Goal: Task Accomplishment & Management: Manage account settings

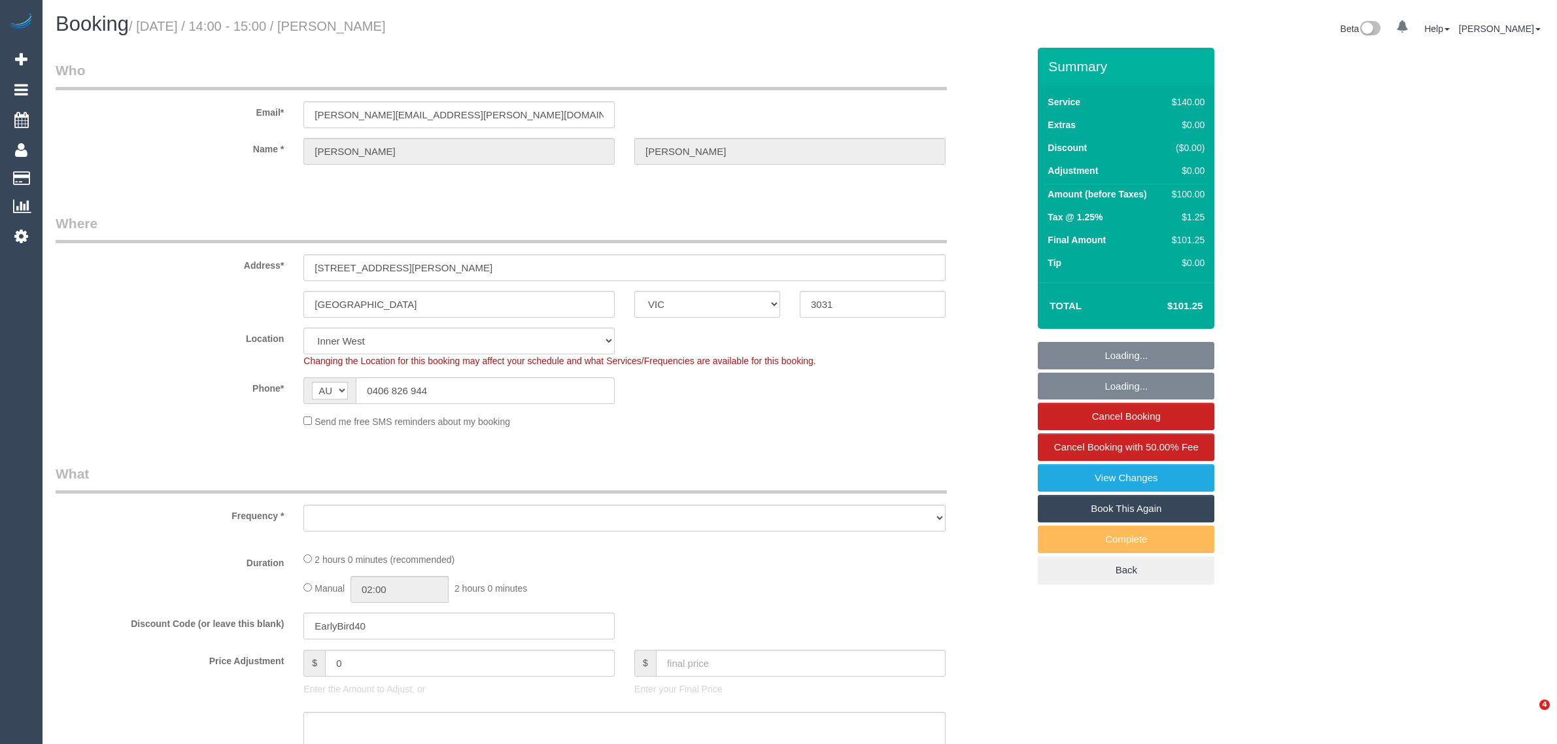
select select "VIC"
select select "number:27"
select select "number:14"
select select "number:19"
select select "number:36"
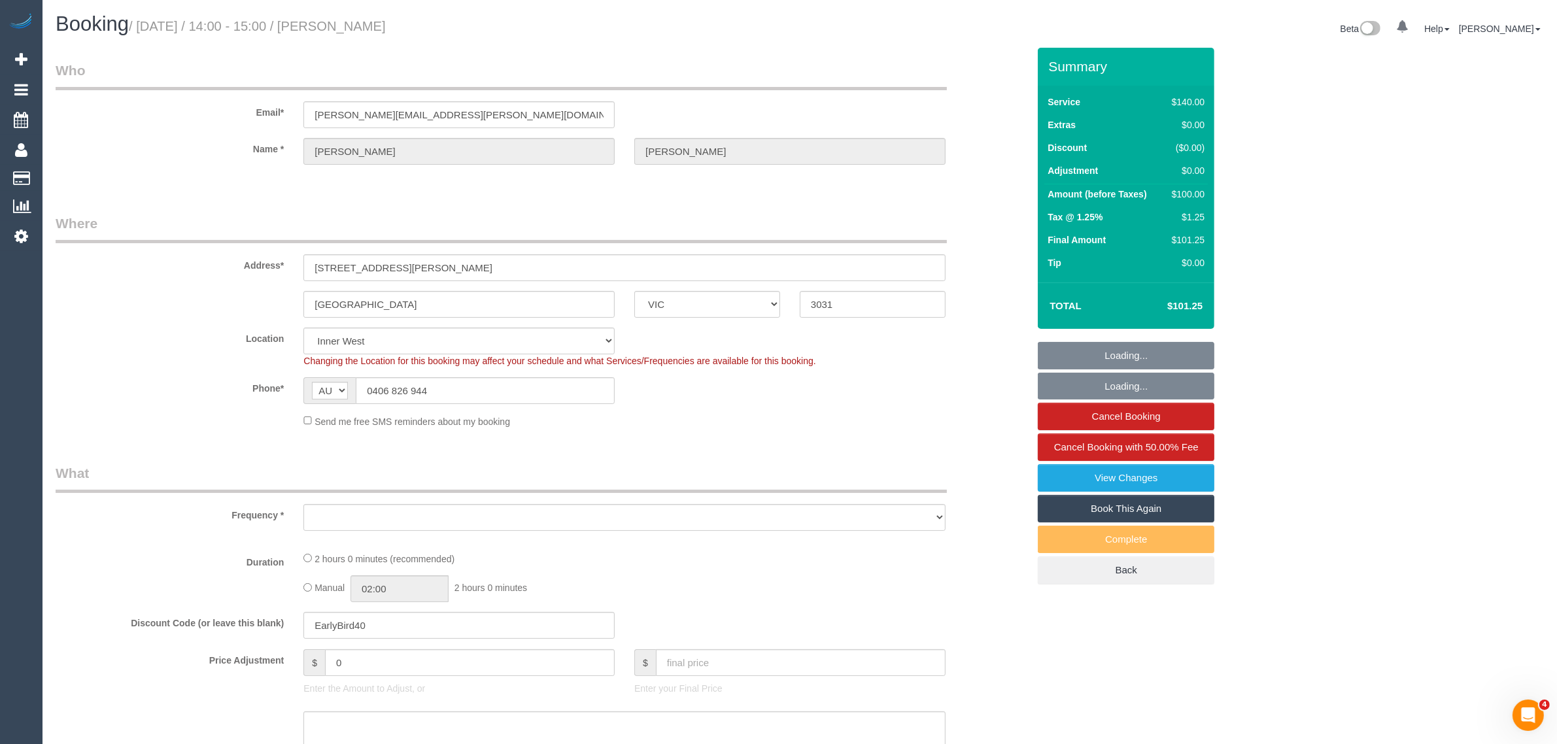
select select "number:35"
select select "number:12"
select select "object:20830"
select select "string:stripe-pm_1RtfPi2GScqysDRVB6oj9LuH"
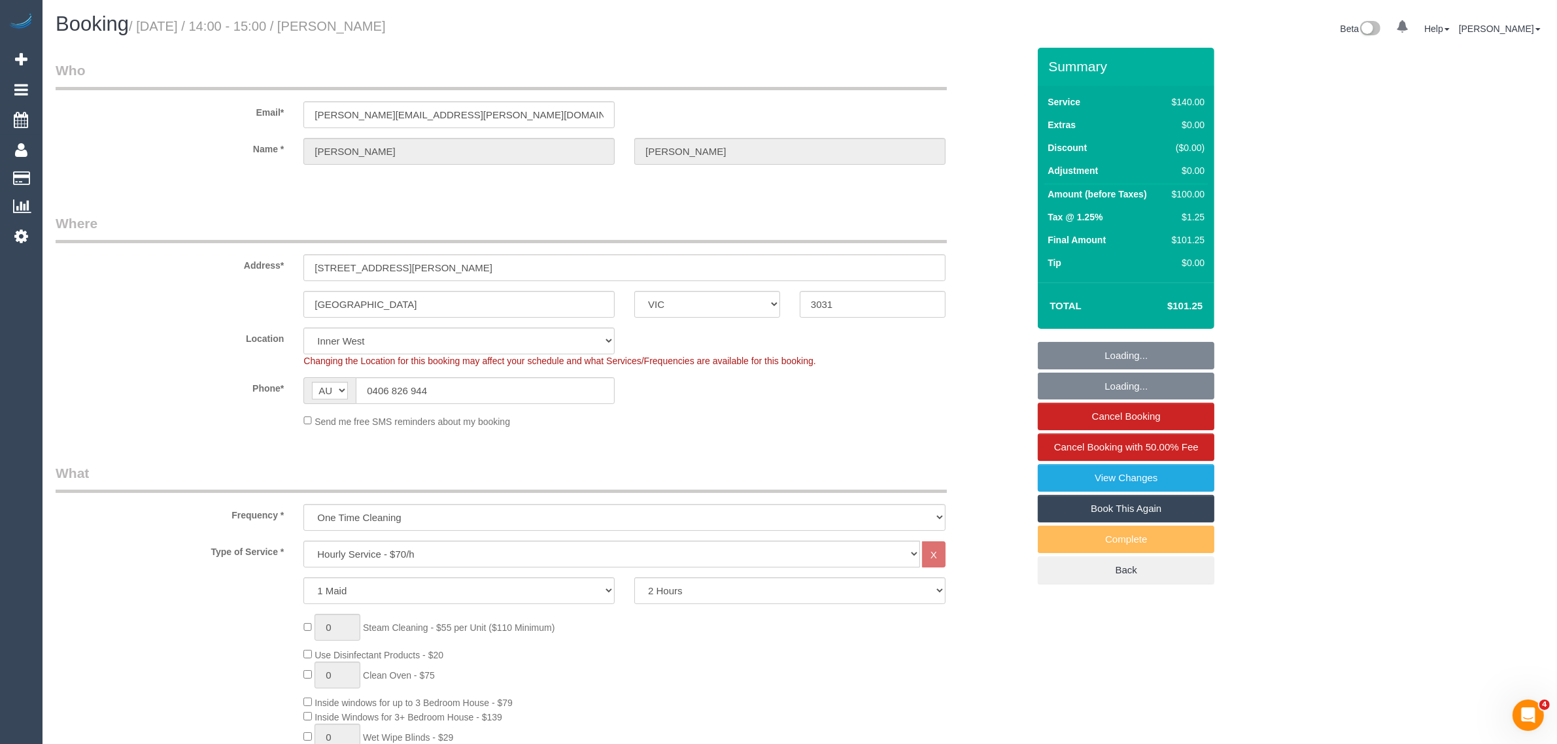
click at [916, 399] on div "Phone* AF AL DZ AD AO AI AQ AG AR AM AW AU AT AZ BS BH BD BB BY BE BZ BJ BM BT …" at bounding box center [542, 390] width 992 height 27
click at [541, 377] on input "0406 826 944" at bounding box center [485, 390] width 259 height 27
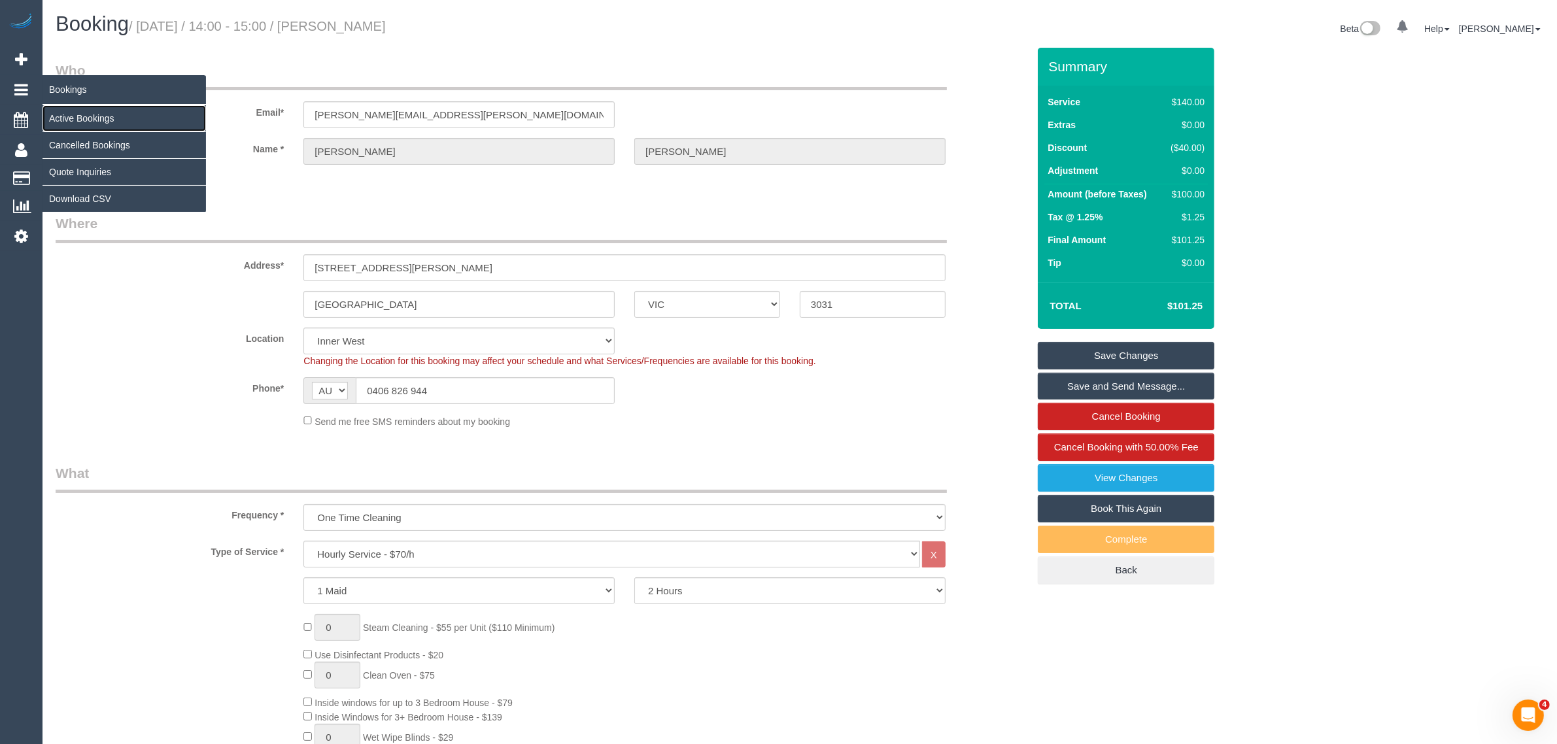
click at [103, 110] on link "Active Bookings" at bounding box center [123, 118] width 163 height 26
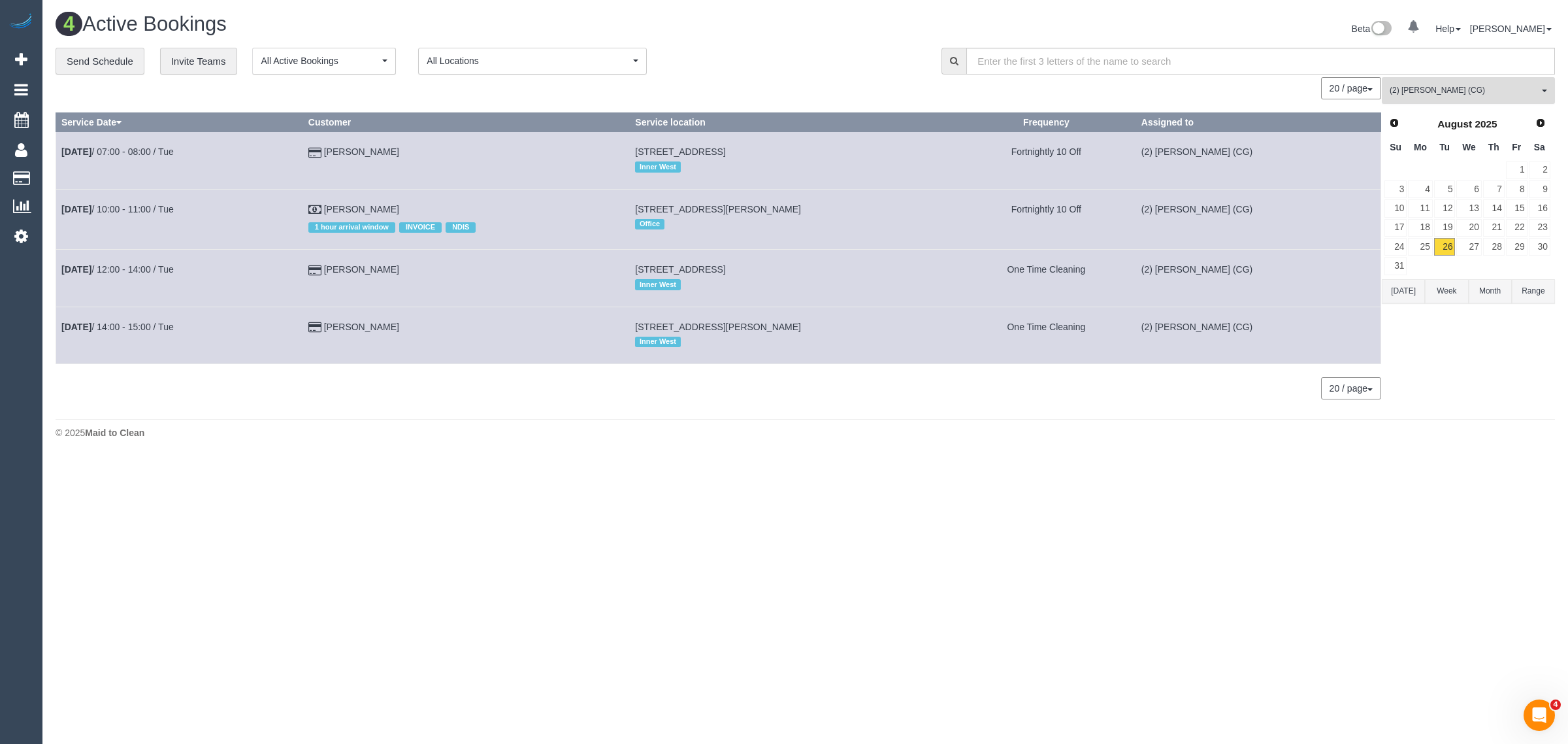
click at [1474, 89] on span "(2) [PERSON_NAME] (CG)" at bounding box center [1464, 90] width 149 height 11
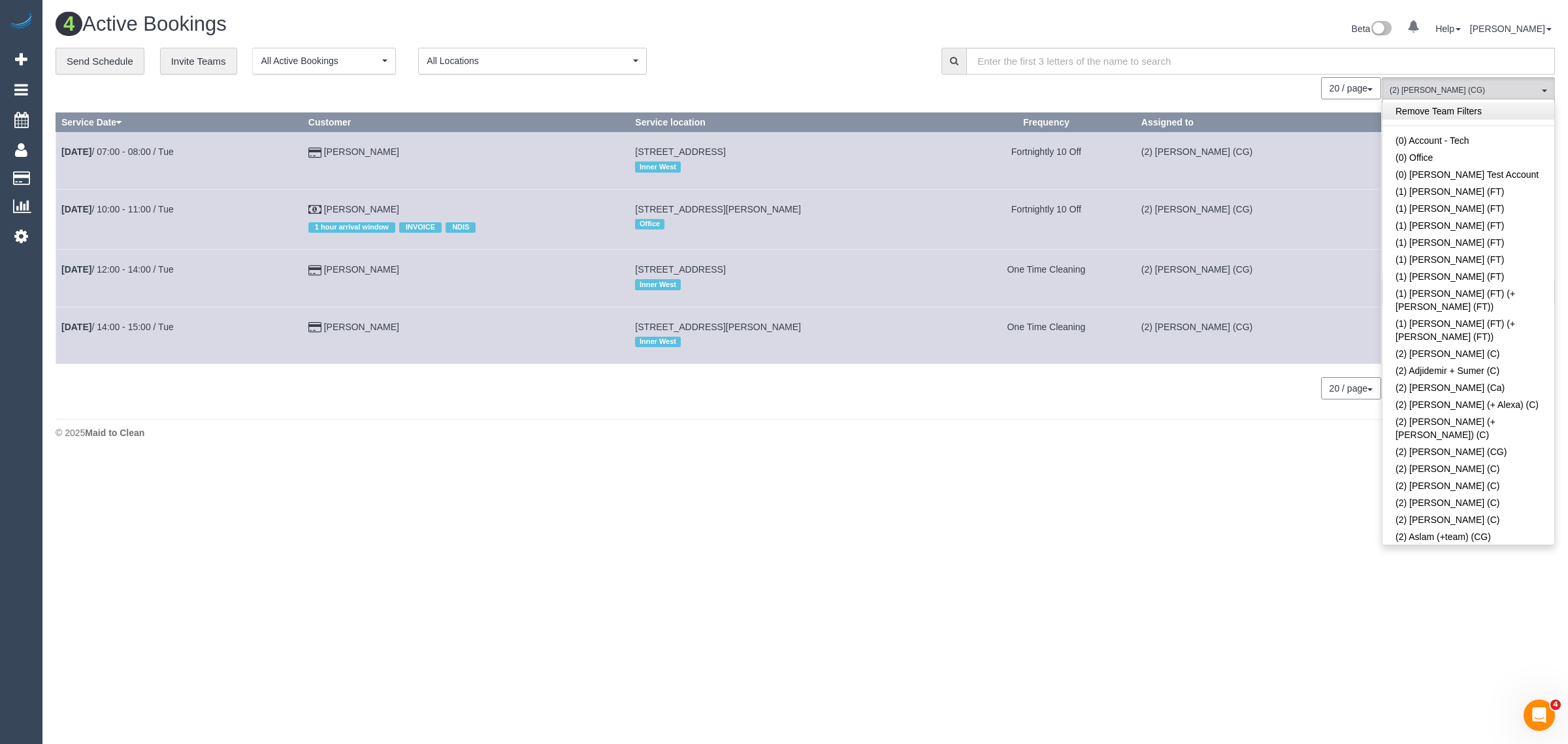
click at [1480, 111] on link "Remove Team Filters" at bounding box center [1468, 111] width 172 height 17
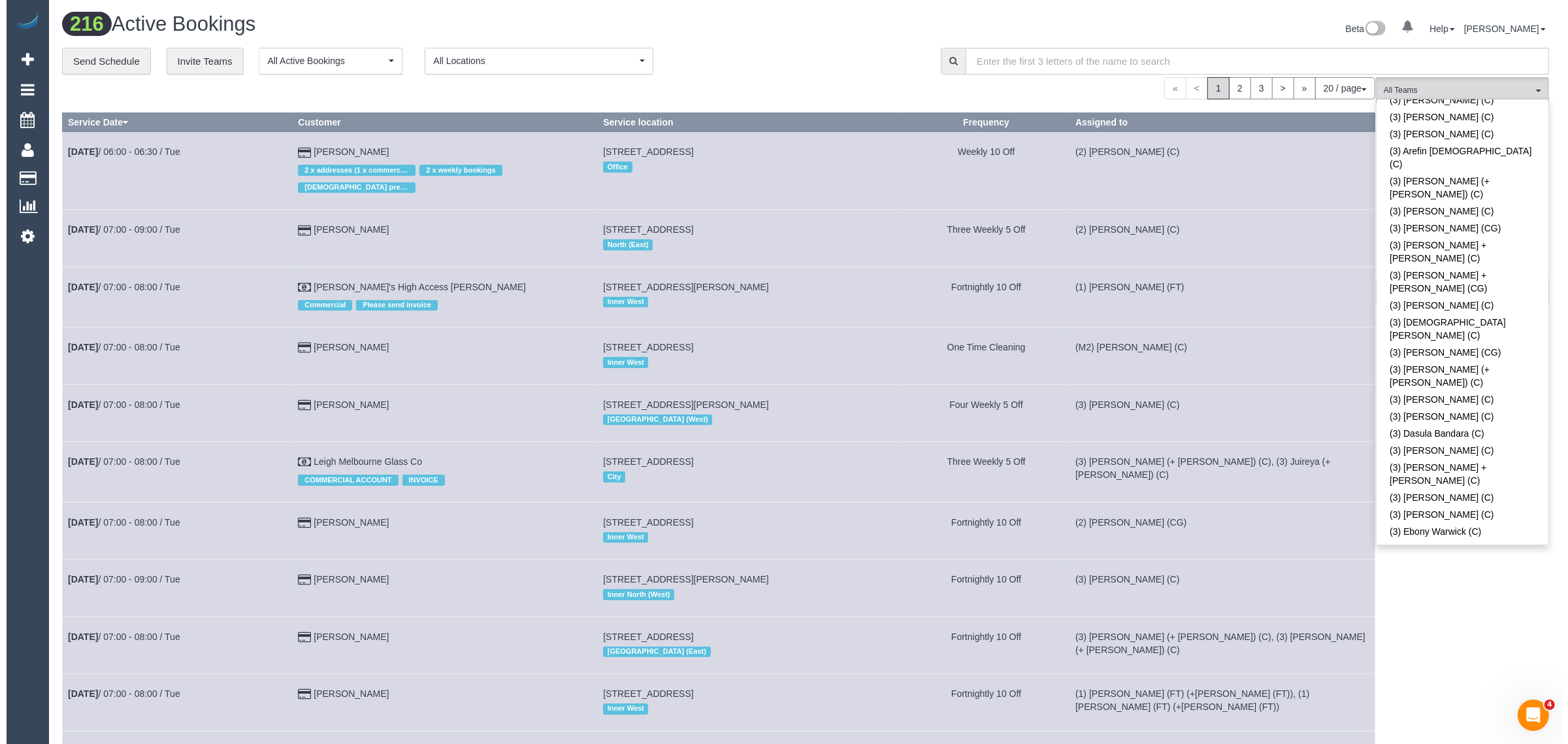
scroll to position [2090, 0]
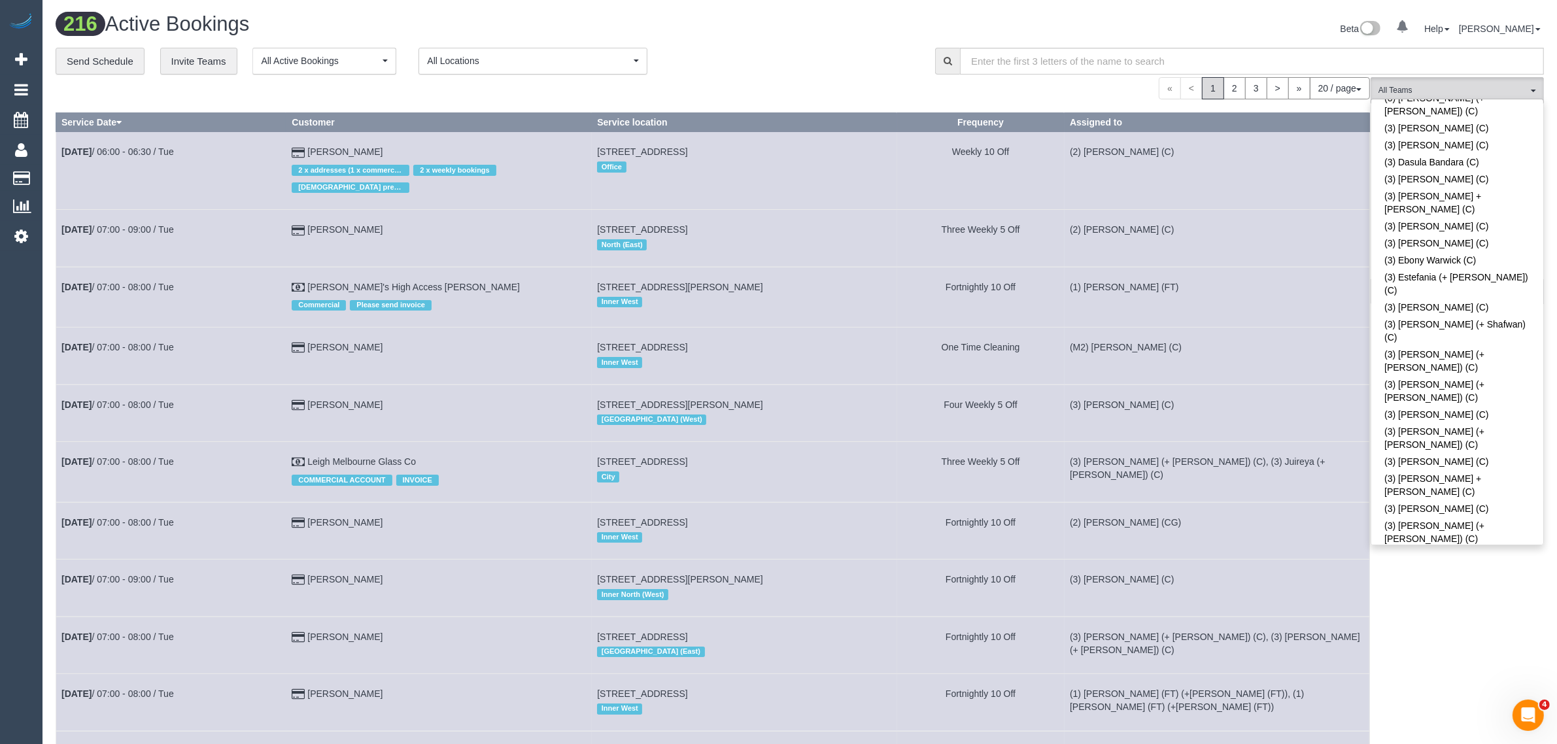
click at [845, 48] on div "**********" at bounding box center [486, 61] width 860 height 27
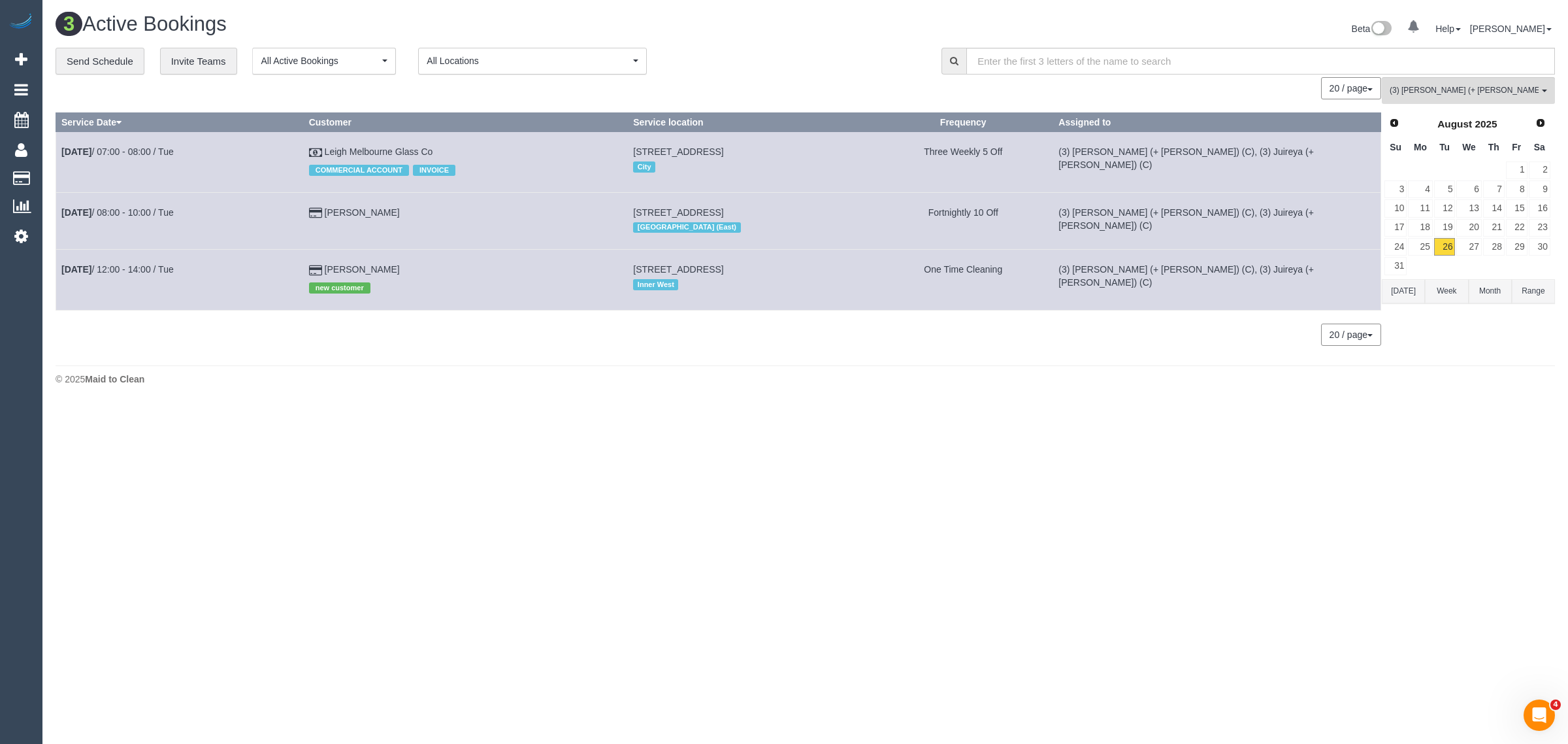
click at [1135, 425] on body "0 Beta Your Notifications You have 0 alerts Add Booking Bookings Active Booking…" at bounding box center [784, 372] width 1568 height 744
click at [537, 390] on footer "© 2025 Maid to Clean" at bounding box center [805, 378] width 1499 height 26
drag, startPoint x: 374, startPoint y: 265, endPoint x: 64, endPoint y: 263, distance: 310.0
click at [64, 263] on tr "Aug 26th / 12:00 - 14:00 / Tue Lilly Tran new customer 412/72 Wests Road, 412, …" at bounding box center [719, 280] width 1325 height 60
copy tr "Aug 26th / 12:00 - 14:00 / Tue Lilly Tran"
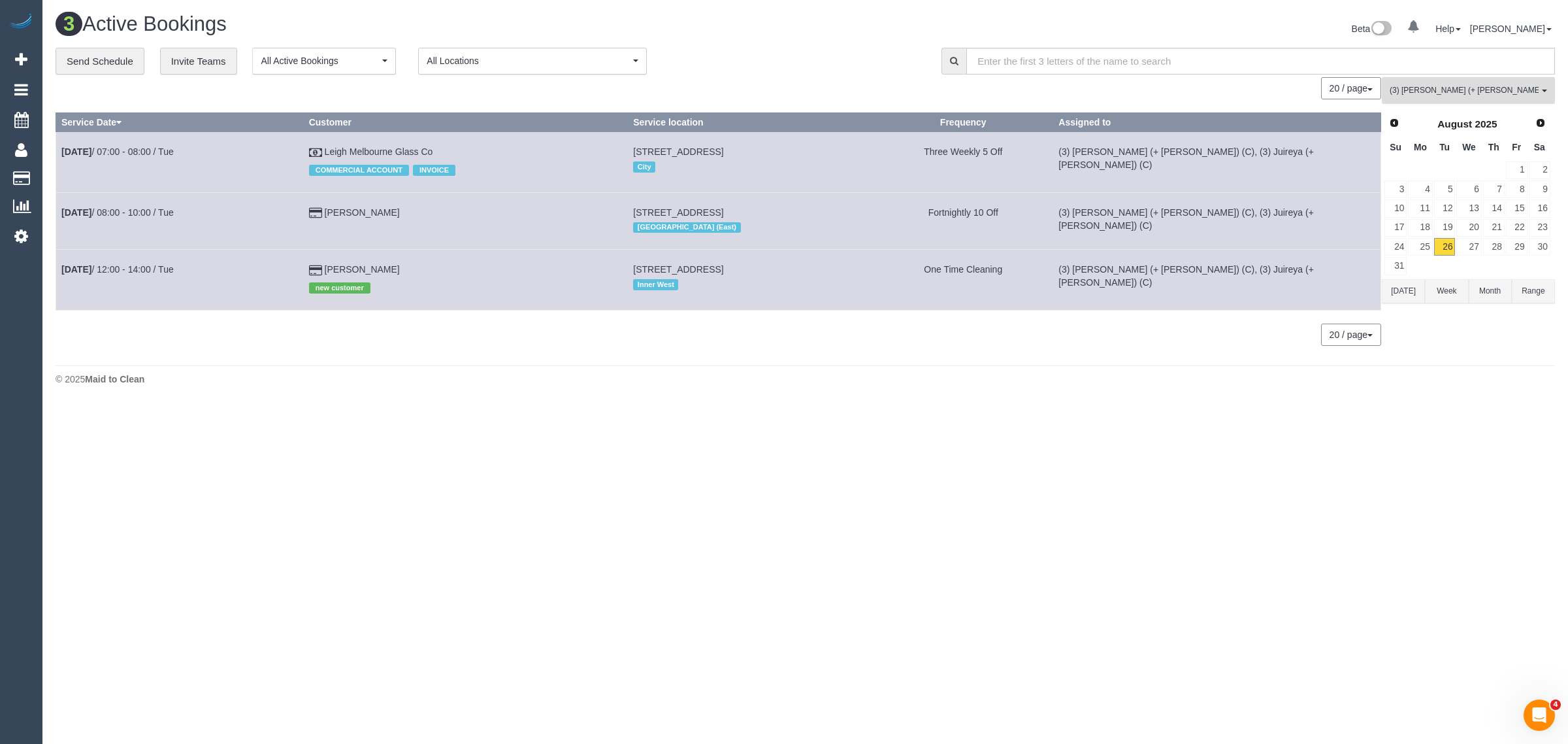
click at [1416, 86] on span "(3) Juireya (+ Gazi) (C)" at bounding box center [1464, 90] width 149 height 11
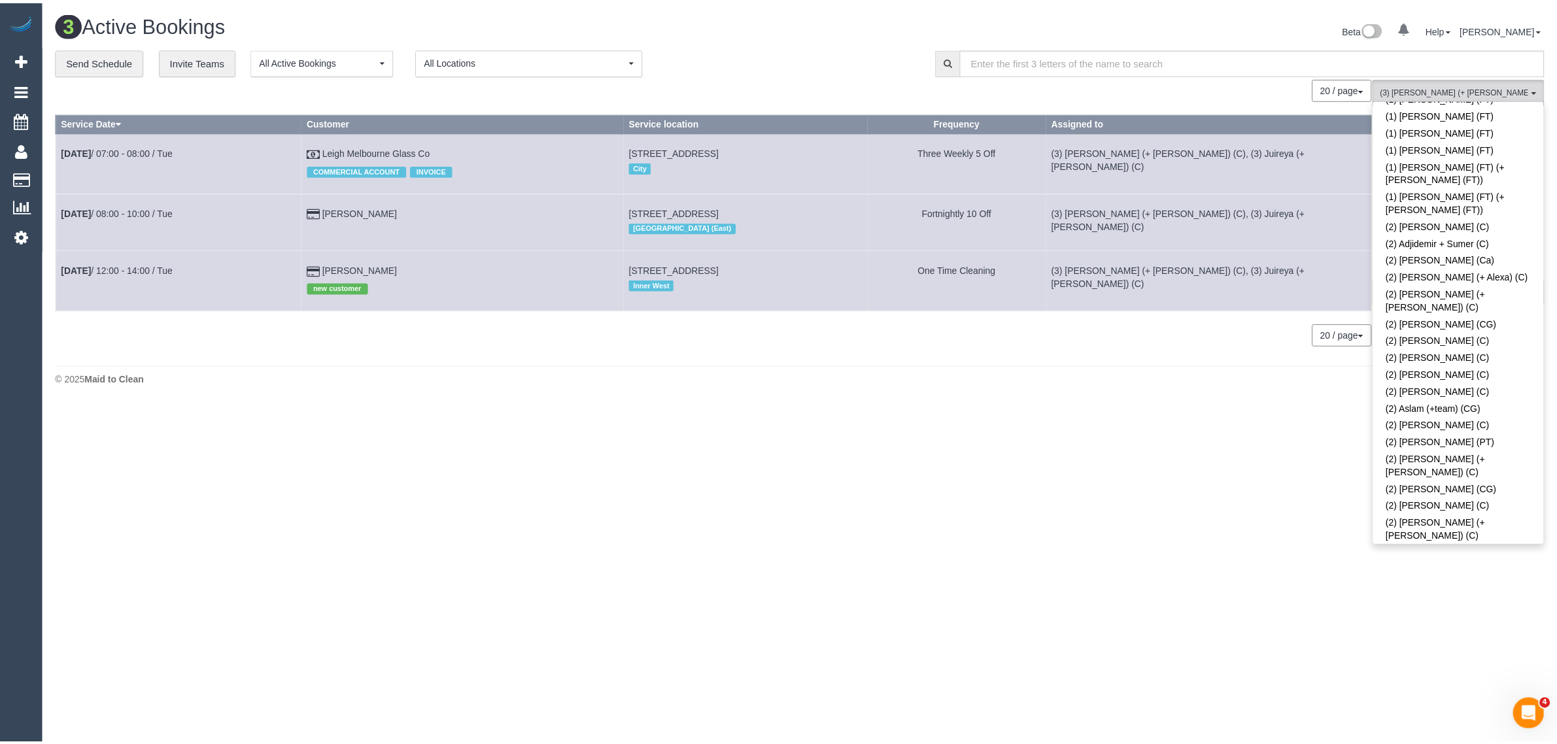
scroll to position [0, 0]
click at [1468, 113] on link "Remove Team Filters" at bounding box center [1469, 111] width 172 height 17
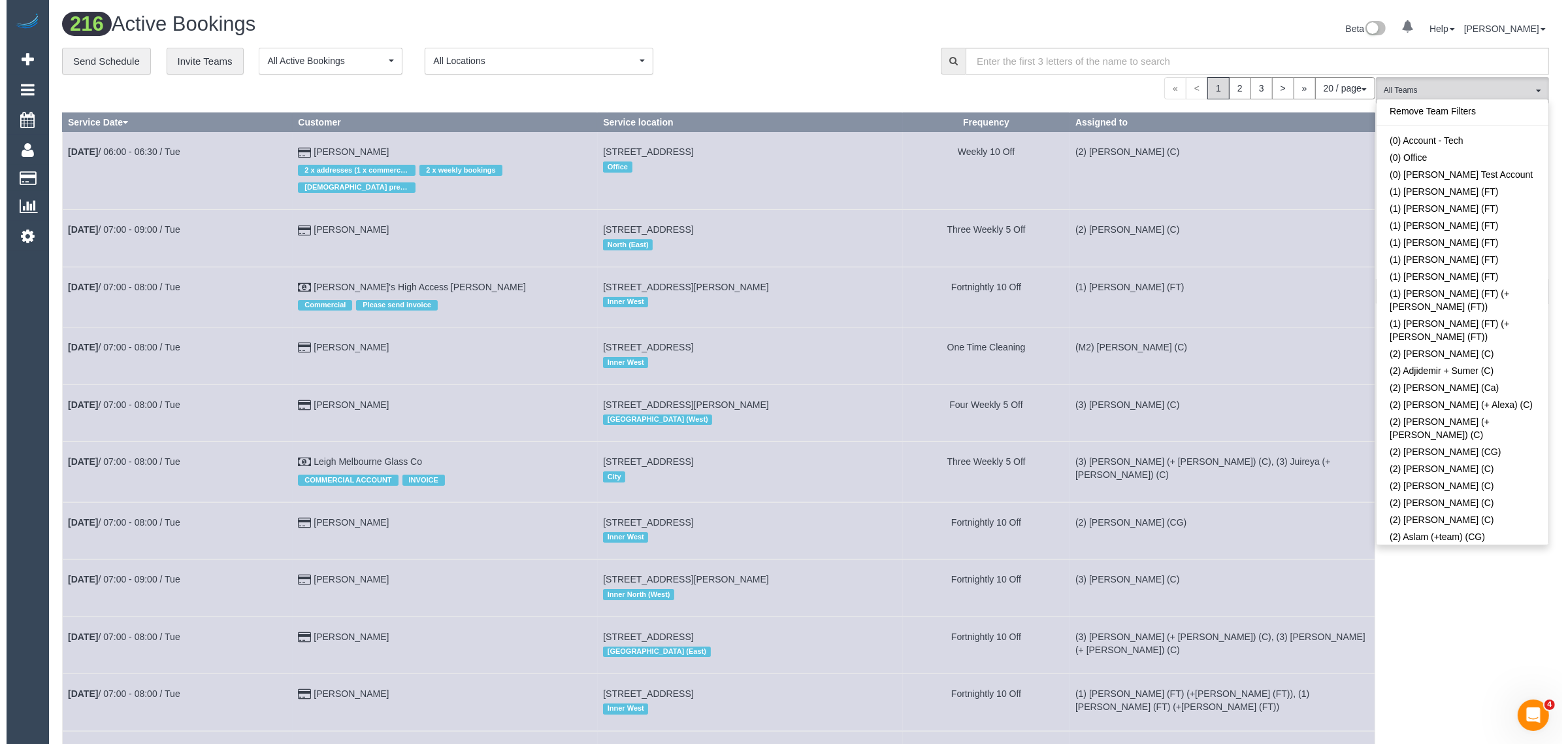
scroll to position [1682, 0]
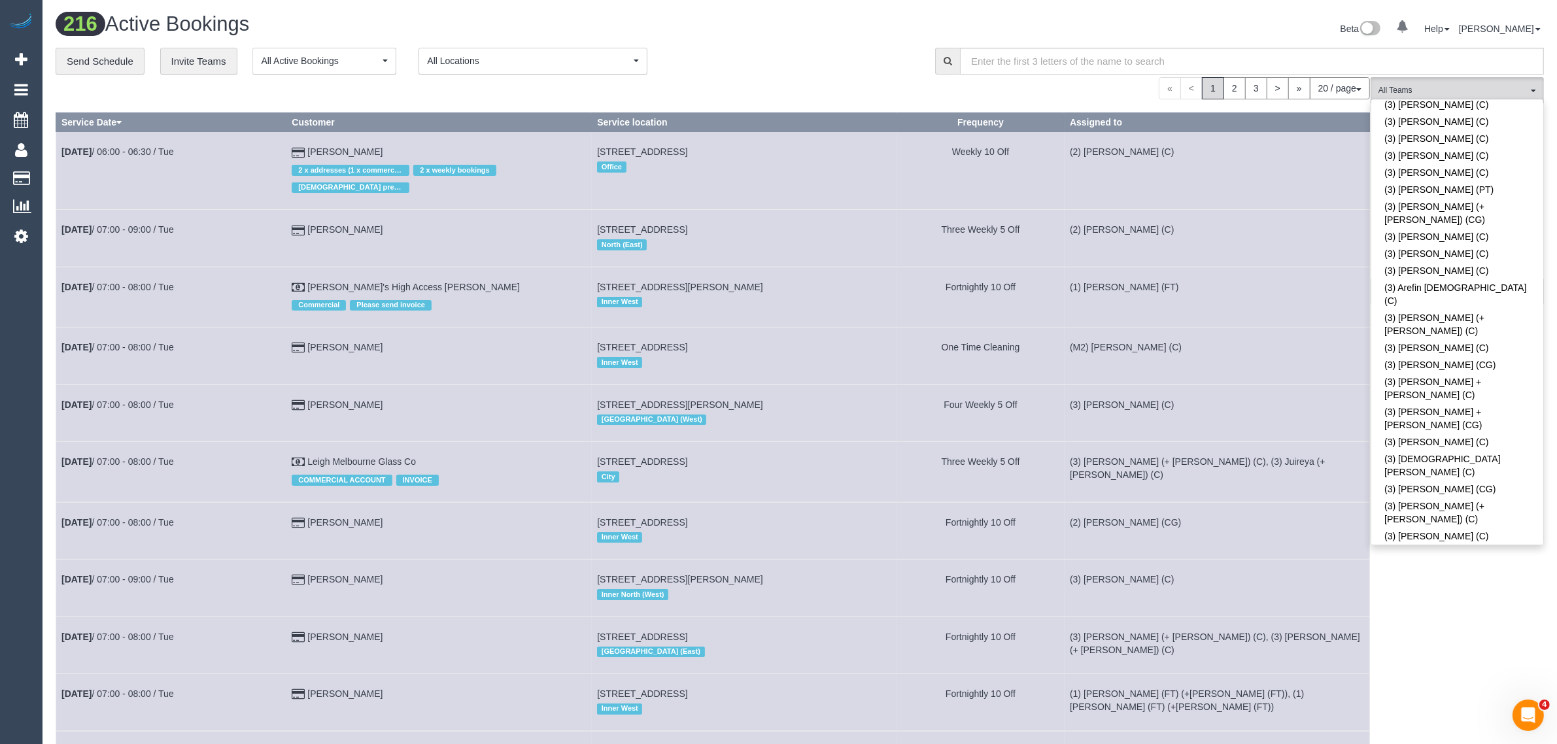
click at [1425, 643] on link "(3) Dhvani Patel (C)" at bounding box center [1457, 651] width 172 height 17
click at [831, 60] on div "**********" at bounding box center [486, 61] width 860 height 27
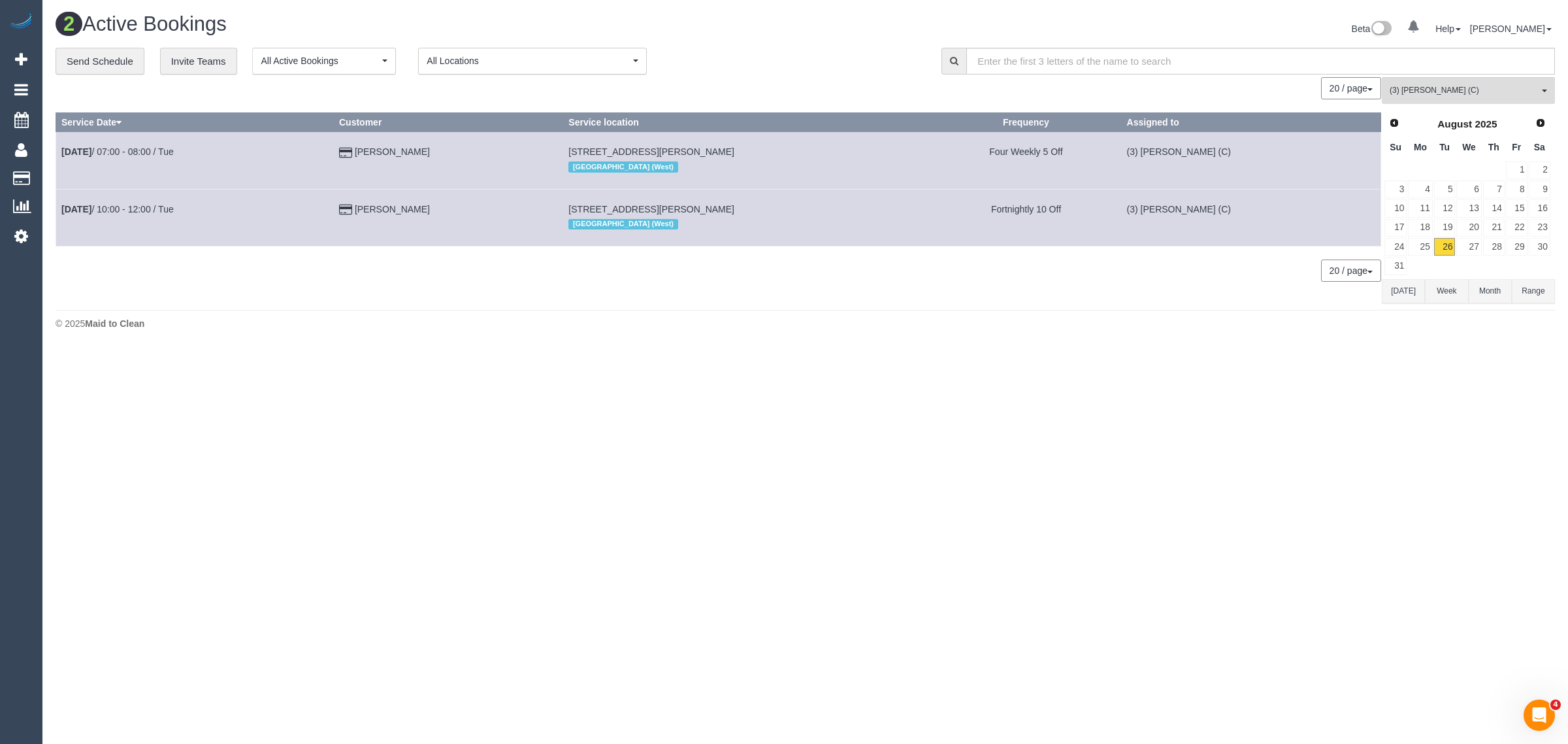
click at [1151, 420] on body "0 Beta Your Notifications You have 0 alerts Add Booking Bookings Active Booking…" at bounding box center [784, 372] width 1568 height 744
click at [677, 367] on body "0 Beta Your Notifications You have 0 alerts Add Booking Bookings Active Booking…" at bounding box center [784, 372] width 1568 height 744
click at [569, 342] on div "2 Active Bookings Beta 0 Your Notifications You have 0 alerts Help Help Docs Ta…" at bounding box center [804, 174] width 1526 height 349
drag, startPoint x: 469, startPoint y: 201, endPoint x: 60, endPoint y: 217, distance: 409.3
click at [60, 217] on tr "Aug 26th / 10:00 - 12:00 / Tue Bushra Hansen 35b Somers Street, Bentleigh, VIC …" at bounding box center [719, 217] width 1325 height 57
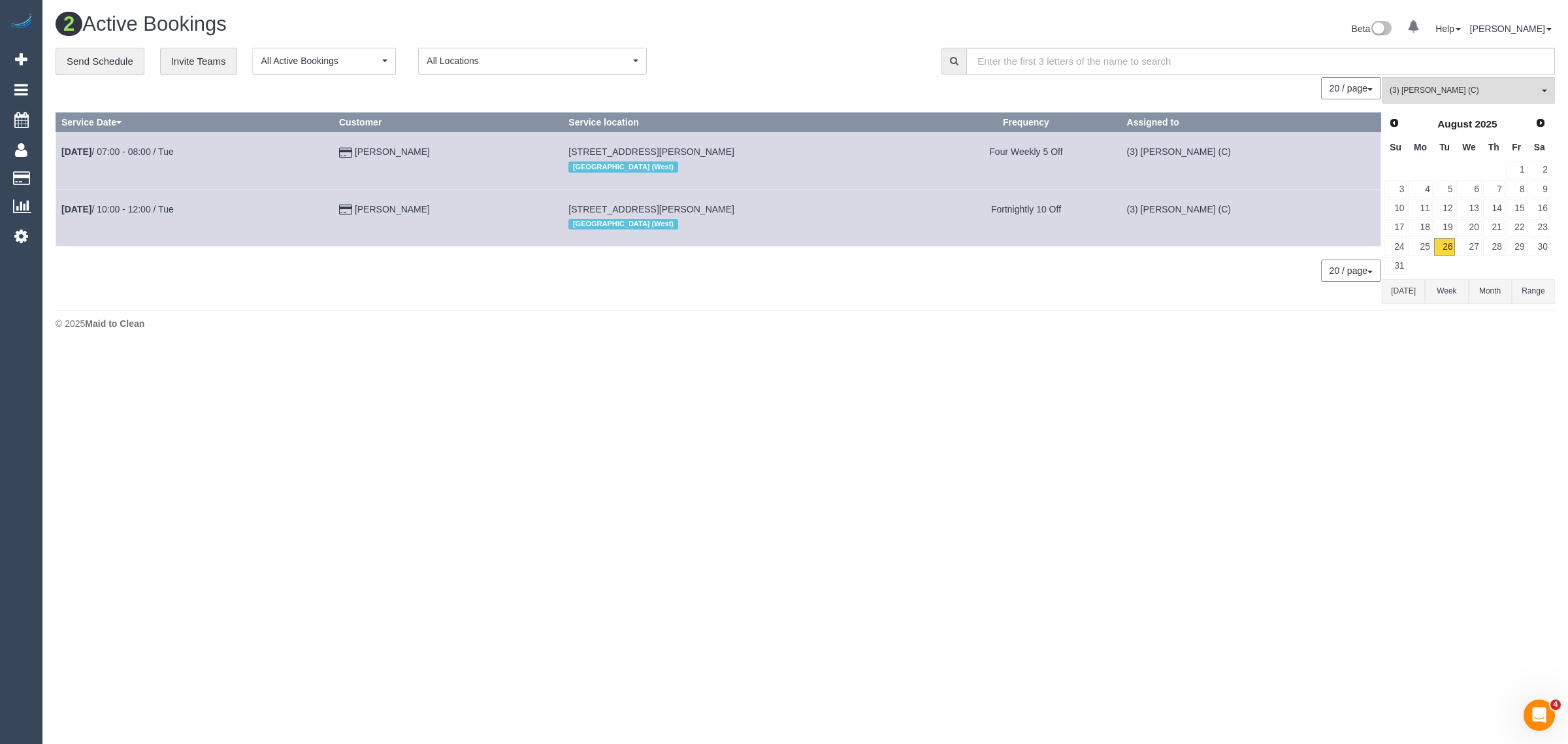
copy tr "Aug 26th / 10:00 - 12:00 / Tue Bushra Hansen"
drag, startPoint x: 106, startPoint y: 194, endPoint x: 551, endPoint y: 190, distance: 445.0
drag, startPoint x: 551, startPoint y: 190, endPoint x: 441, endPoint y: 210, distance: 111.8
click at [1403, 86] on span "(3) Dhvani Patel (C)" at bounding box center [1464, 90] width 149 height 11
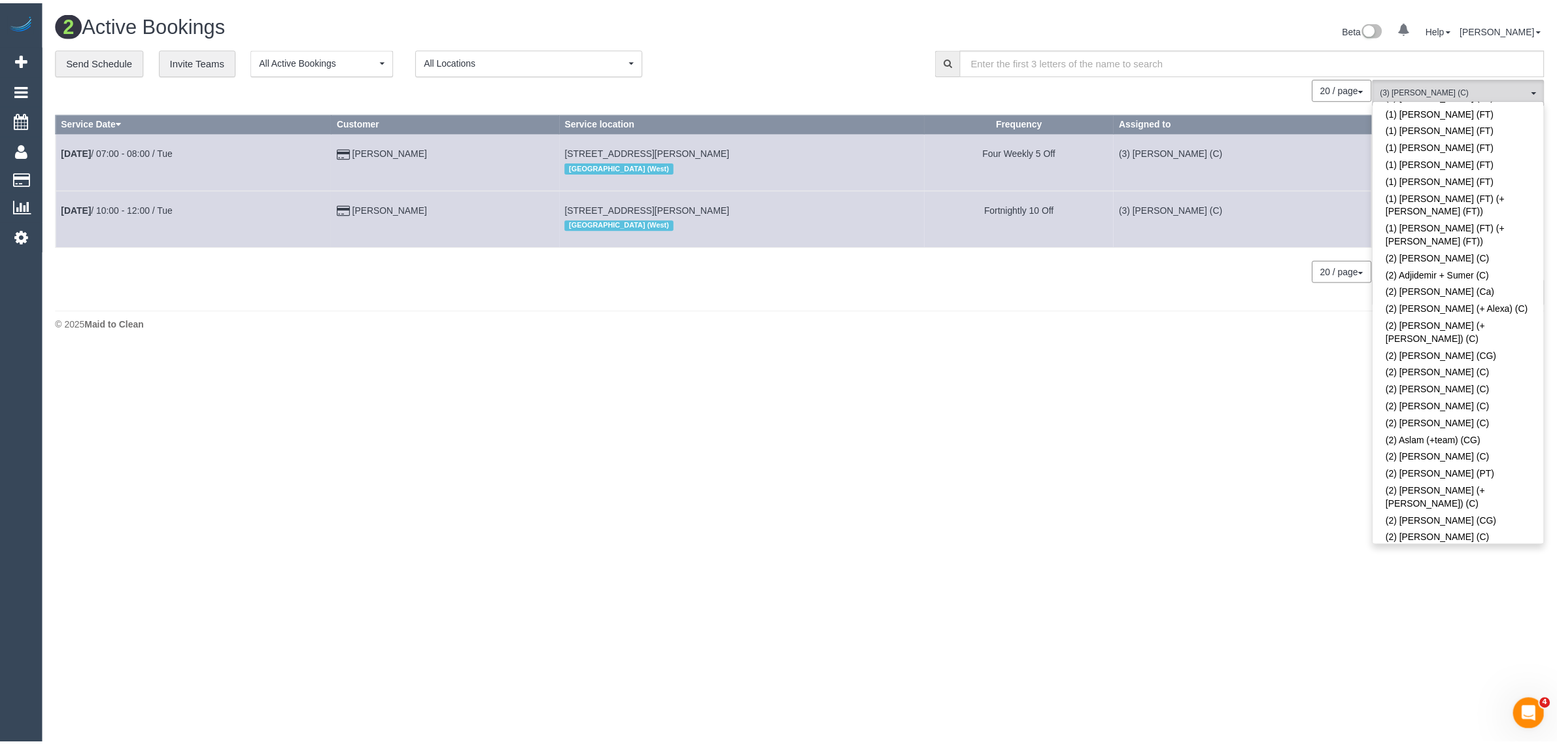
scroll to position [0, 0]
click at [1476, 112] on link "Remove Team Filters" at bounding box center [1469, 111] width 172 height 17
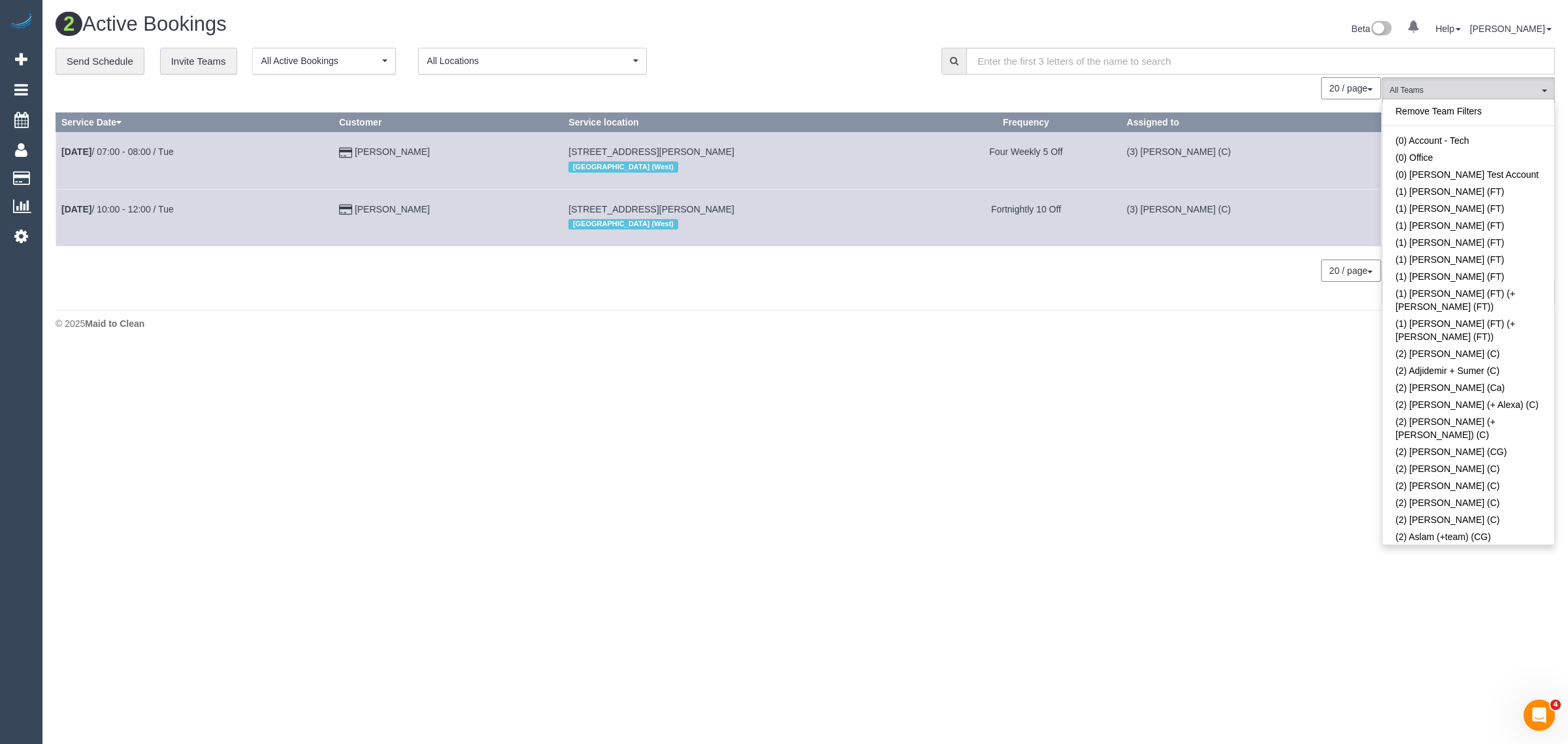
click at [778, 74] on div "**********" at bounding box center [805, 176] width 1499 height 256
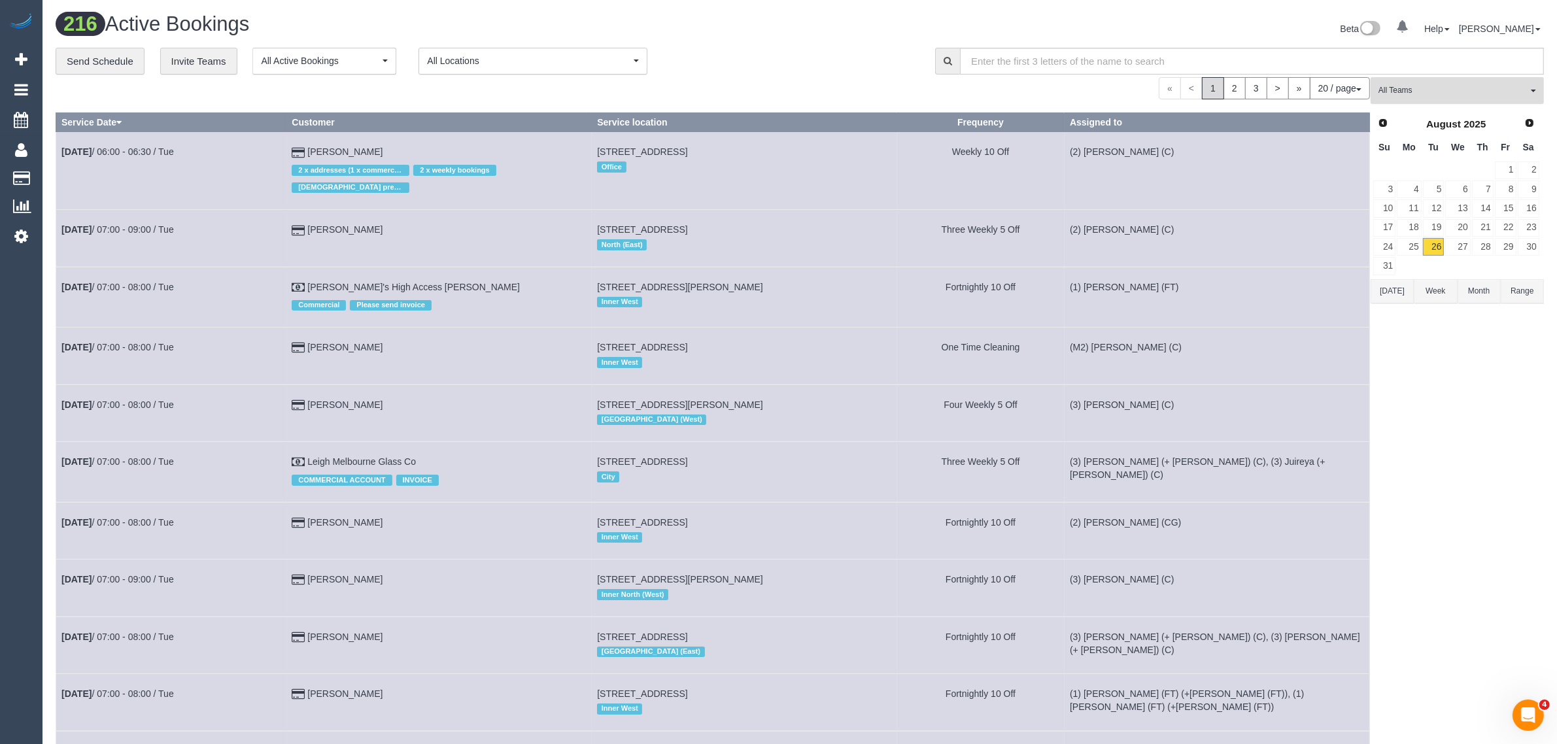
click at [1451, 95] on span "All Teams" at bounding box center [1452, 90] width 149 height 11
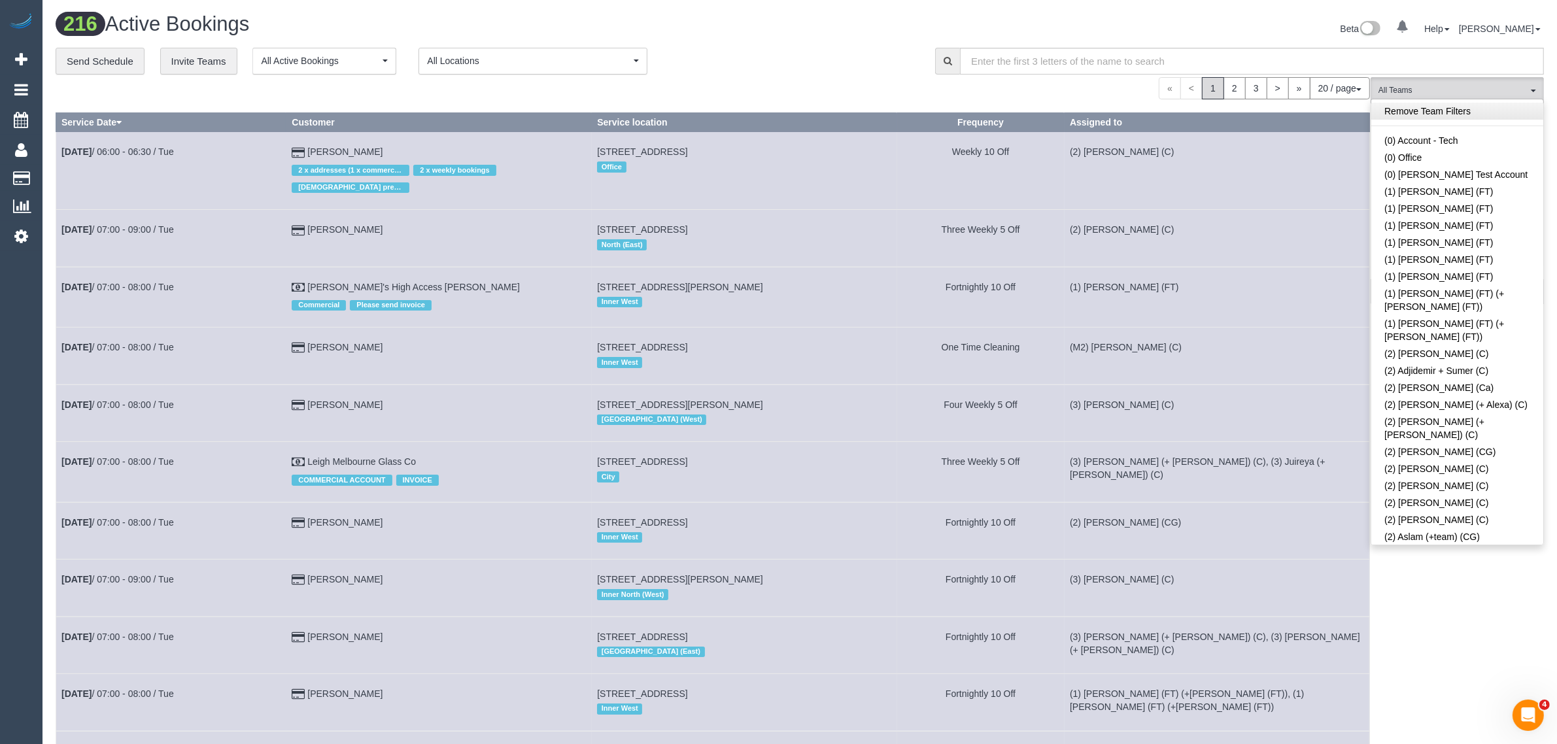
click at [1455, 108] on link "Remove Team Filters" at bounding box center [1457, 111] width 172 height 17
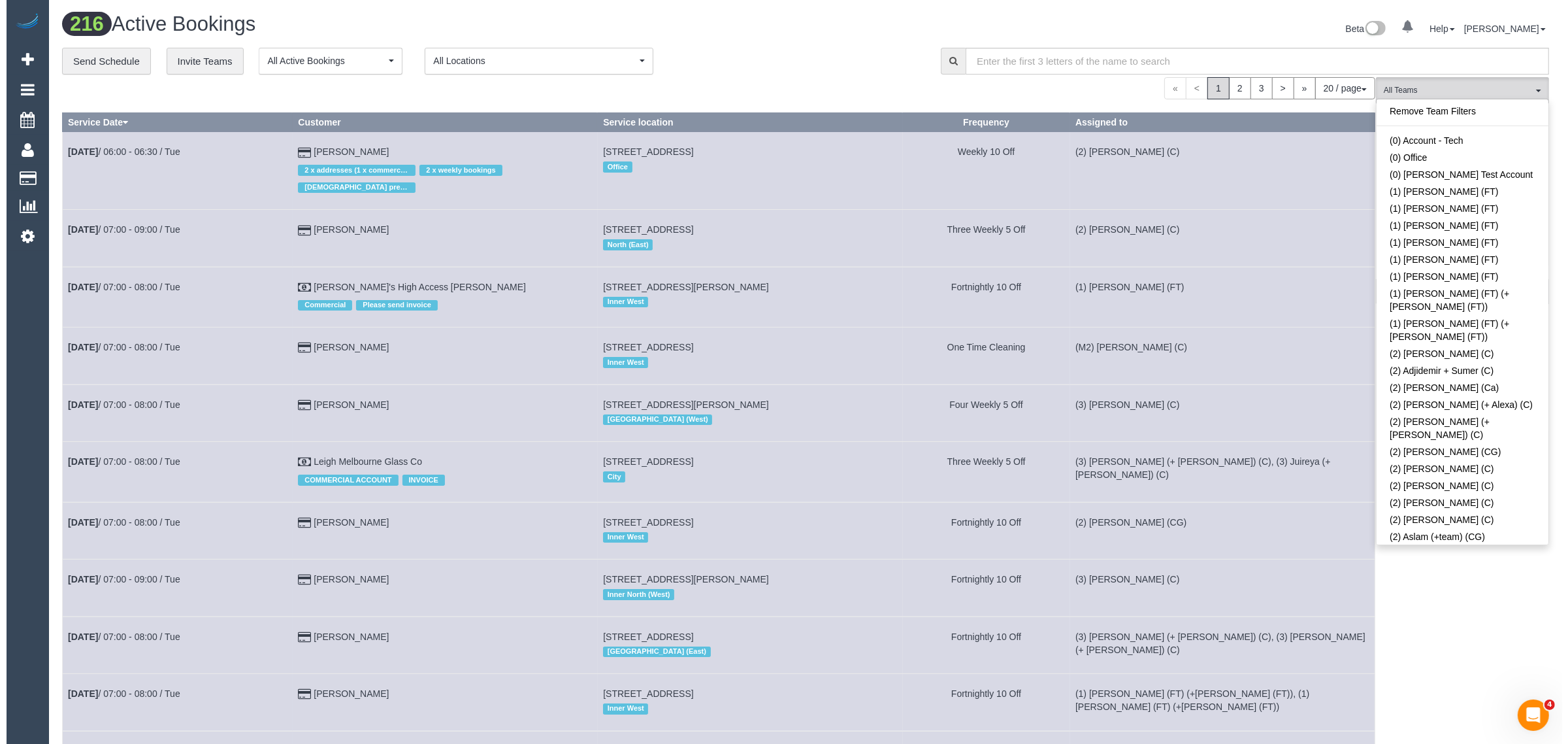
scroll to position [3466, 0]
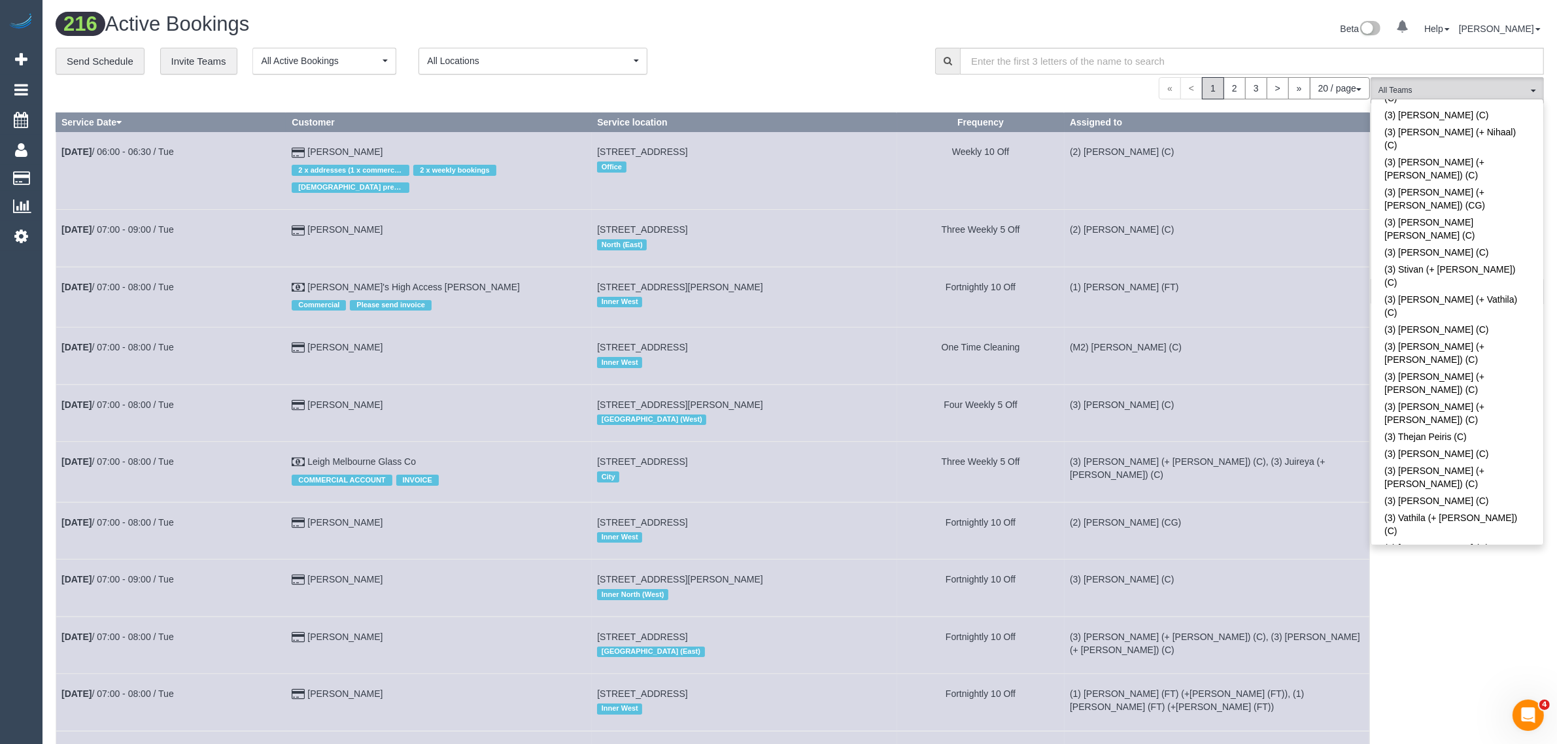
click at [837, 56] on div "**********" at bounding box center [486, 61] width 860 height 27
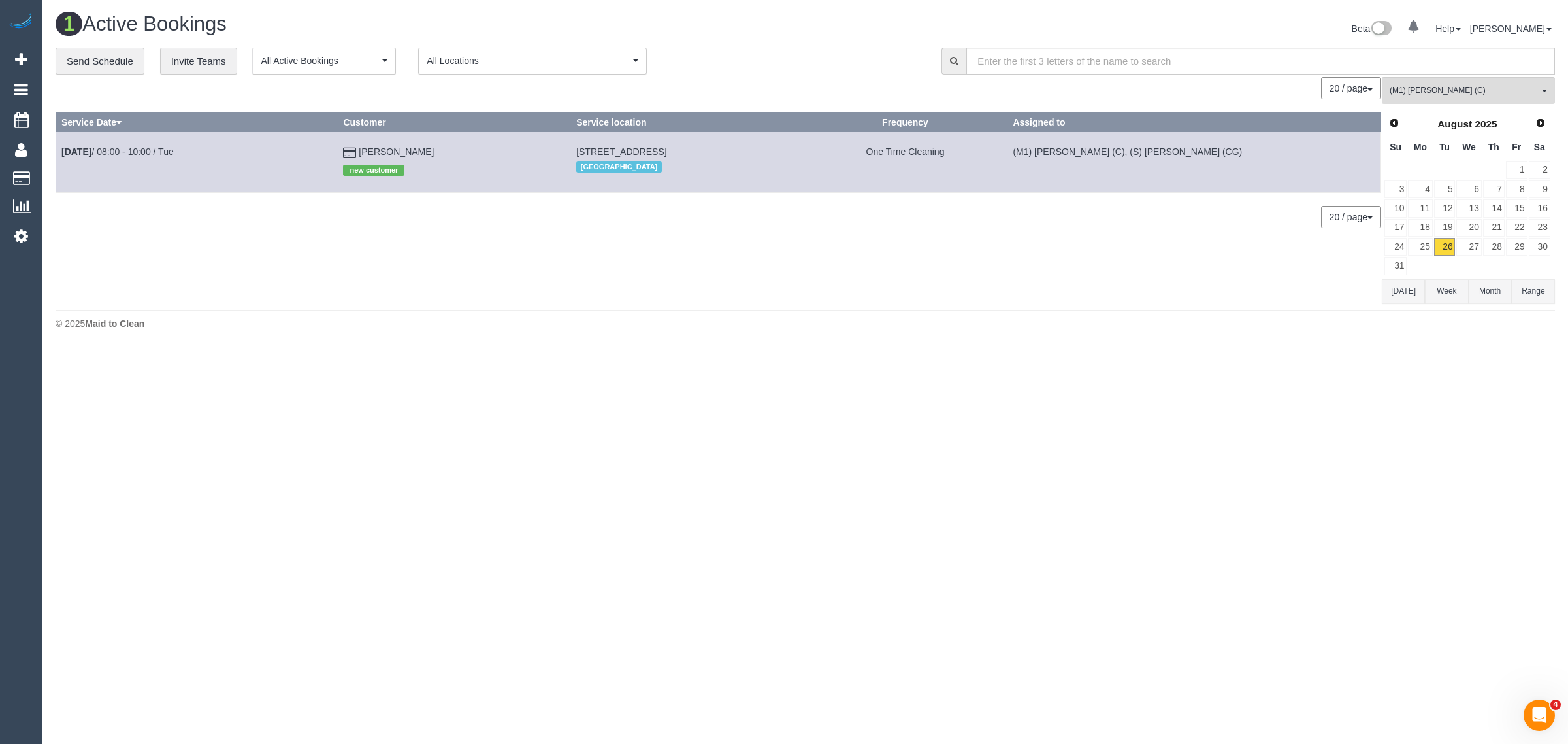
click at [1410, 445] on body "0 Beta Your Notifications You have 0 alerts Add Booking Bookings Active Booking…" at bounding box center [784, 372] width 1568 height 744
click at [835, 292] on div "0 Bookings found. We couldn't find any bookings that matched your search. Creat…" at bounding box center [719, 190] width 1326 height 226
drag, startPoint x: 420, startPoint y: 148, endPoint x: 62, endPoint y: 152, distance: 358.0
click at [62, 152] on tr "Aug 26th / 08:00 - 10:00 / Tue Julian Khojasteh new customer 704/181 Fitzroy St…" at bounding box center [719, 162] width 1325 height 60
copy tr "Aug 26th / 08:00 - 10:00 / Tue Julian Khojasteh"
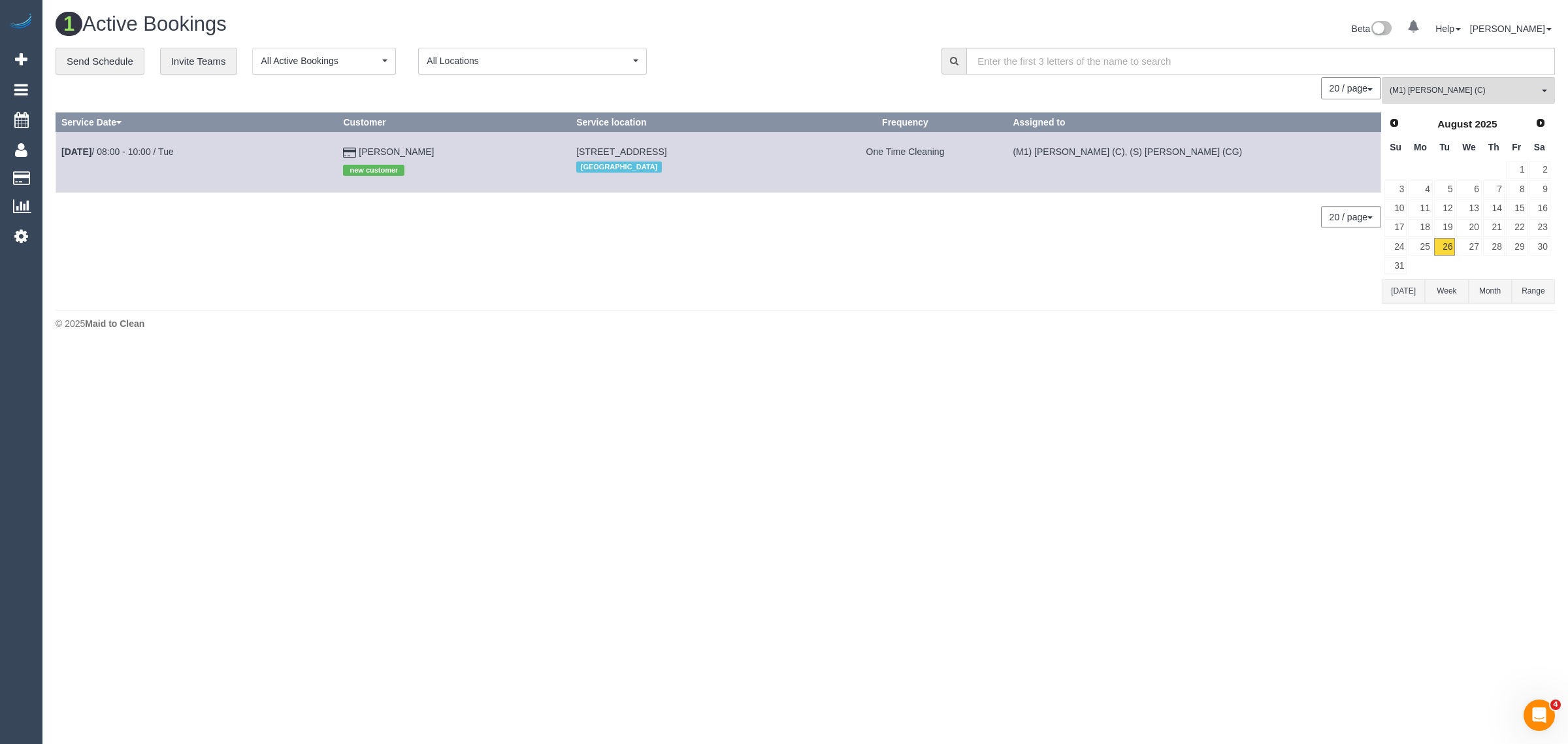
drag, startPoint x: 1088, startPoint y: 358, endPoint x: 1088, endPoint y: 367, distance: 9.0
click at [1088, 357] on body "0 Beta Your Notifications You have 0 alerts Add Booking Bookings Active Booking…" at bounding box center [784, 372] width 1568 height 744
drag, startPoint x: 1275, startPoint y: 158, endPoint x: 1040, endPoint y: 154, distance: 235.0
click at [1040, 154] on tr "Aug 26th / 08:00 - 10:00 / Tue Julian Khojasteh new customer 704/181 Fitzroy St…" at bounding box center [719, 162] width 1325 height 60
copy tr "(M1) Jeferson Ortiz (C), (S) Mark Yenimireddy (CG)"
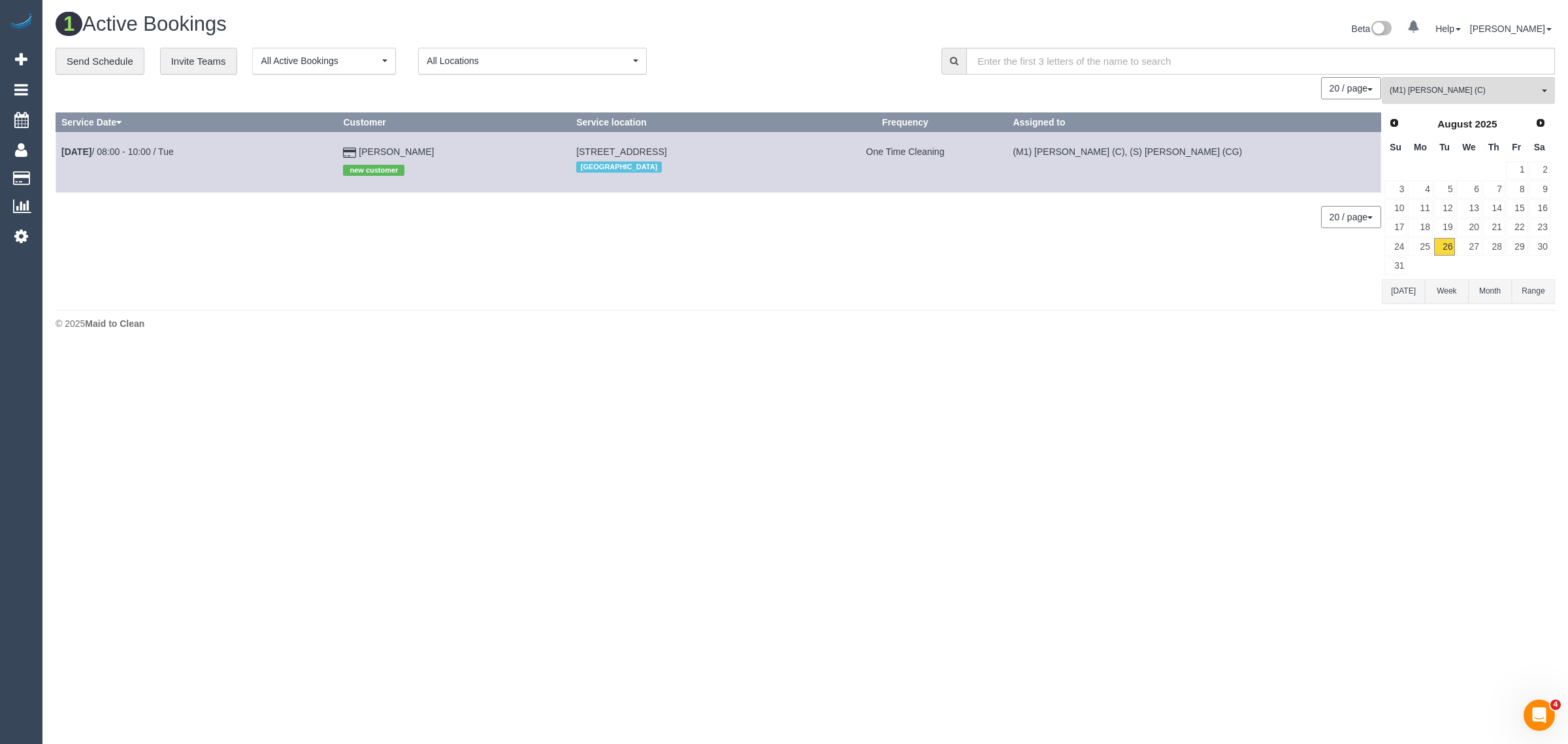
click at [632, 142] on td "704/181 Fitzroy Street, St Kilda, VIC 3182 Inner South East" at bounding box center [687, 162] width 232 height 60
copy span "St Kilda"
click at [1444, 90] on span "(M1) Jeferson Ortiz (C)" at bounding box center [1464, 90] width 149 height 11
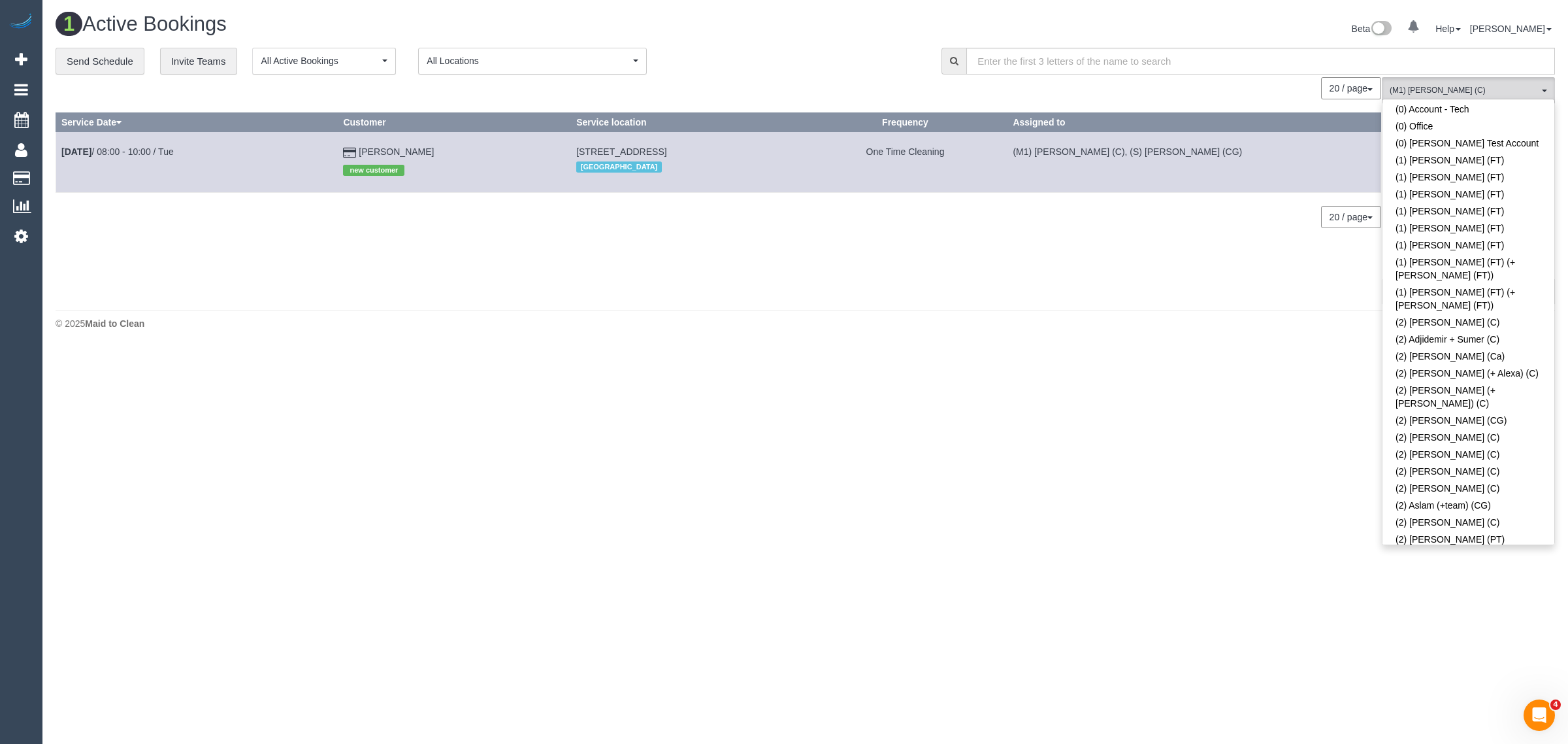
scroll to position [0, 0]
click at [1480, 95] on span "(M1) Jeferson Ortiz (C)" at bounding box center [1464, 90] width 149 height 11
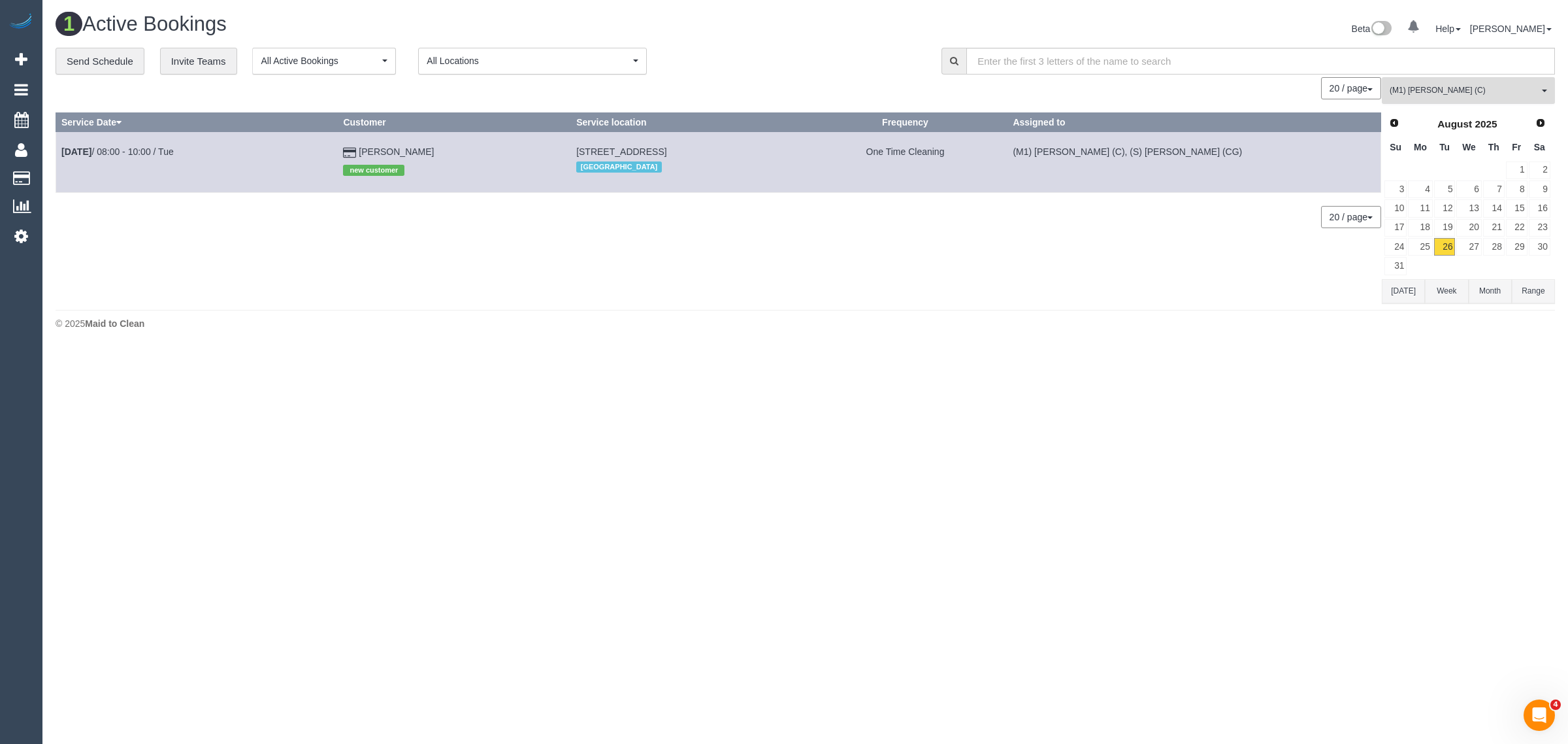
click at [1487, 89] on span "(M1) Jeferson Ortiz (C)" at bounding box center [1464, 90] width 149 height 11
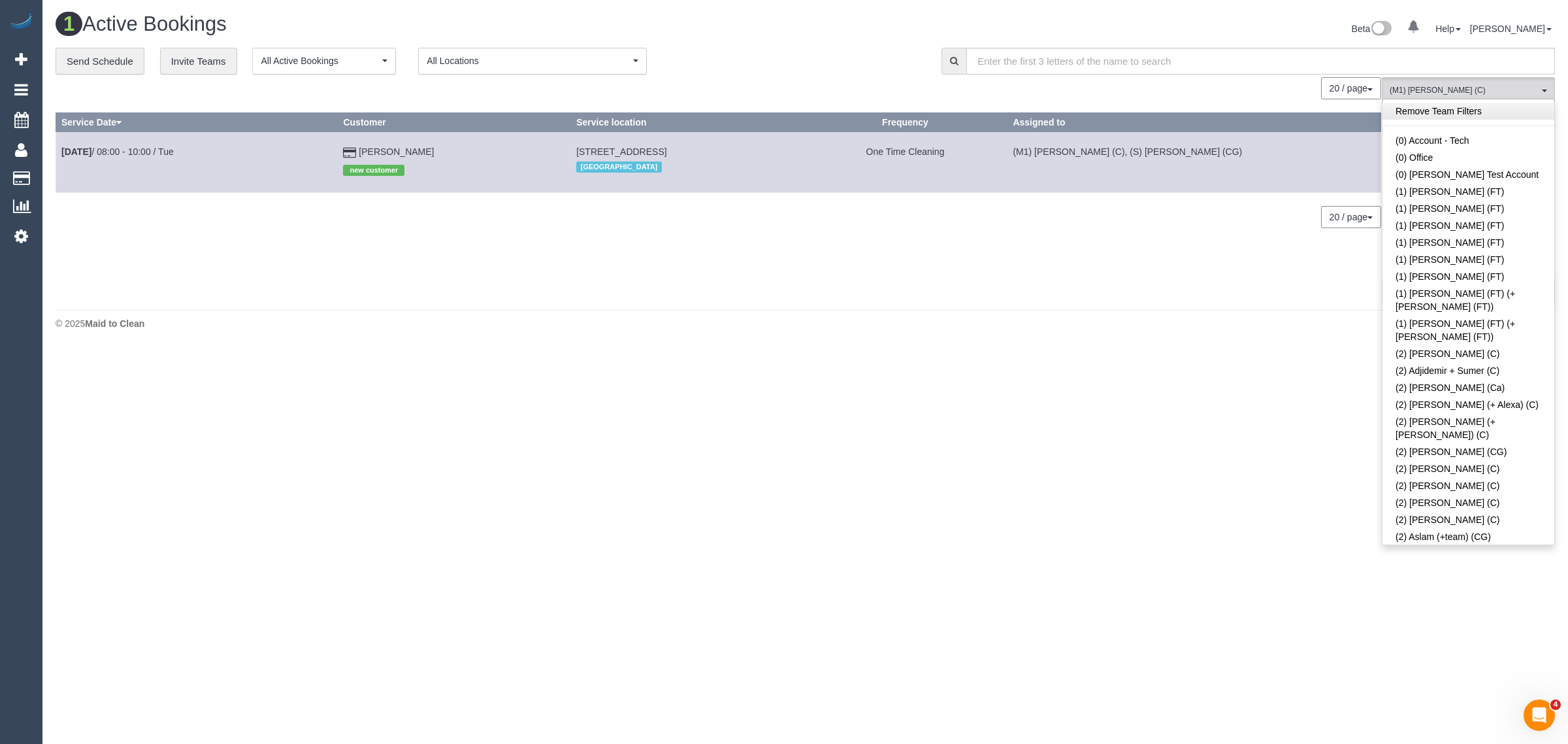
click at [1484, 112] on link "Remove Team Filters" at bounding box center [1468, 111] width 172 height 17
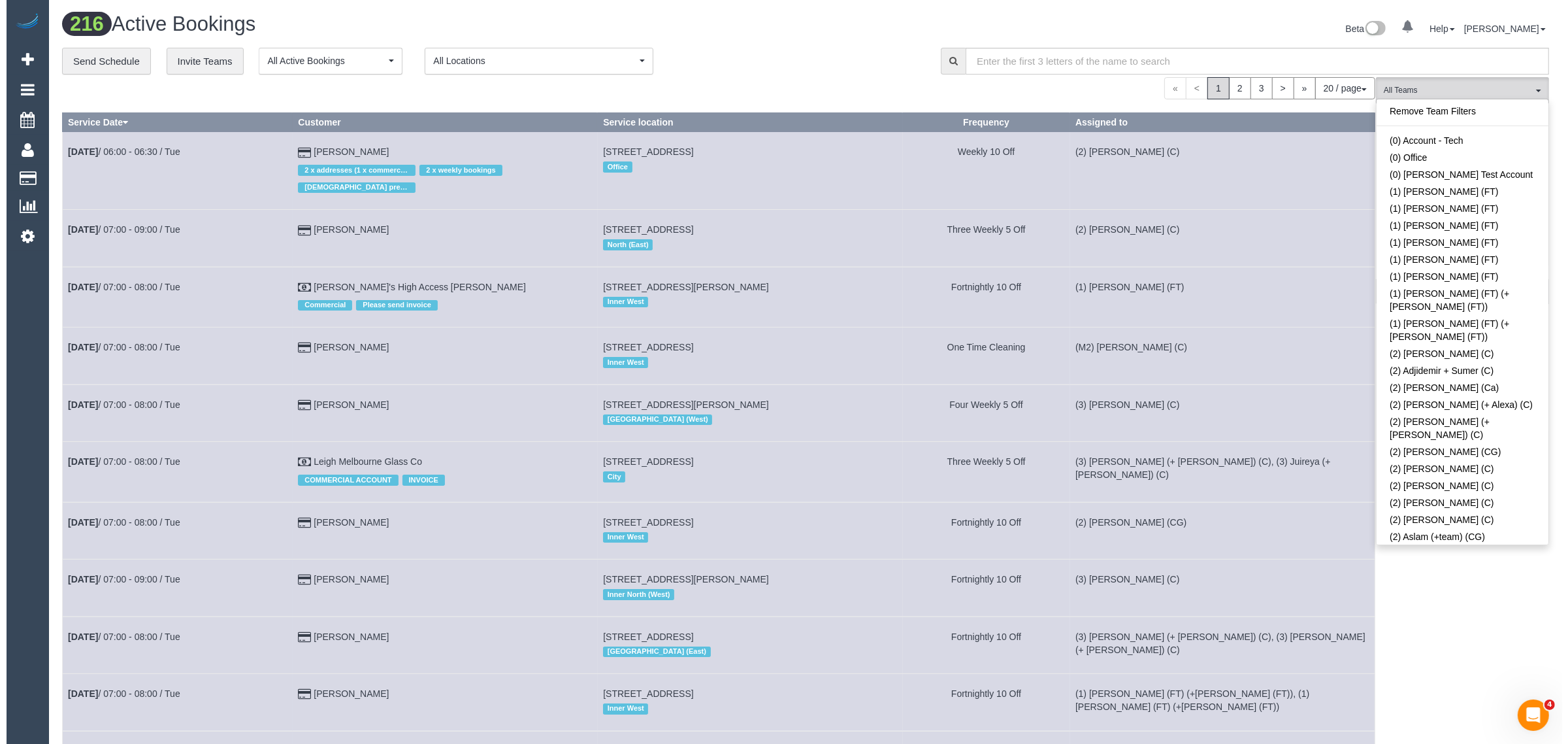
scroll to position [1241, 0]
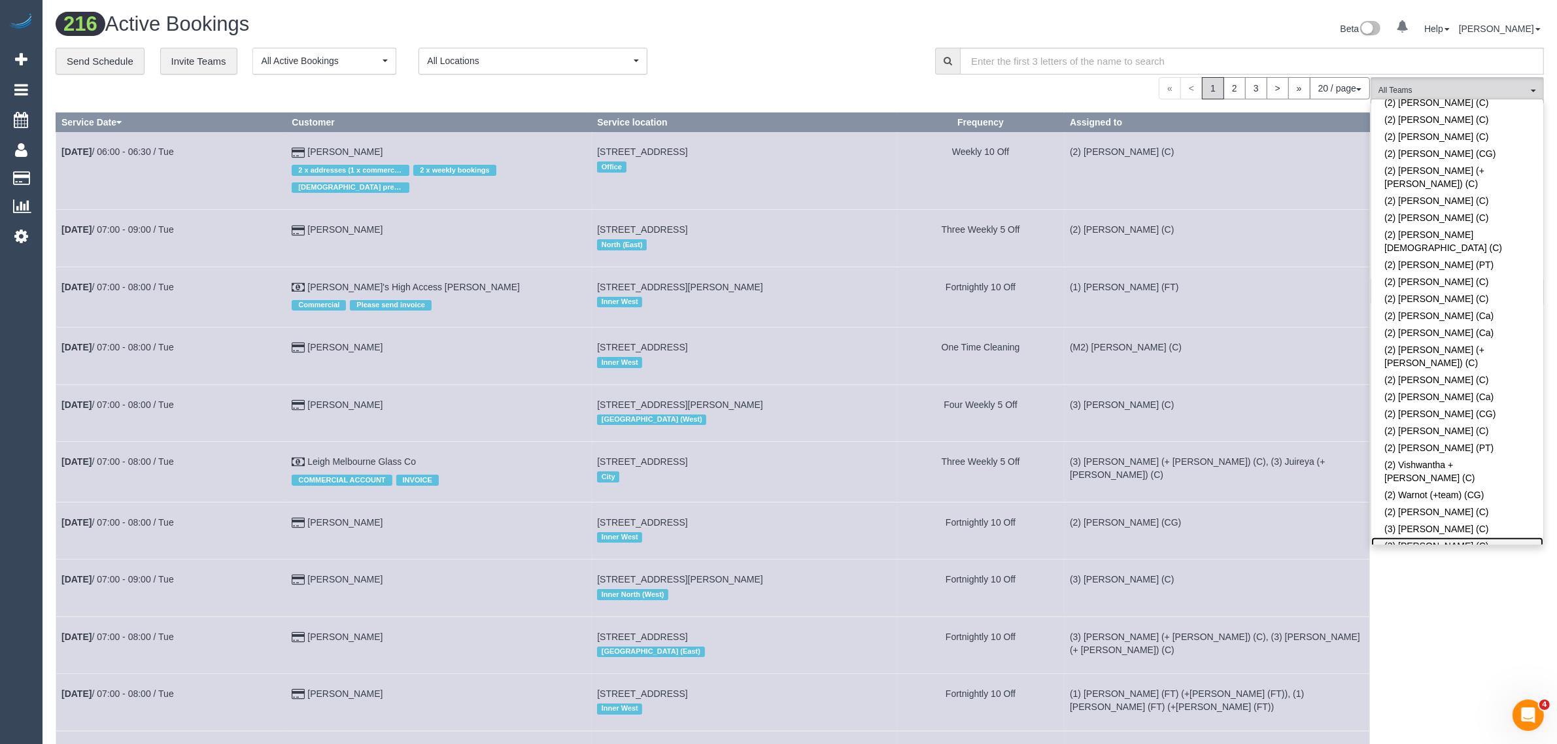
click at [1401, 537] on link "(3) Abu Bakar (C)" at bounding box center [1457, 545] width 172 height 17
click at [773, 56] on div "**********" at bounding box center [486, 61] width 860 height 27
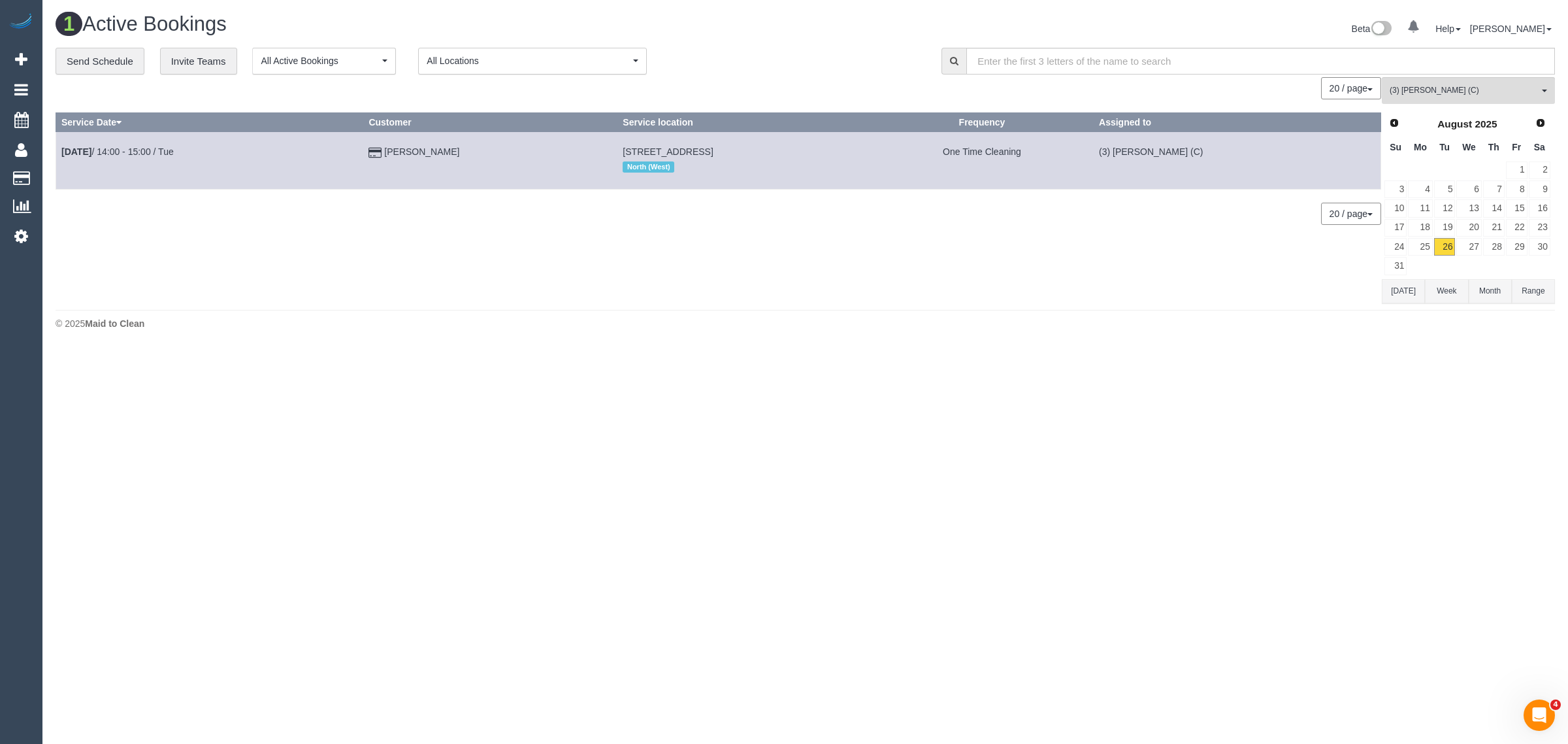
click at [698, 349] on div "1 Active Bookings Beta 0 Your Notifications You have 0 alerts Help Help Docs Ta…" at bounding box center [804, 174] width 1526 height 349
click at [609, 273] on div "0 Bookings found. We couldn't find any bookings that matched your search. Creat…" at bounding box center [719, 190] width 1326 height 226
drag, startPoint x: 160, startPoint y: 151, endPoint x: 61, endPoint y: 157, distance: 99.2
click at [61, 157] on td "Aug 26th / 14:00 - 15:00 / Tue" at bounding box center [209, 160] width 307 height 57
copy link "Aug 26th / 14:00 - 15:00 / Tue"
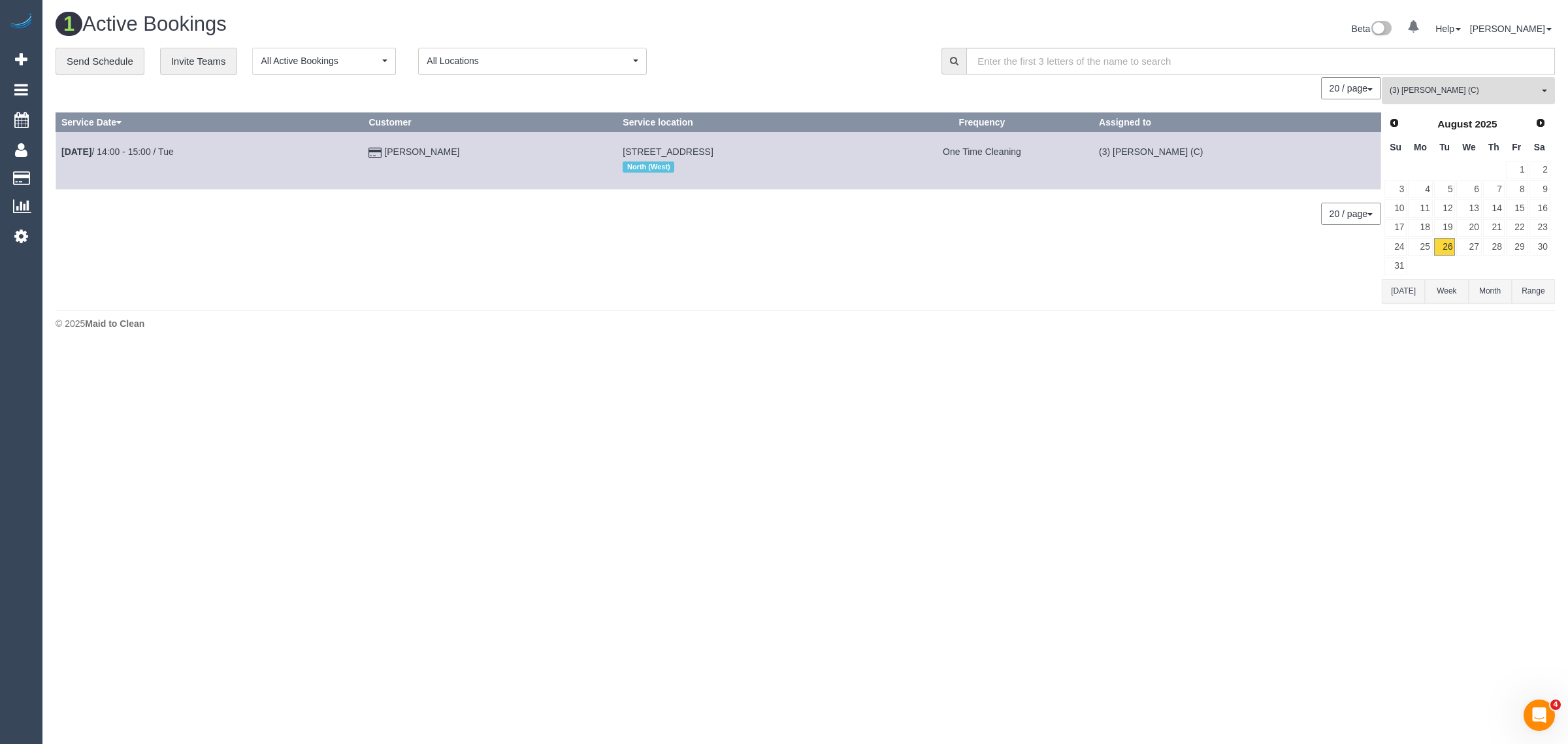
click at [1470, 97] on button "(3) Abu Bakar (C) All Teams" at bounding box center [1468, 90] width 173 height 27
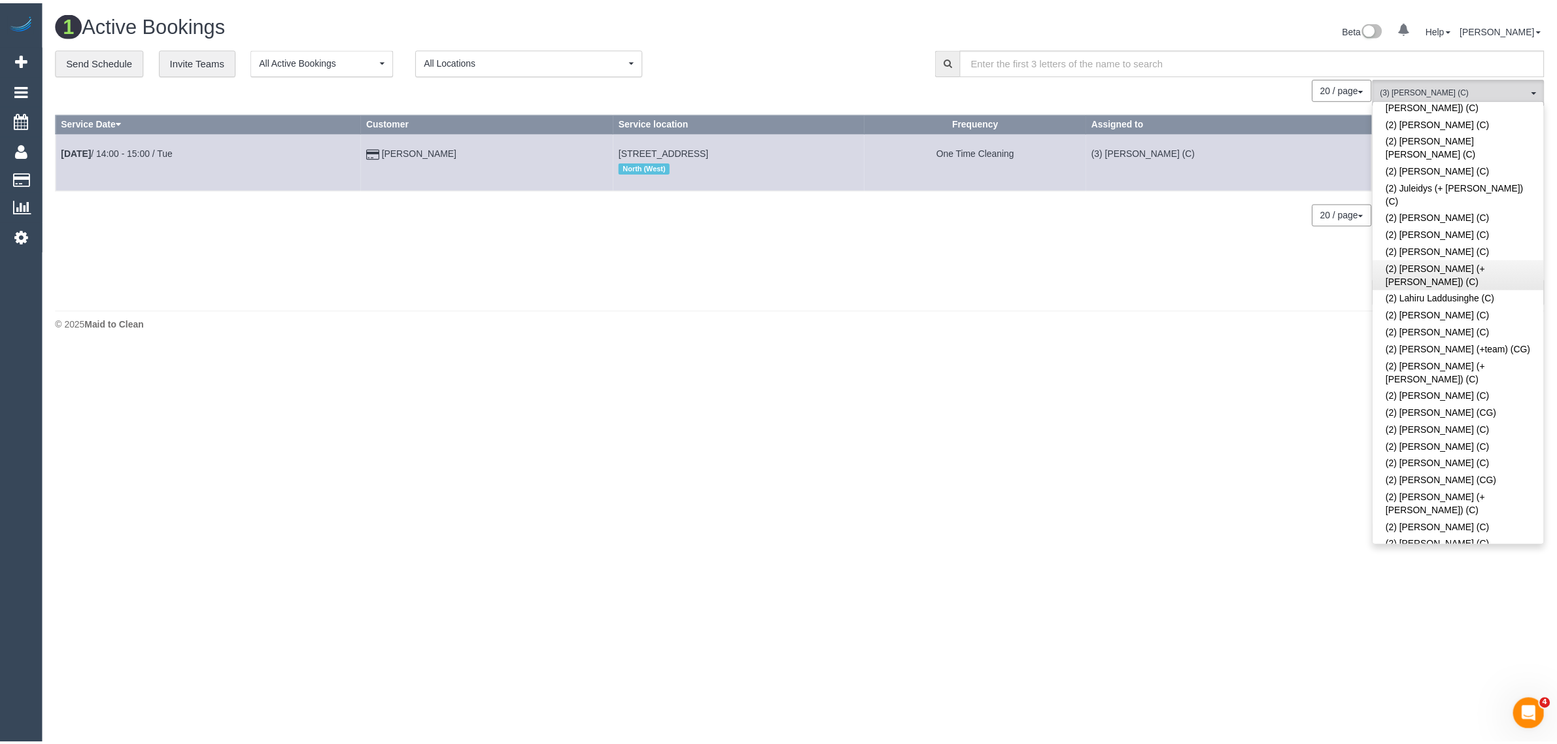
scroll to position [0, 0]
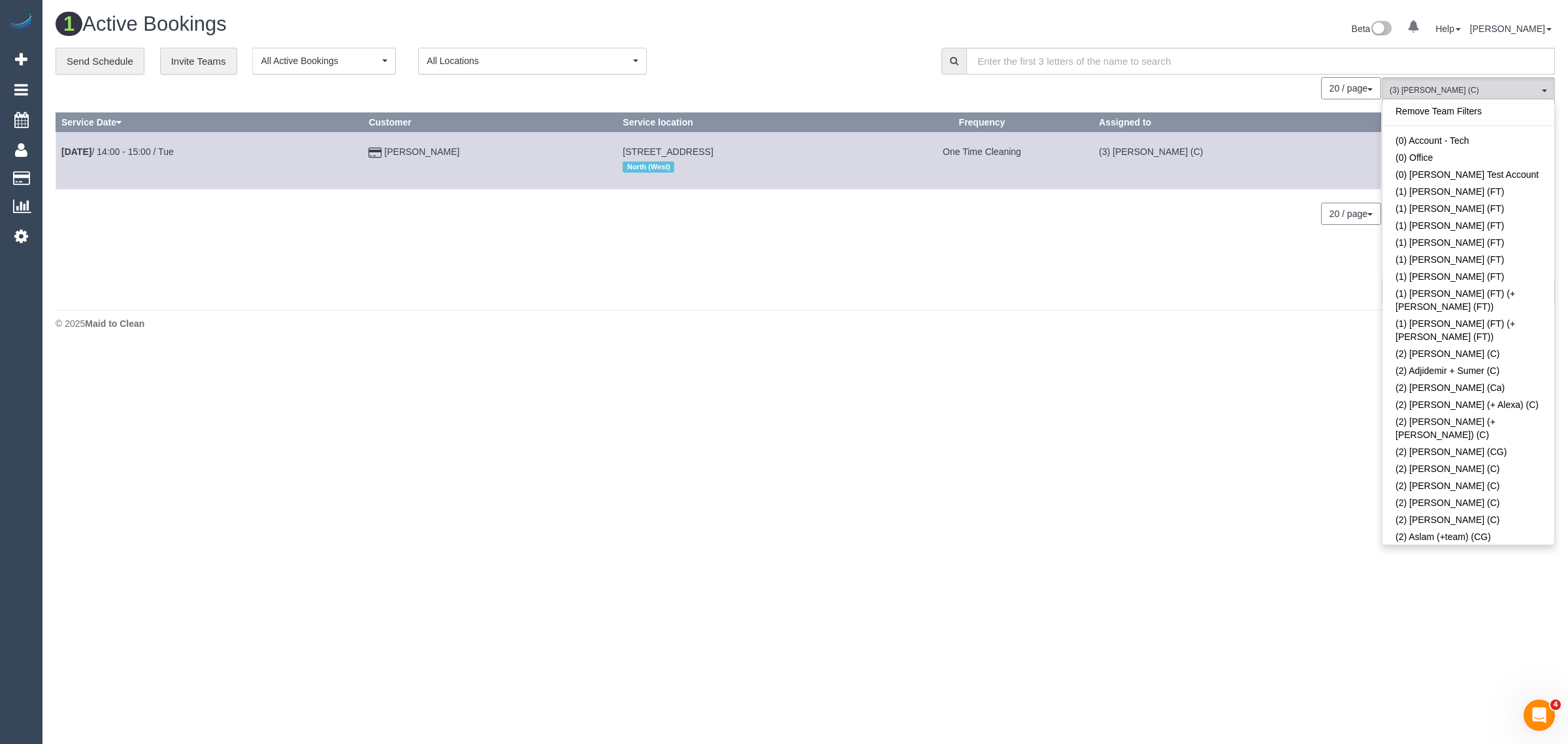
click at [1465, 99] on div "Remove Team Filters (0) Account - Tech (0) Office (0) Raunak Test Account (1) D…" at bounding box center [1468, 322] width 173 height 447
click at [1457, 109] on link "Remove Team Filters" at bounding box center [1468, 111] width 172 height 17
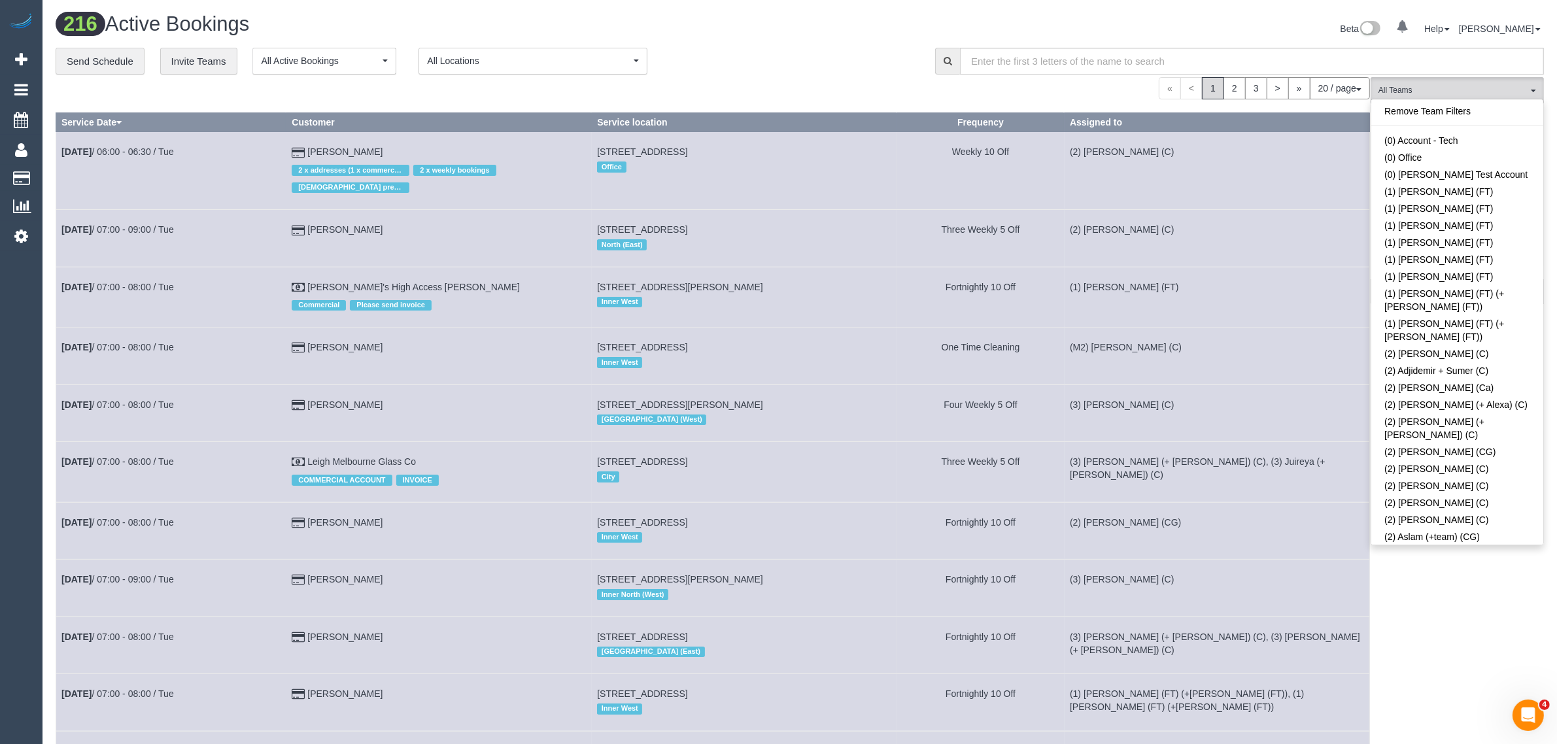
scroll to position [2753, 0]
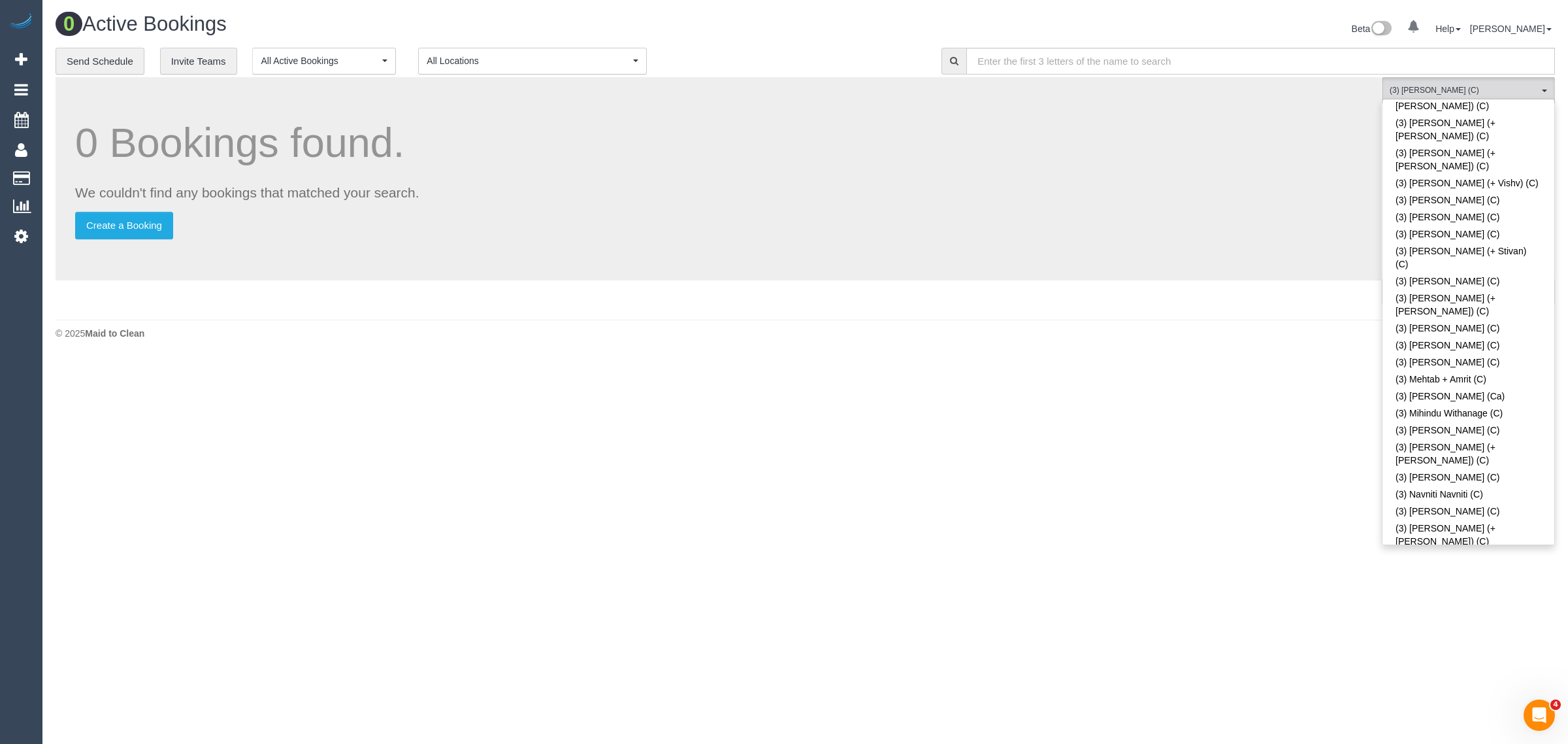
click at [846, 54] on div "**********" at bounding box center [489, 61] width 866 height 27
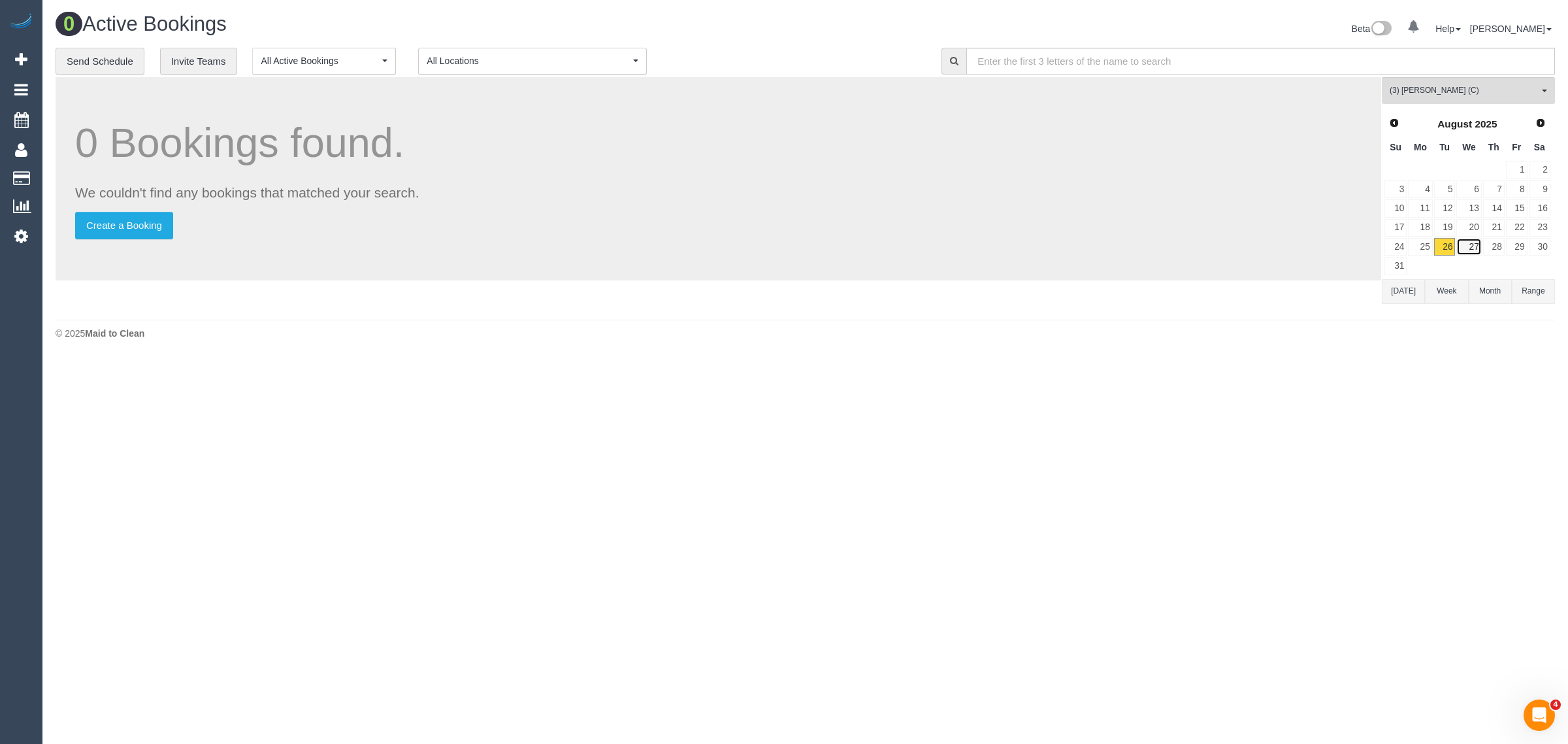
click at [1474, 249] on link "27" at bounding box center [1468, 247] width 25 height 18
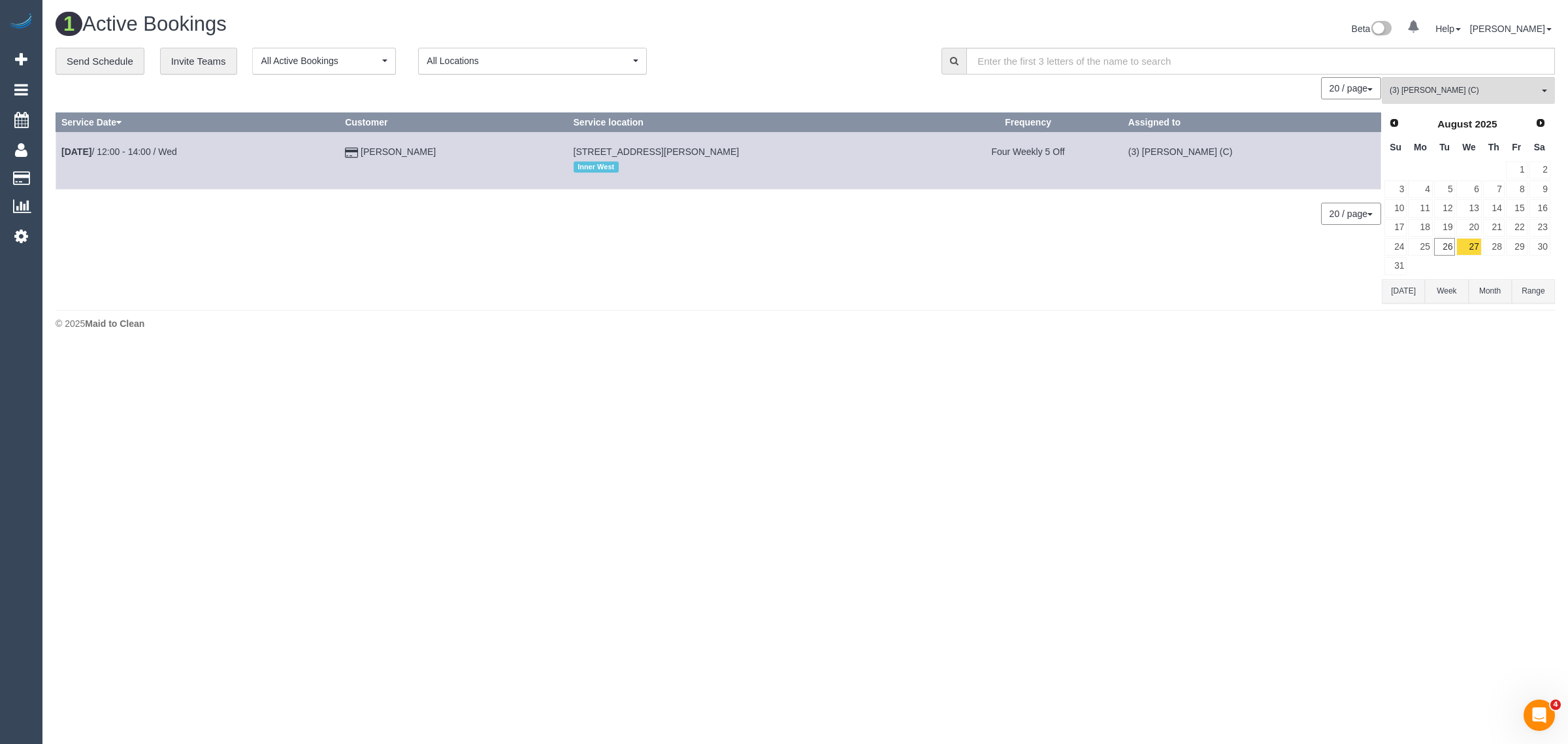
click at [791, 31] on h1 "1 Active Bookings" at bounding box center [426, 24] width 741 height 22
click at [416, 148] on link "Will Saunders" at bounding box center [398, 151] width 75 height 10
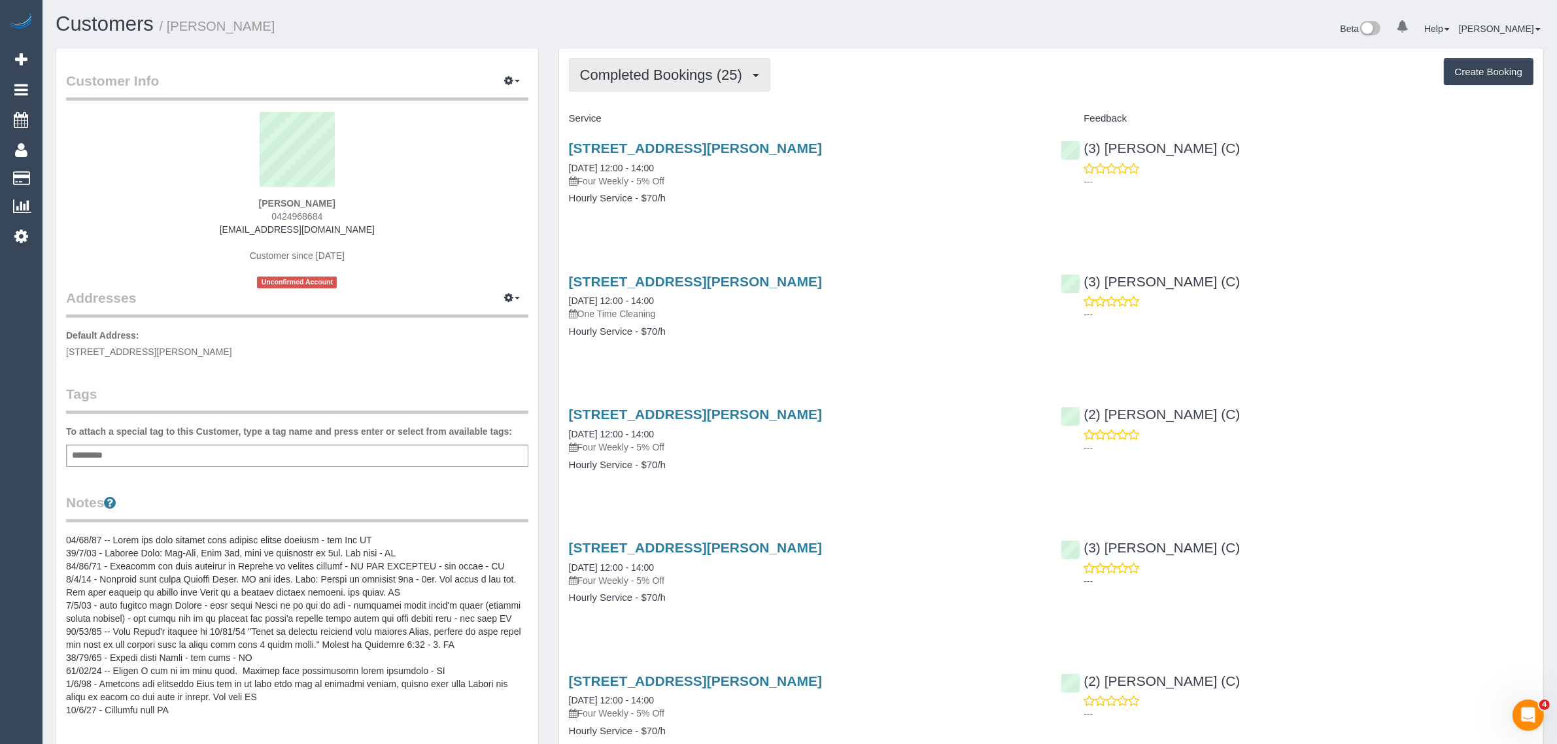
click at [677, 69] on span "Completed Bookings (25)" at bounding box center [664, 75] width 169 height 16
click at [662, 115] on link "Upcoming Bookings (12)" at bounding box center [639, 122] width 141 height 17
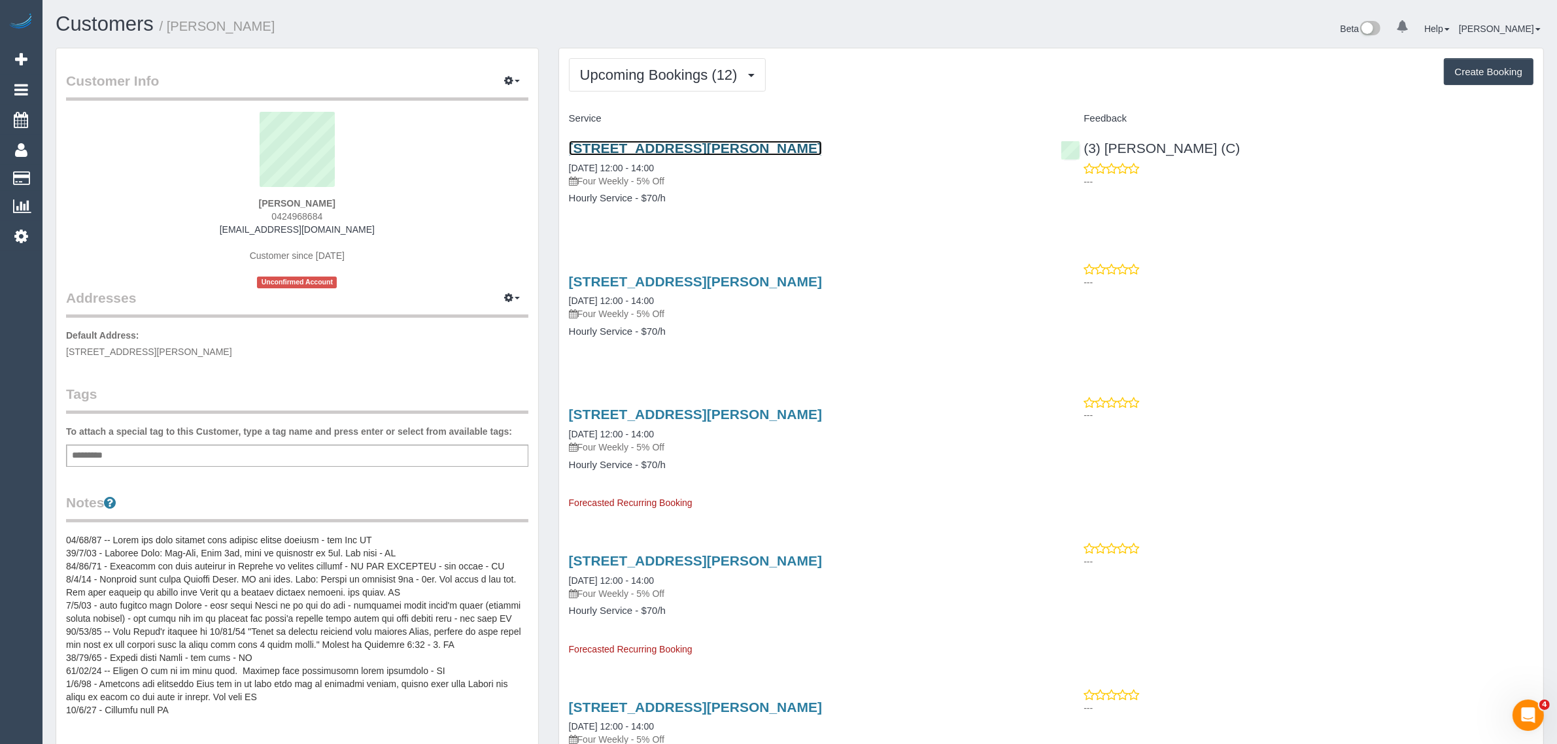
click at [690, 143] on link "13 Stephen St, Apt 5, Yarraville, VIC 3013" at bounding box center [695, 148] width 253 height 15
click at [587, 86] on button "Upcoming Bookings (12)" at bounding box center [667, 74] width 197 height 33
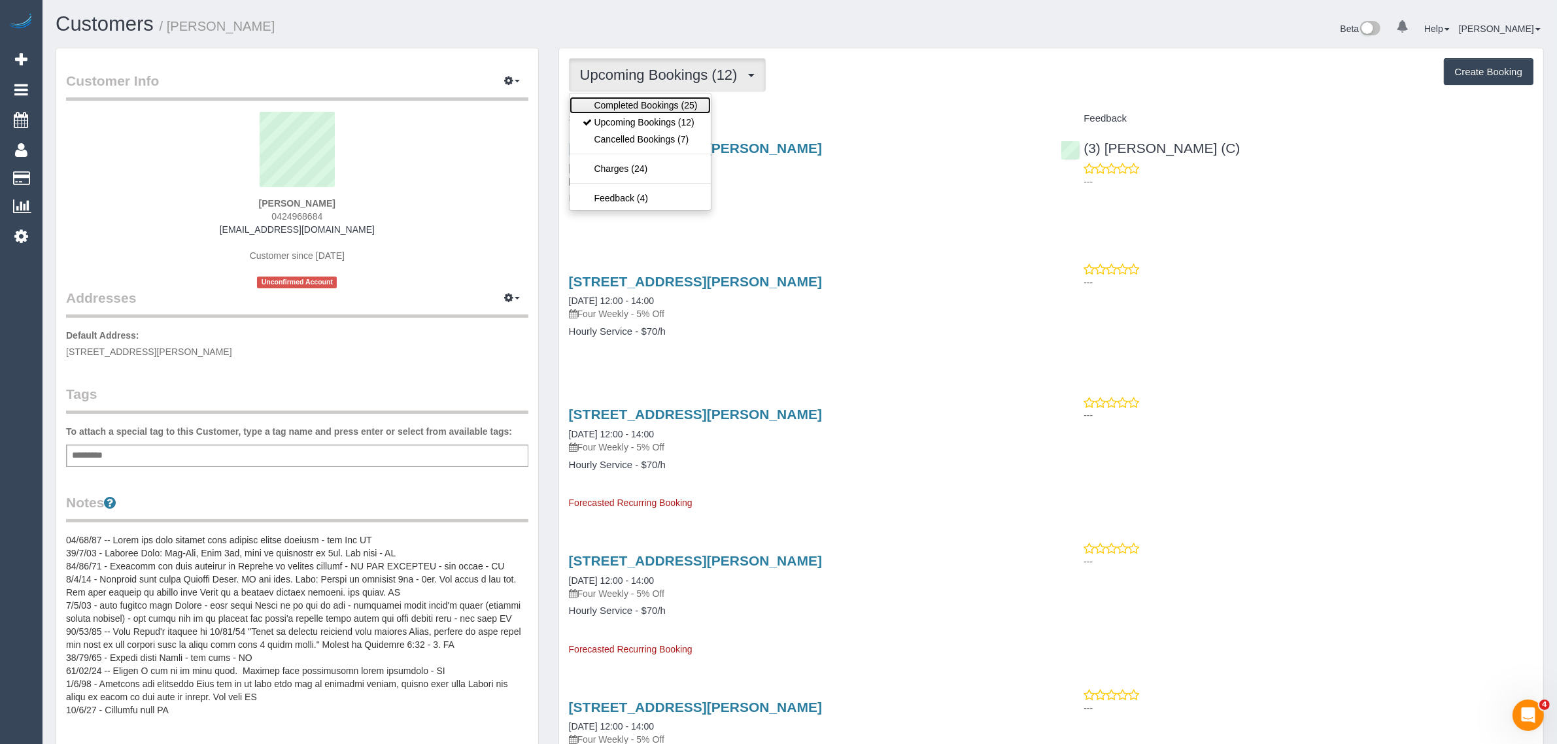
click at [599, 112] on link "Completed Bookings (25)" at bounding box center [639, 105] width 141 height 17
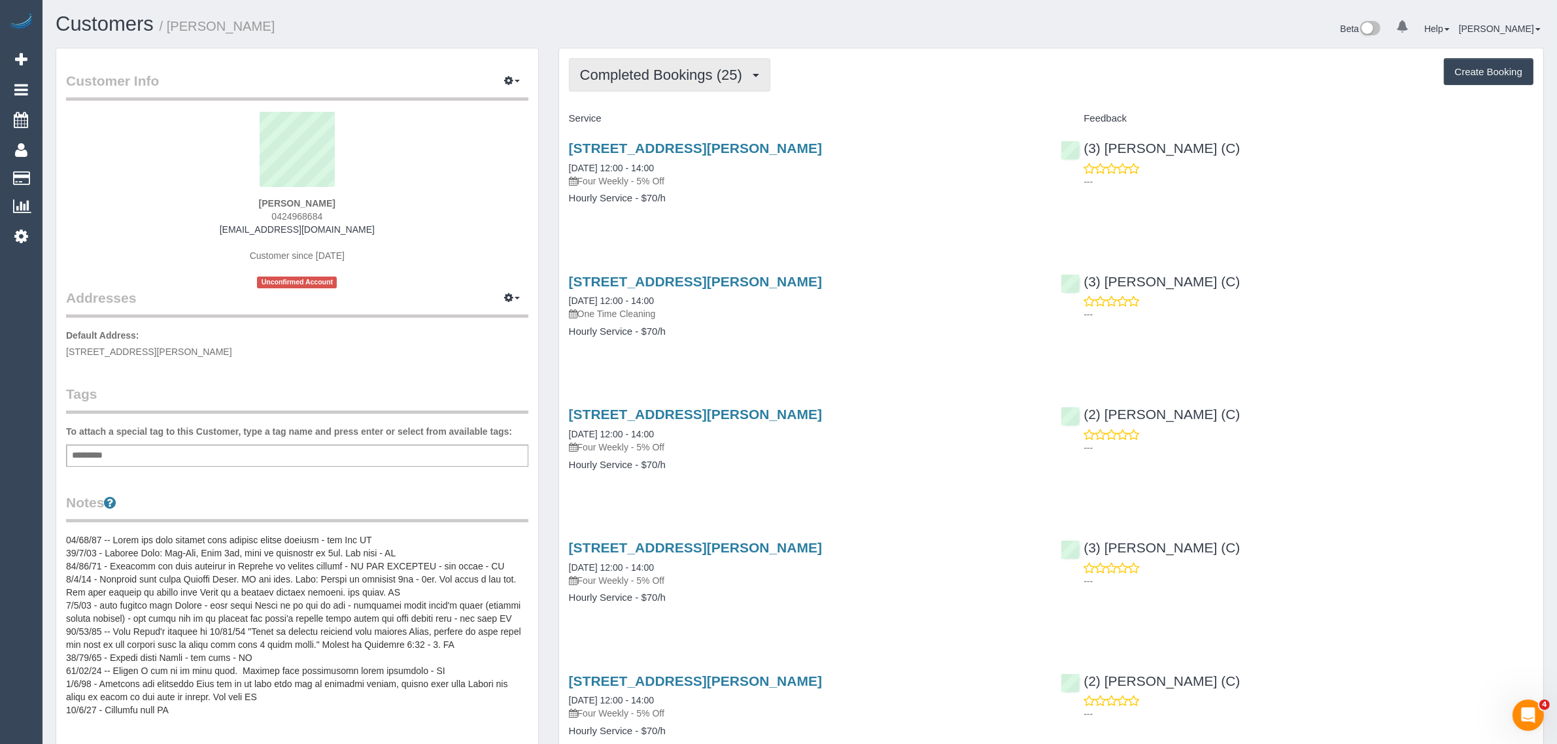
click at [656, 67] on span "Completed Bookings (25)" at bounding box center [664, 75] width 169 height 16
click at [641, 116] on link "Upcoming Bookings (12)" at bounding box center [639, 122] width 141 height 17
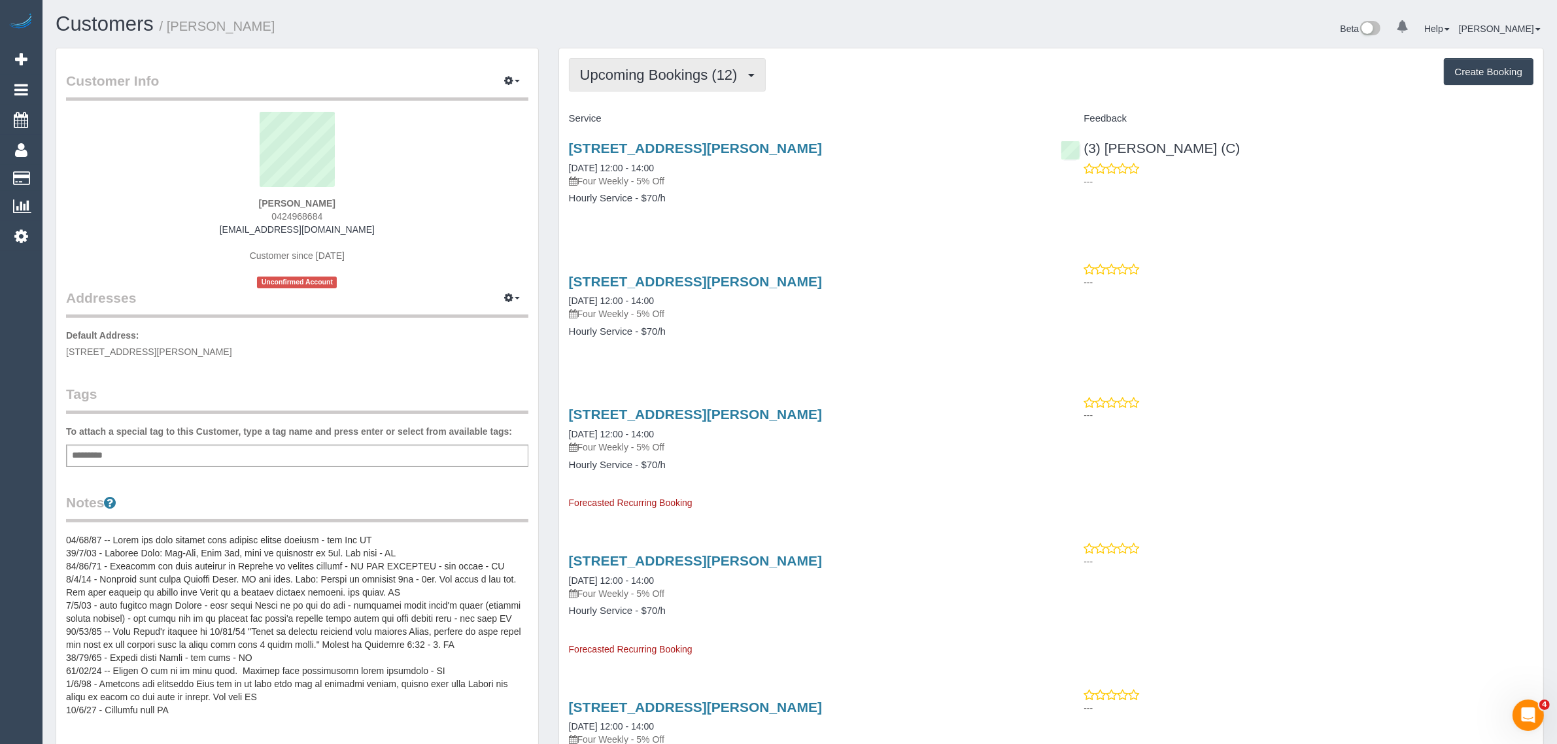
click at [633, 82] on button "Upcoming Bookings (12)" at bounding box center [667, 74] width 197 height 33
click at [617, 118] on link "Upcoming Bookings (12)" at bounding box center [639, 122] width 141 height 17
click at [641, 70] on span "Upcoming Bookings (12)" at bounding box center [662, 75] width 164 height 16
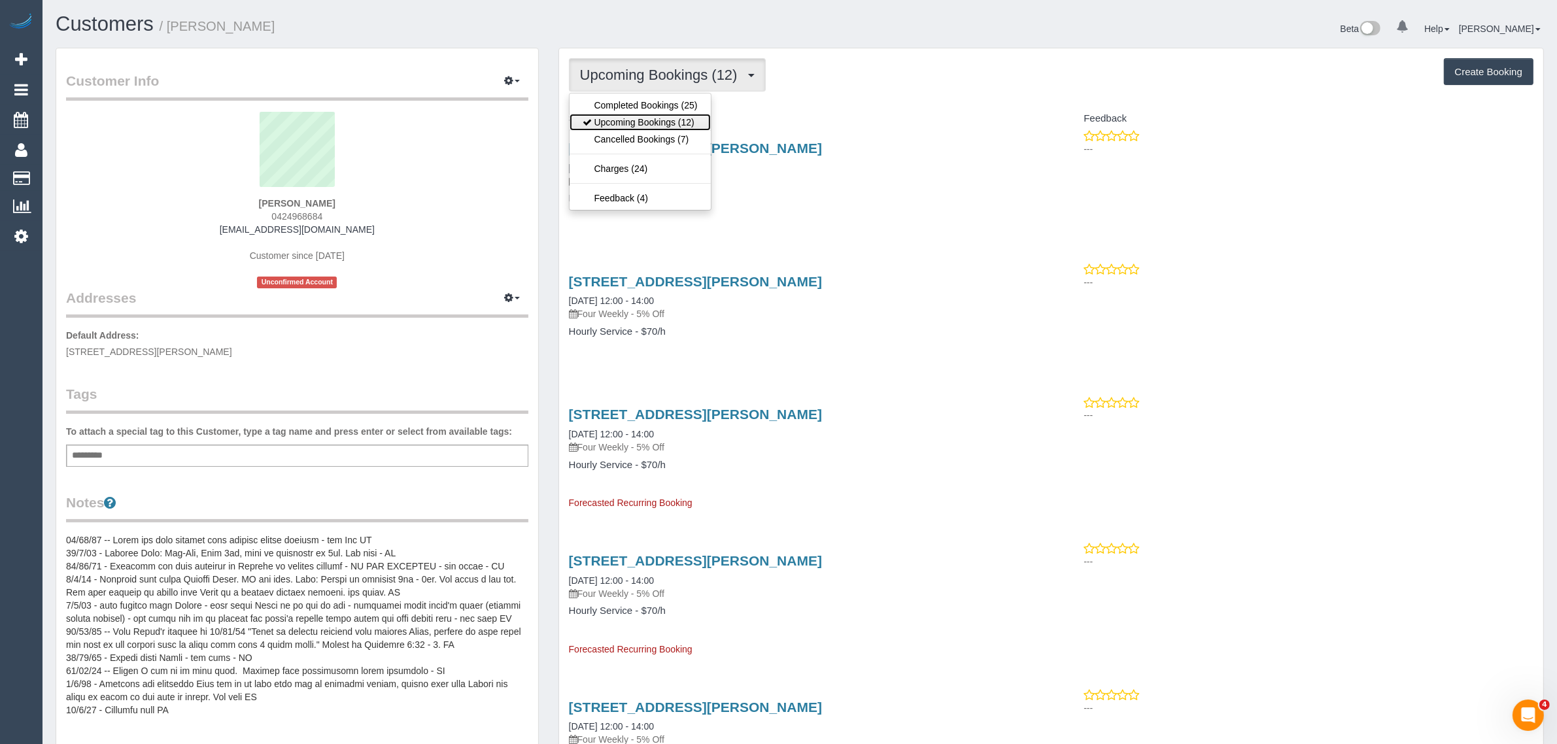
click at [613, 116] on link "Upcoming Bookings (12)" at bounding box center [639, 122] width 141 height 17
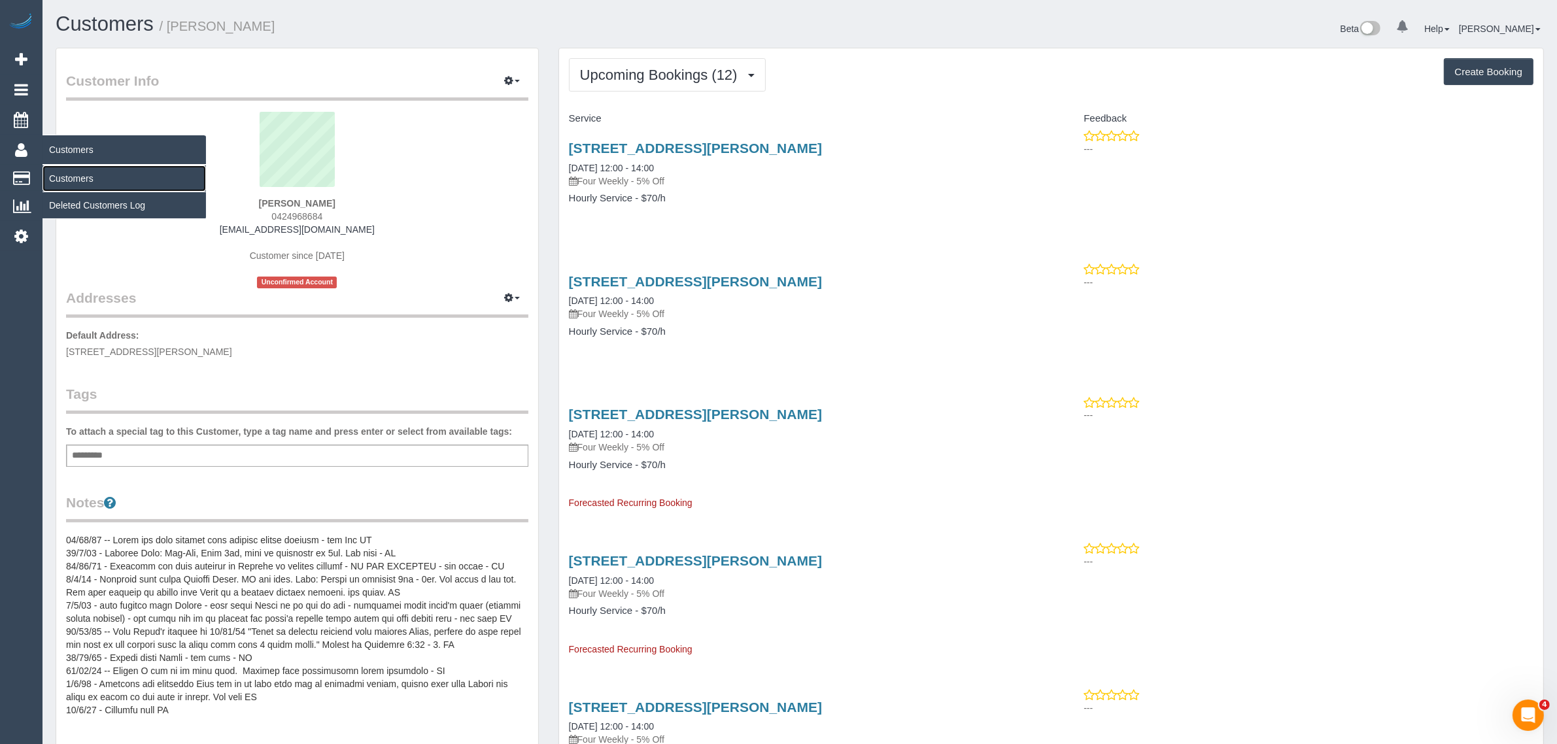
click at [64, 175] on link "Customers" at bounding box center [123, 178] width 163 height 26
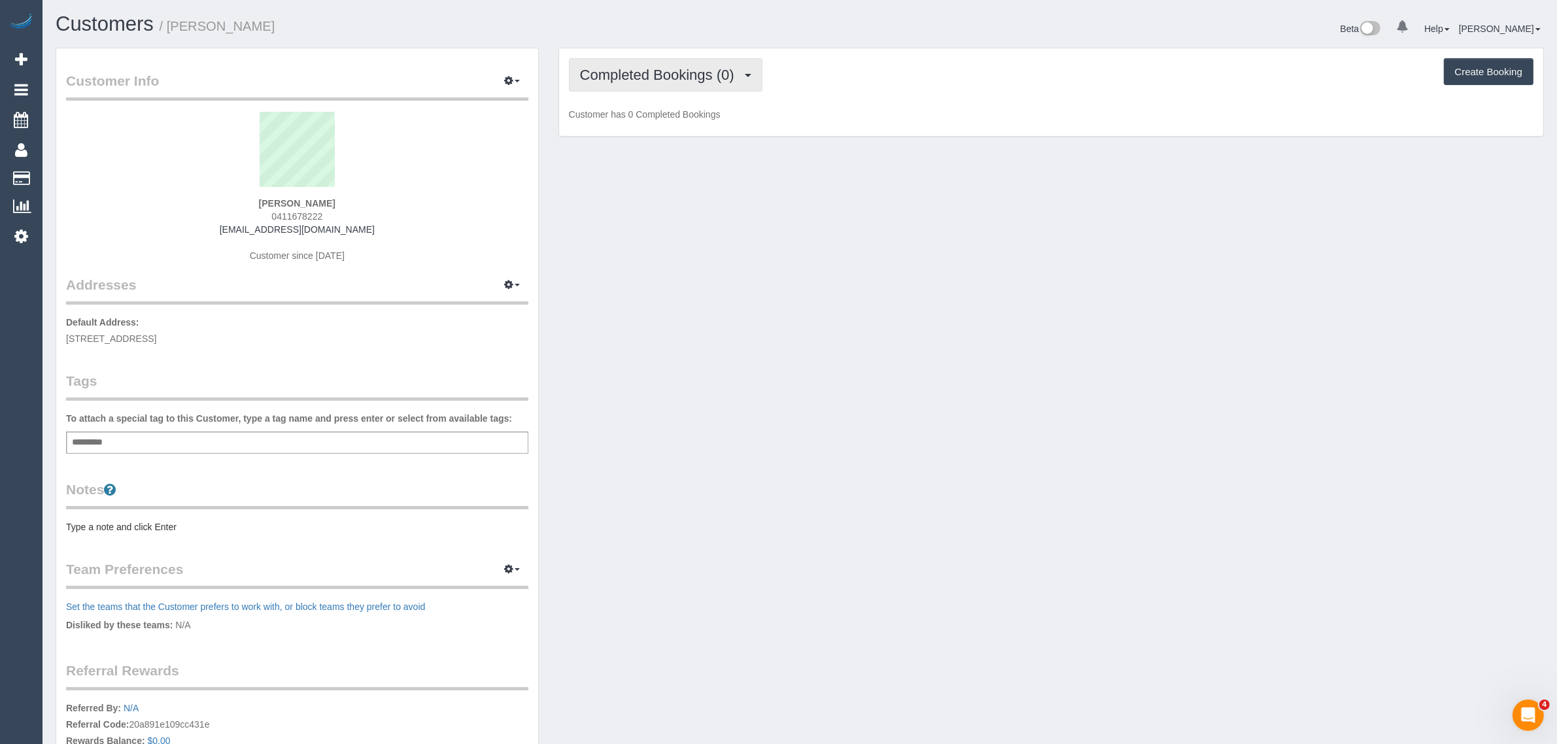
click at [707, 71] on span "Completed Bookings (0)" at bounding box center [660, 75] width 161 height 16
click at [688, 122] on link "Upcoming Bookings (1)" at bounding box center [637, 122] width 136 height 17
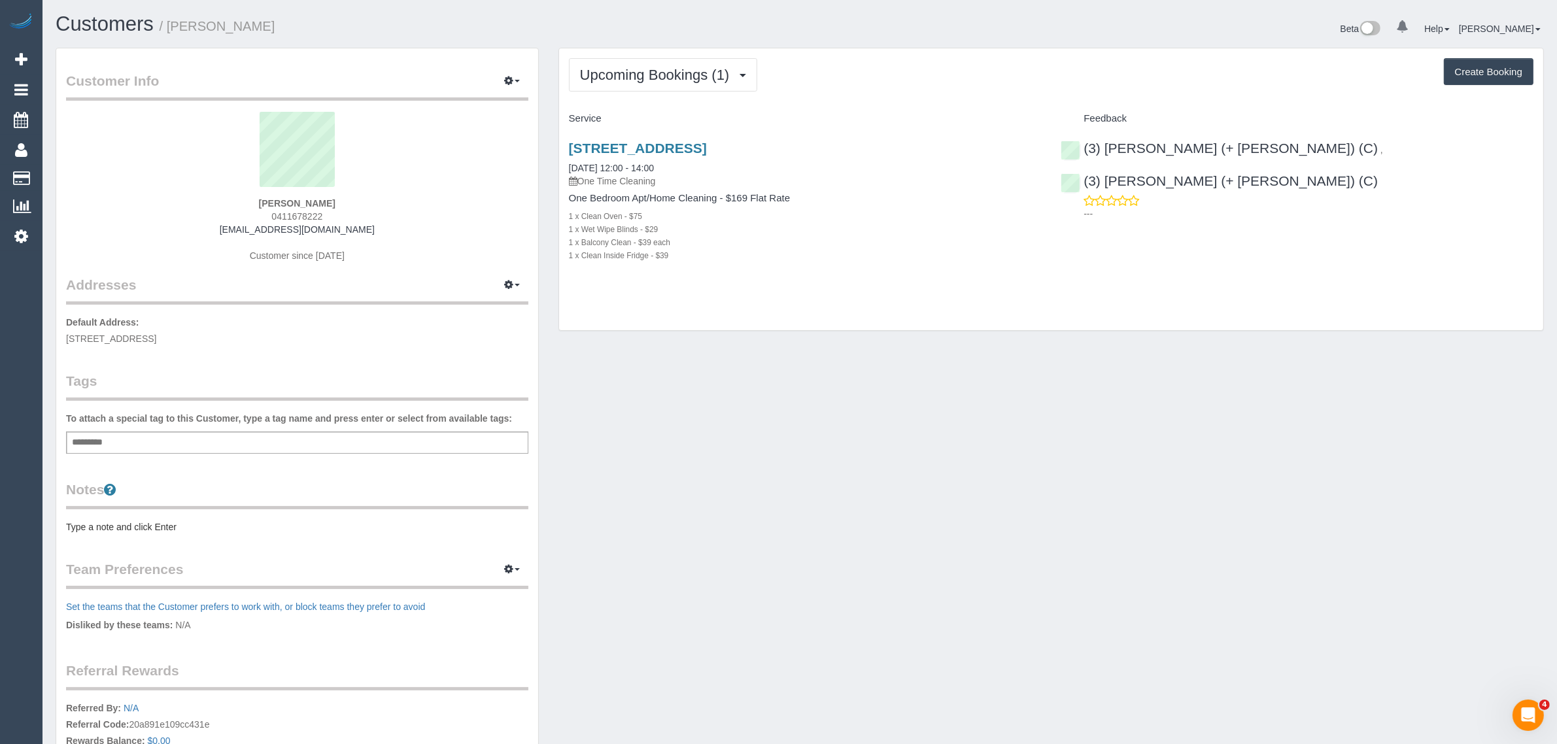
click at [299, 212] on span "0411678222" at bounding box center [296, 216] width 51 height 10
copy span "0411678222"
click at [655, 146] on link "[STREET_ADDRESS]" at bounding box center [638, 148] width 138 height 15
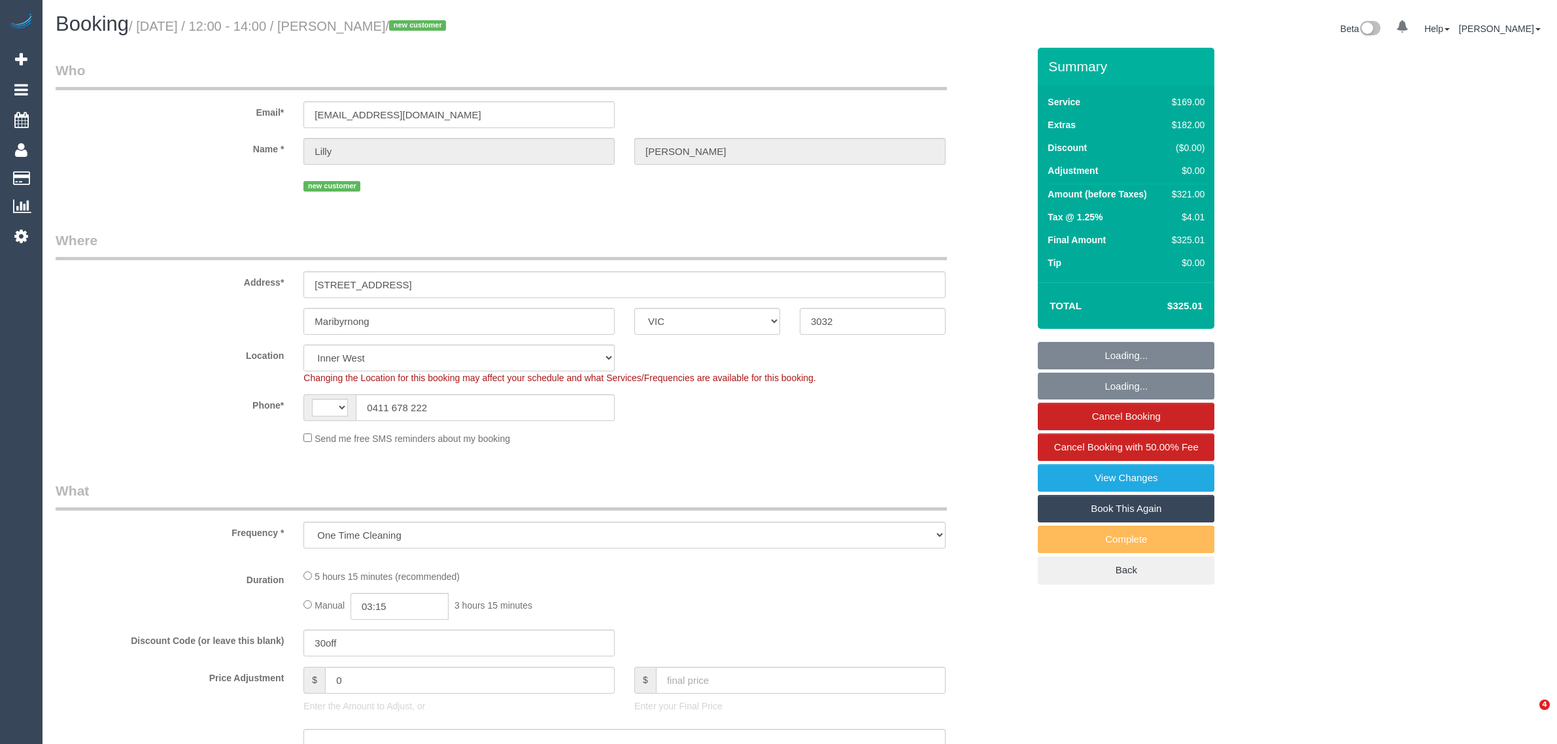
select select "VIC"
select select "string:AU"
select select "number:28"
select select "number:14"
select select "number:19"
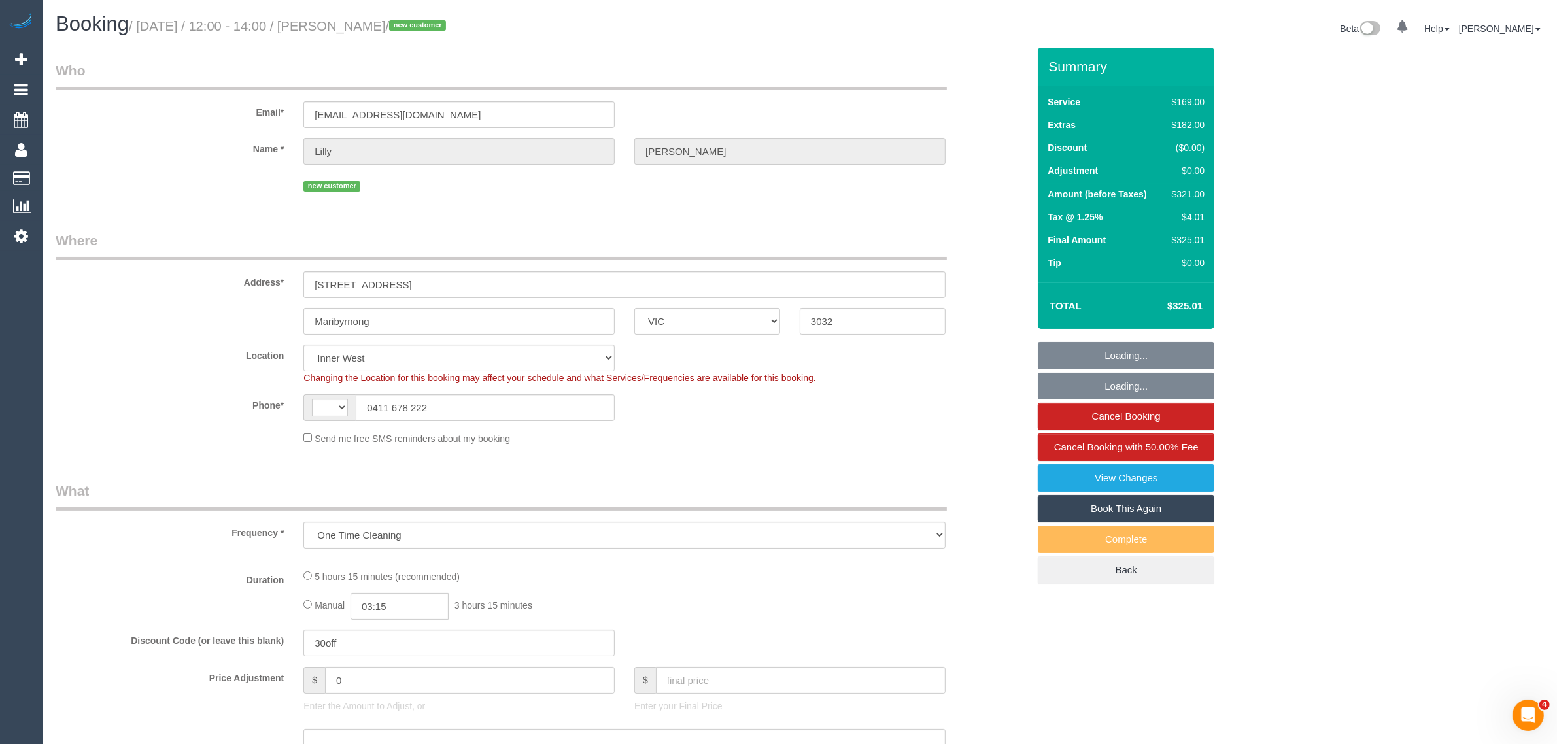
select select "number:24"
select select "number:35"
select select "number:13"
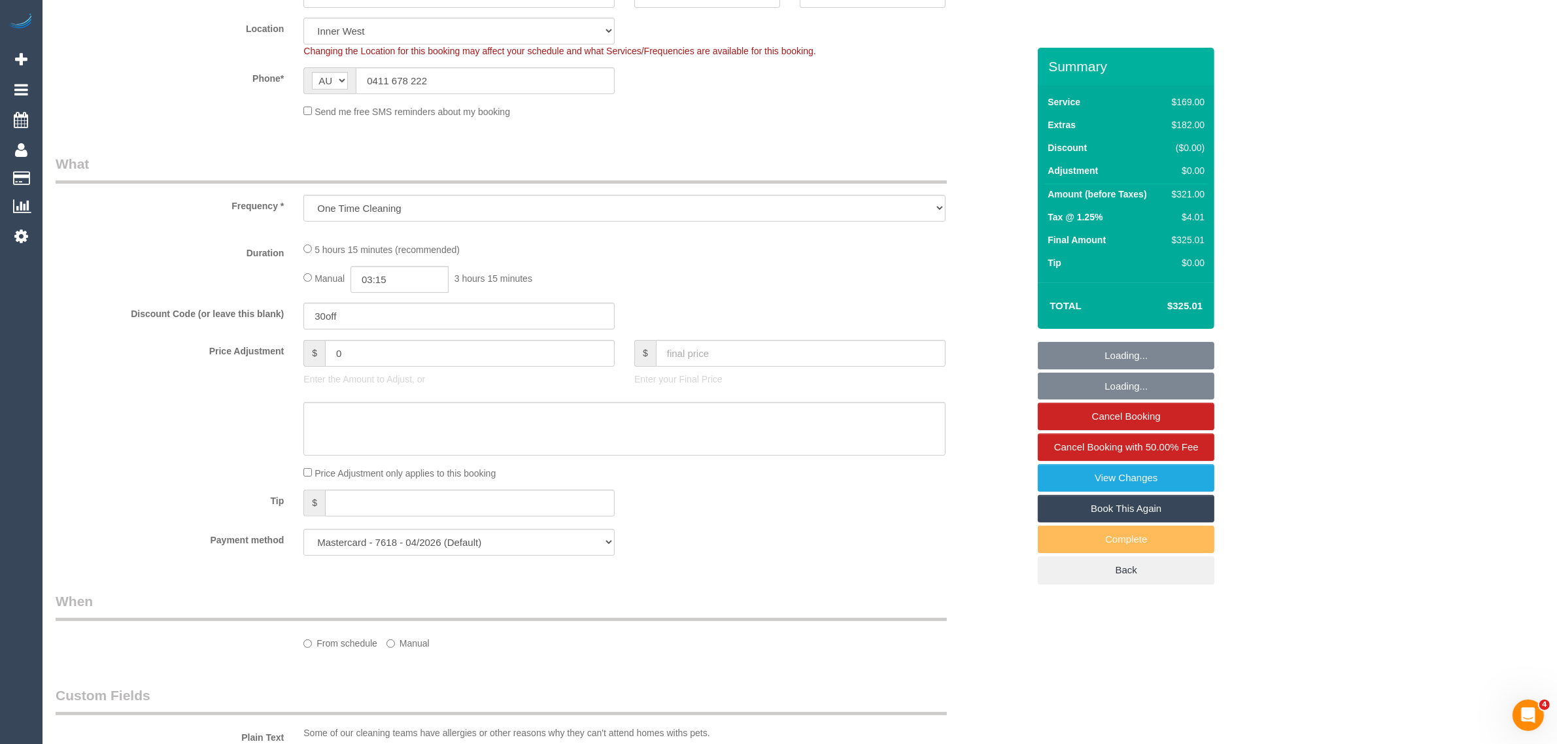
select select "object:698"
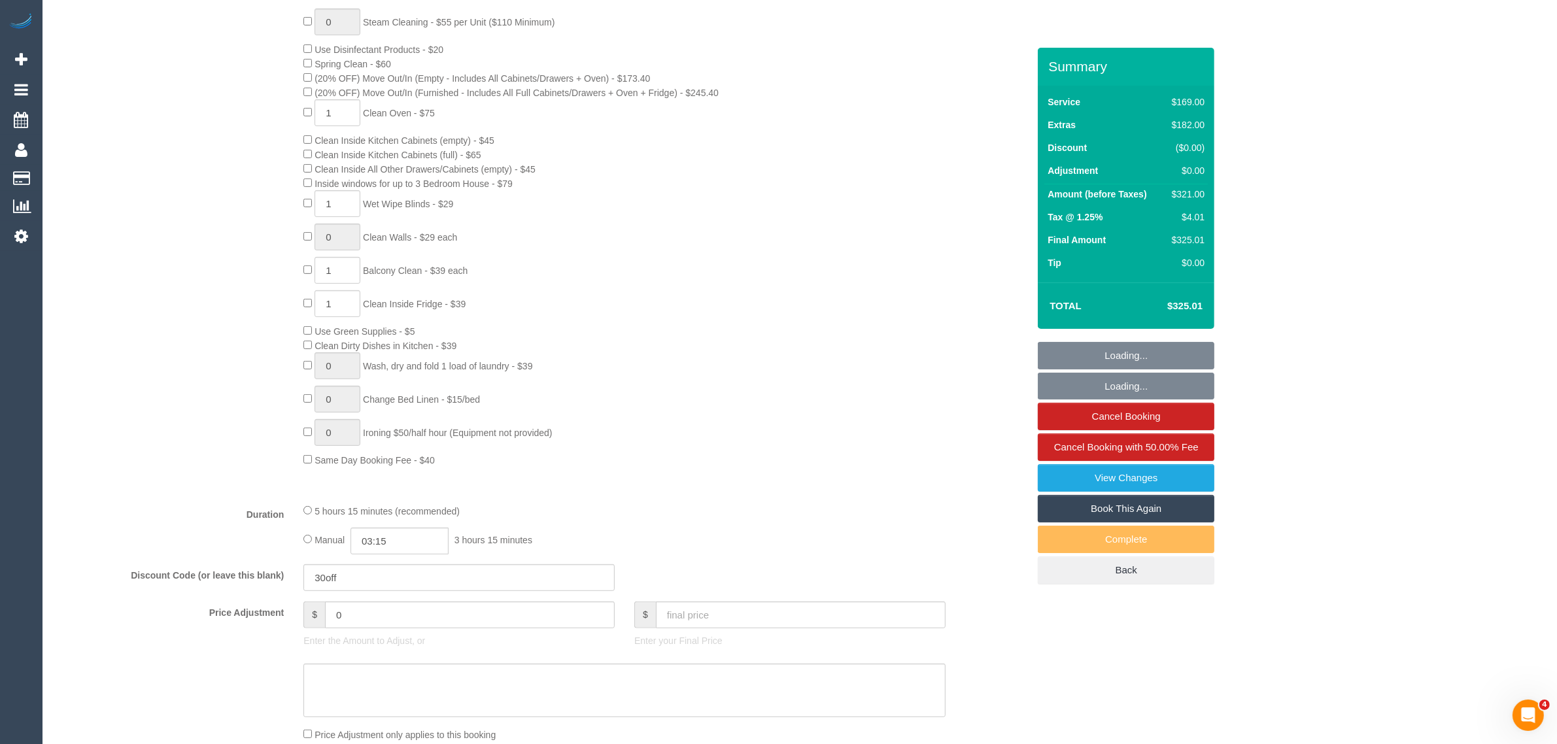
scroll to position [654, 0]
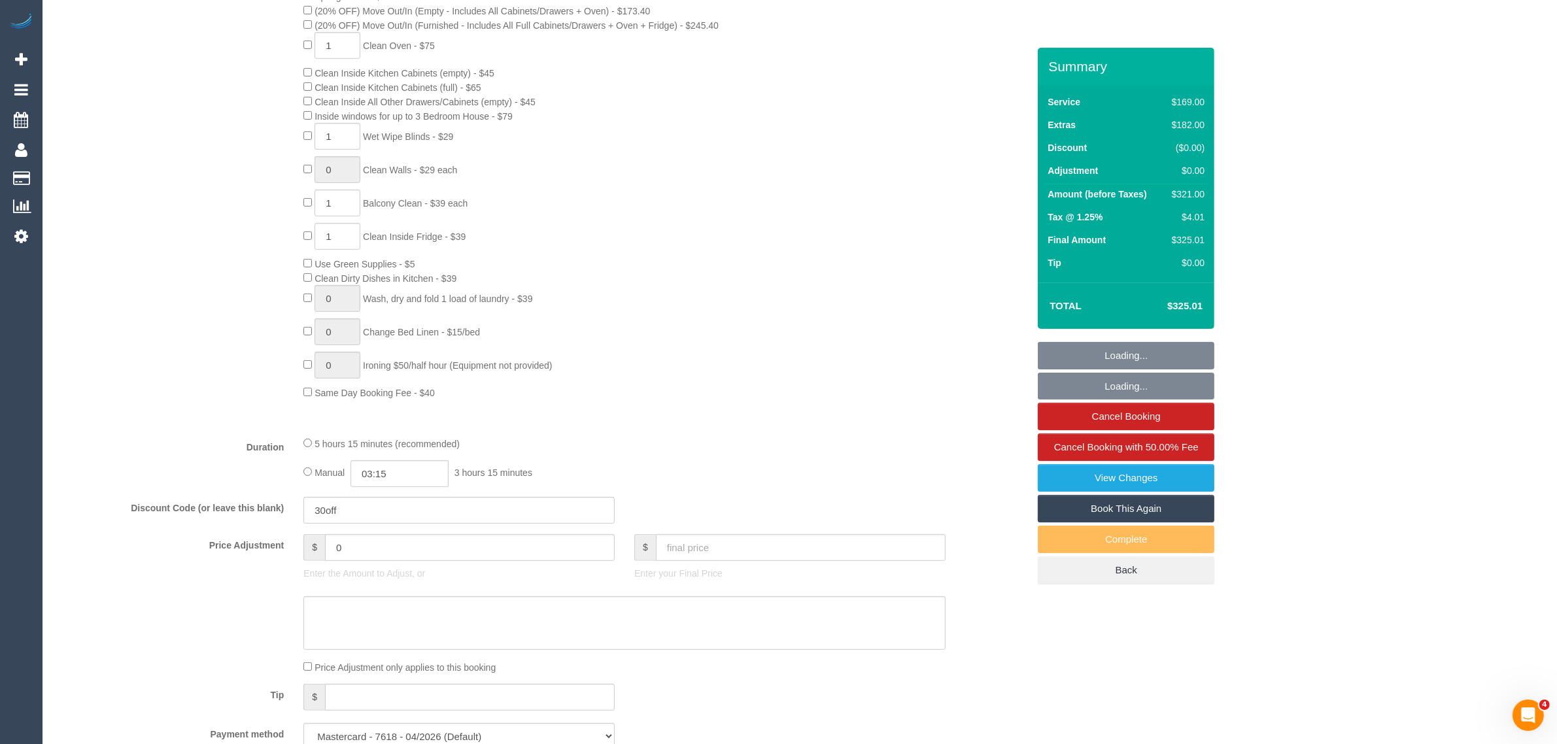
select select "spot1"
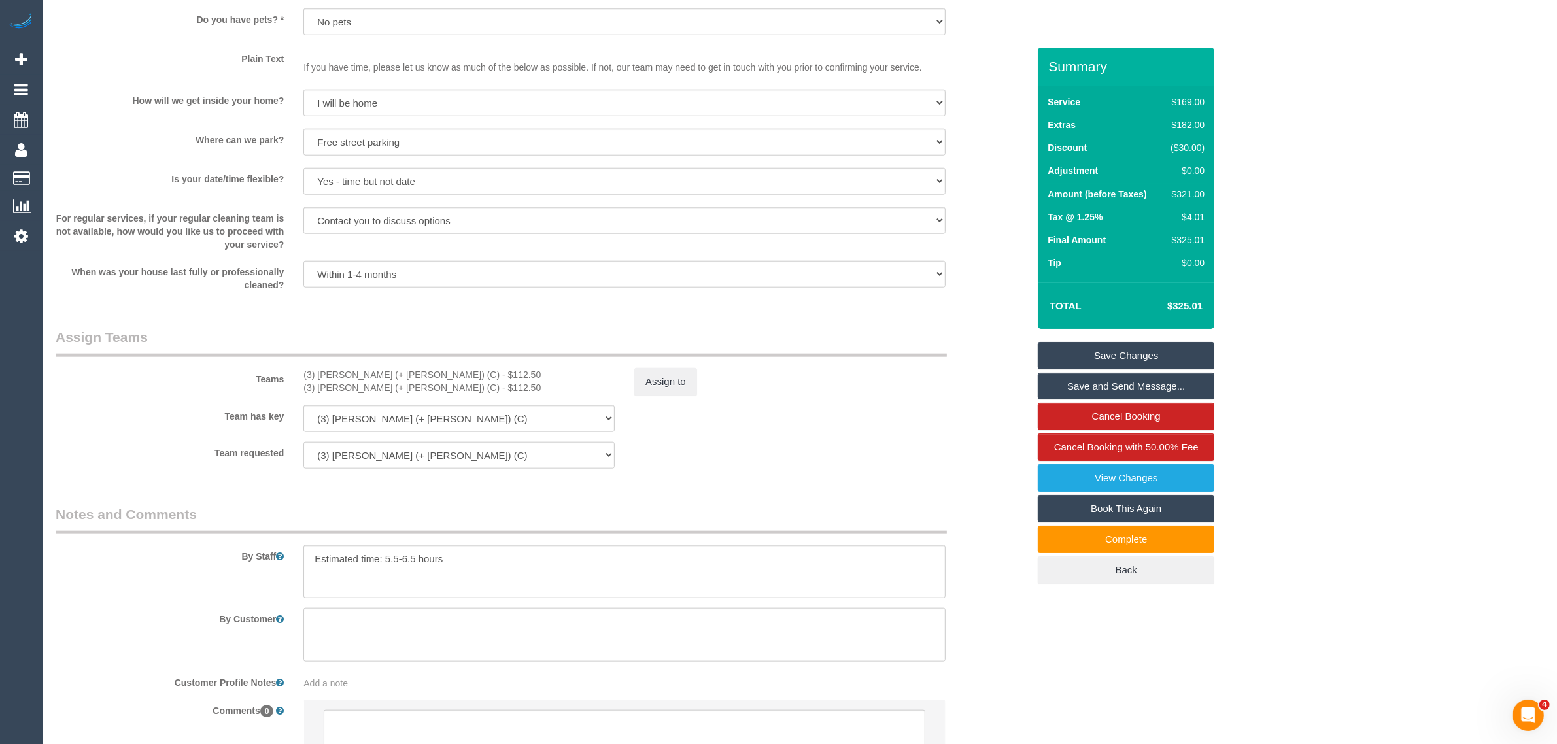
scroll to position [1634, 0]
click at [515, 552] on textarea at bounding box center [624, 571] width 642 height 54
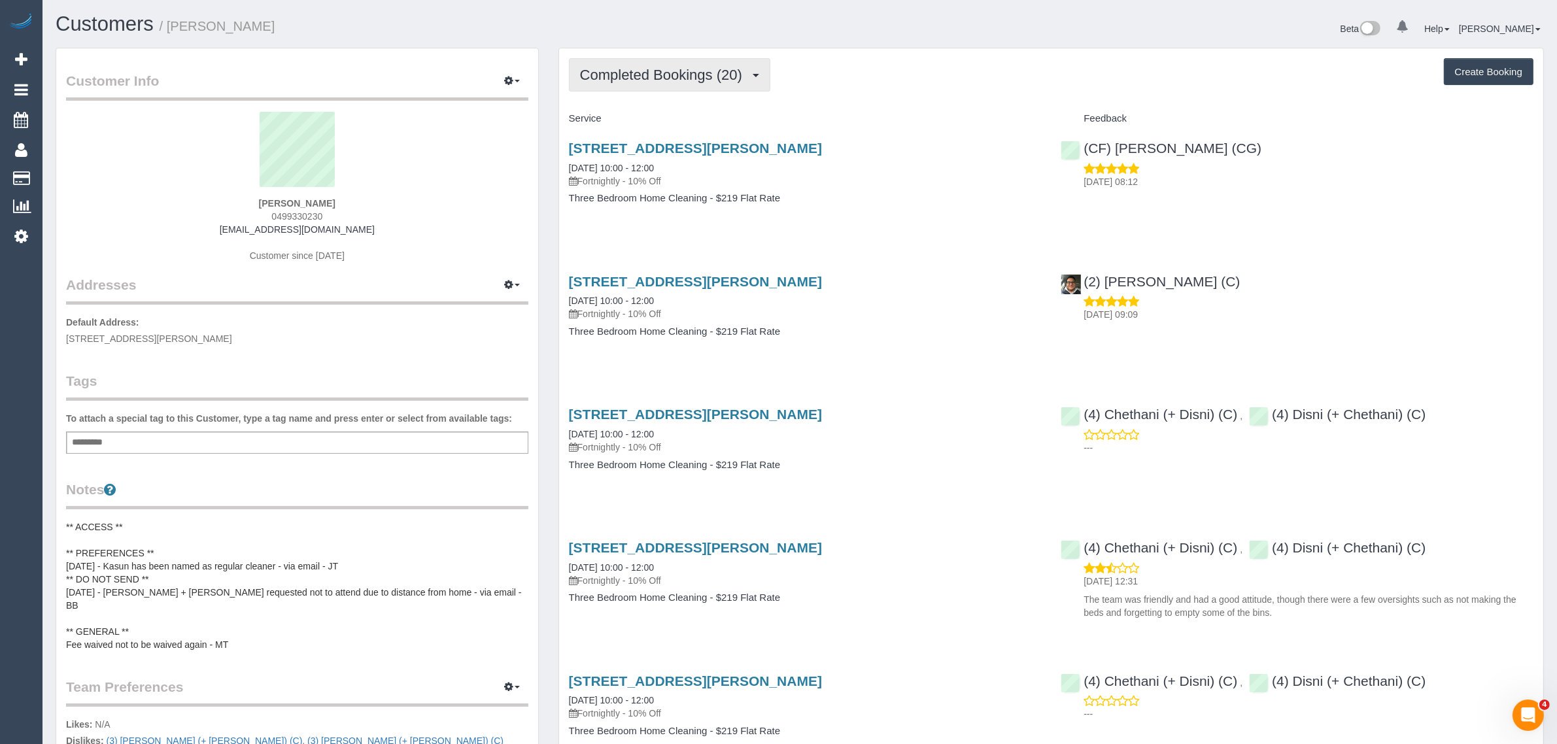
click at [707, 77] on span "Completed Bookings (20)" at bounding box center [664, 75] width 169 height 16
click at [677, 119] on link "Upcoming Bookings (12)" at bounding box center [639, 122] width 141 height 17
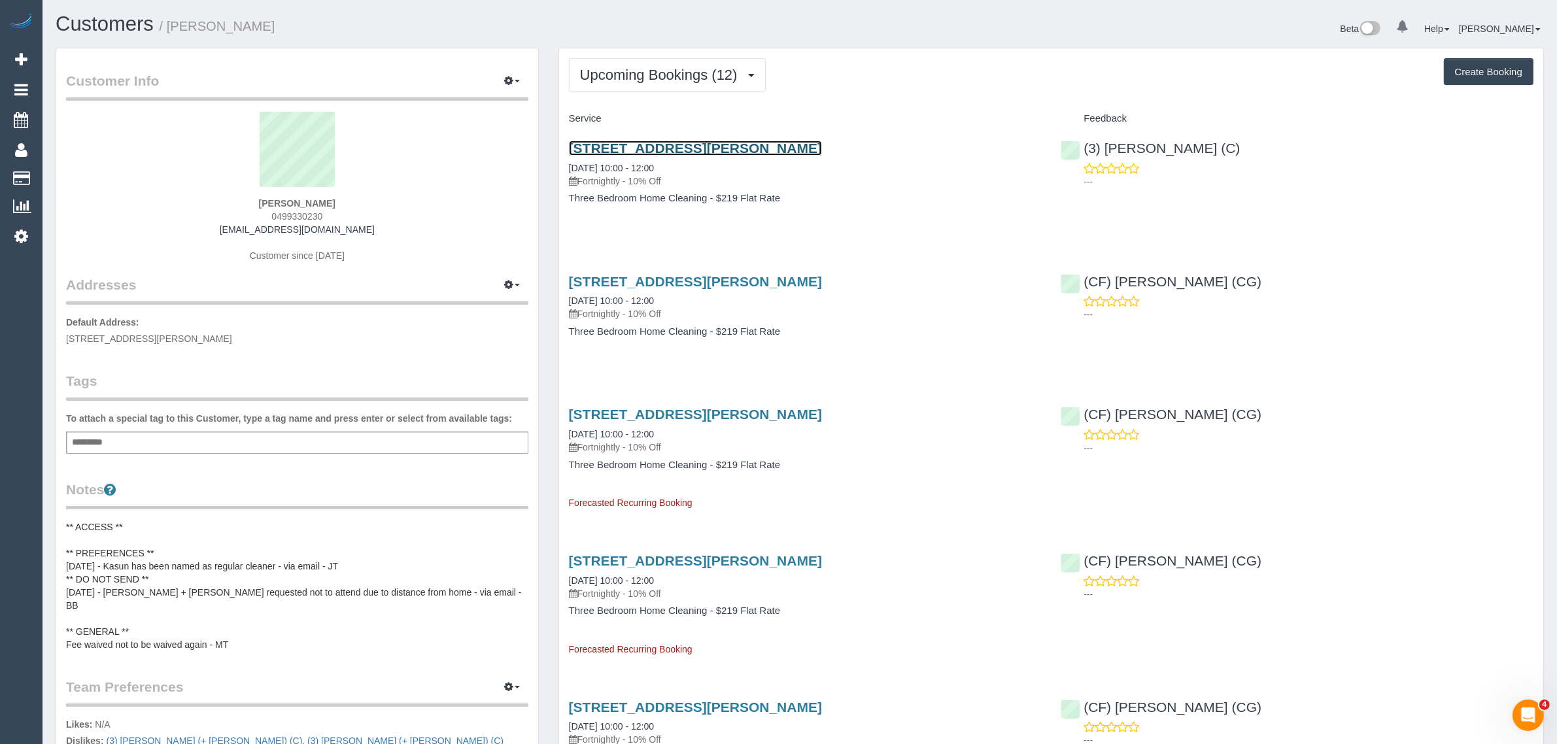
click at [645, 144] on link "[STREET_ADDRESS][PERSON_NAME]" at bounding box center [695, 148] width 253 height 15
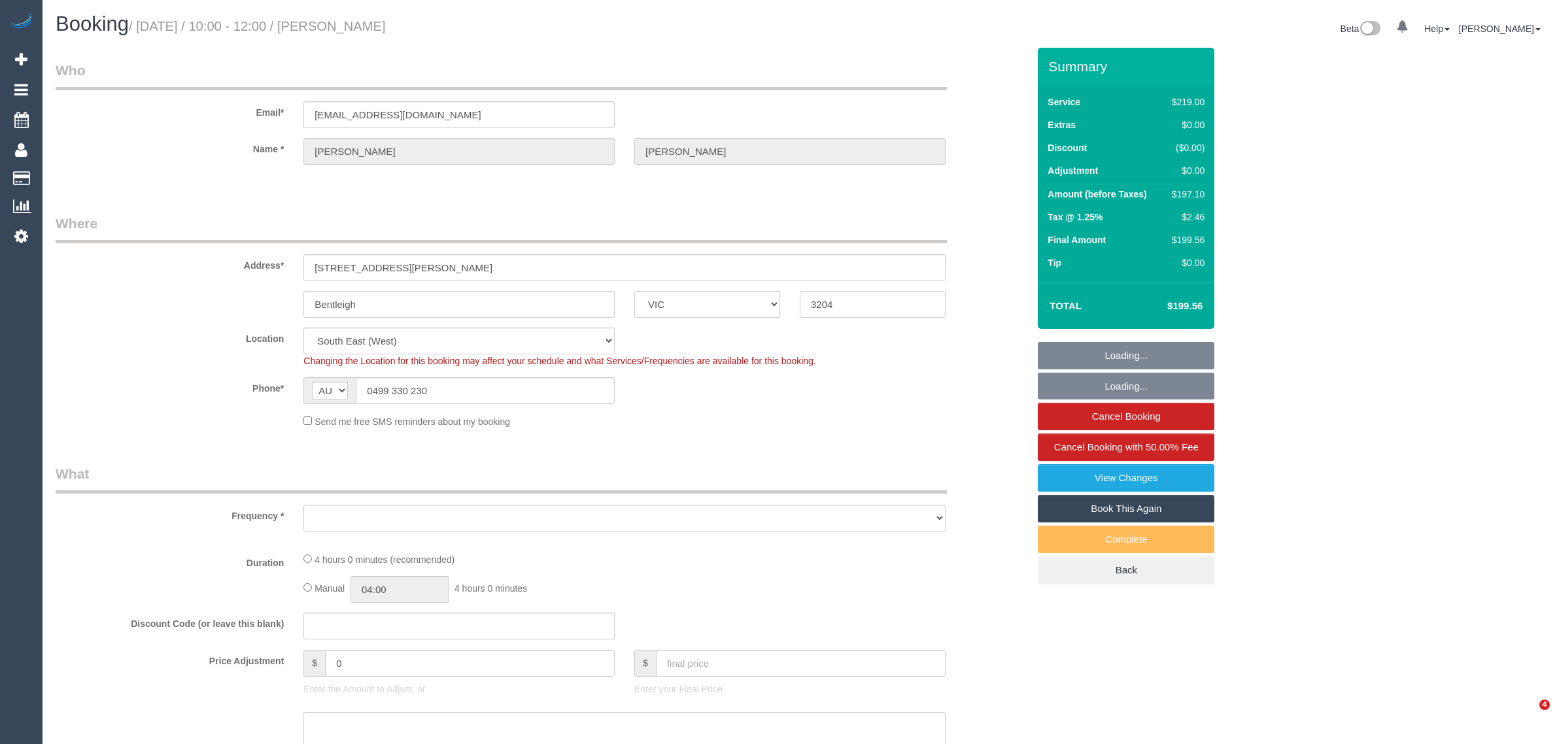
select select "VIC"
select select "object:573"
select select "string:stripe-pm_1Q0BjU2GScqysDRVMP7xVtap"
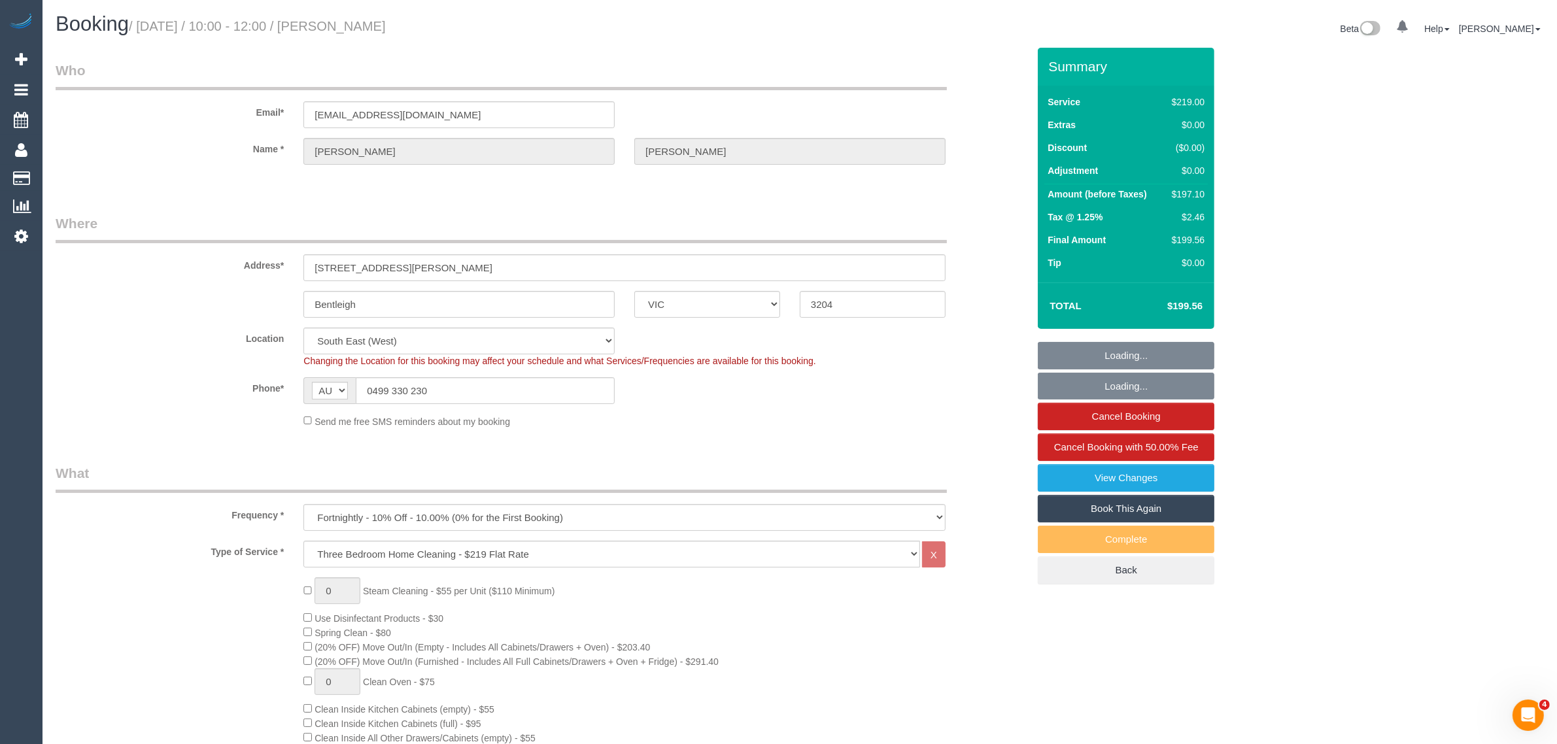
select select "object:678"
select select "number:28"
select select "number:14"
select select "number:19"
select select "number:22"
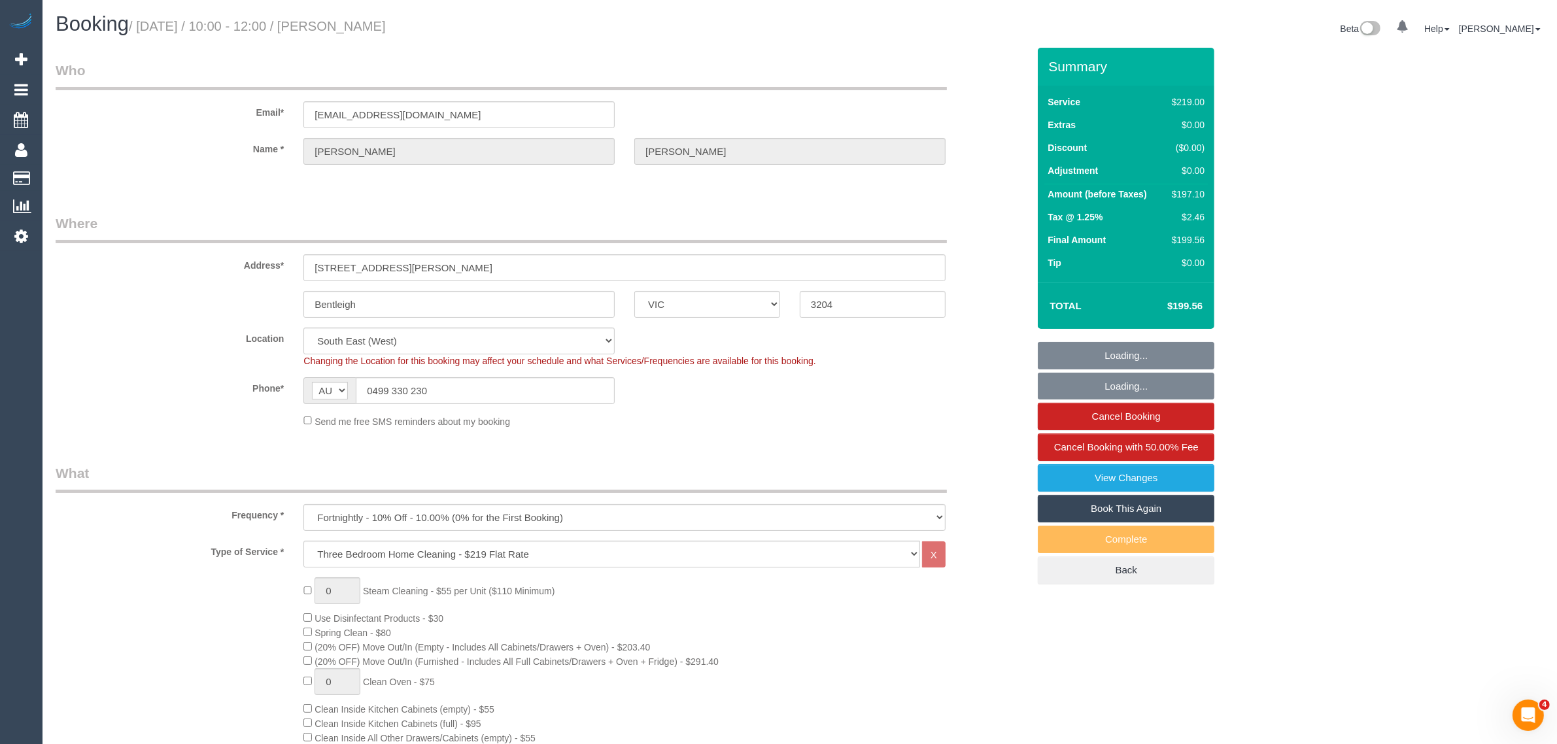
select select "number:34"
select select "number:12"
select select "spot1"
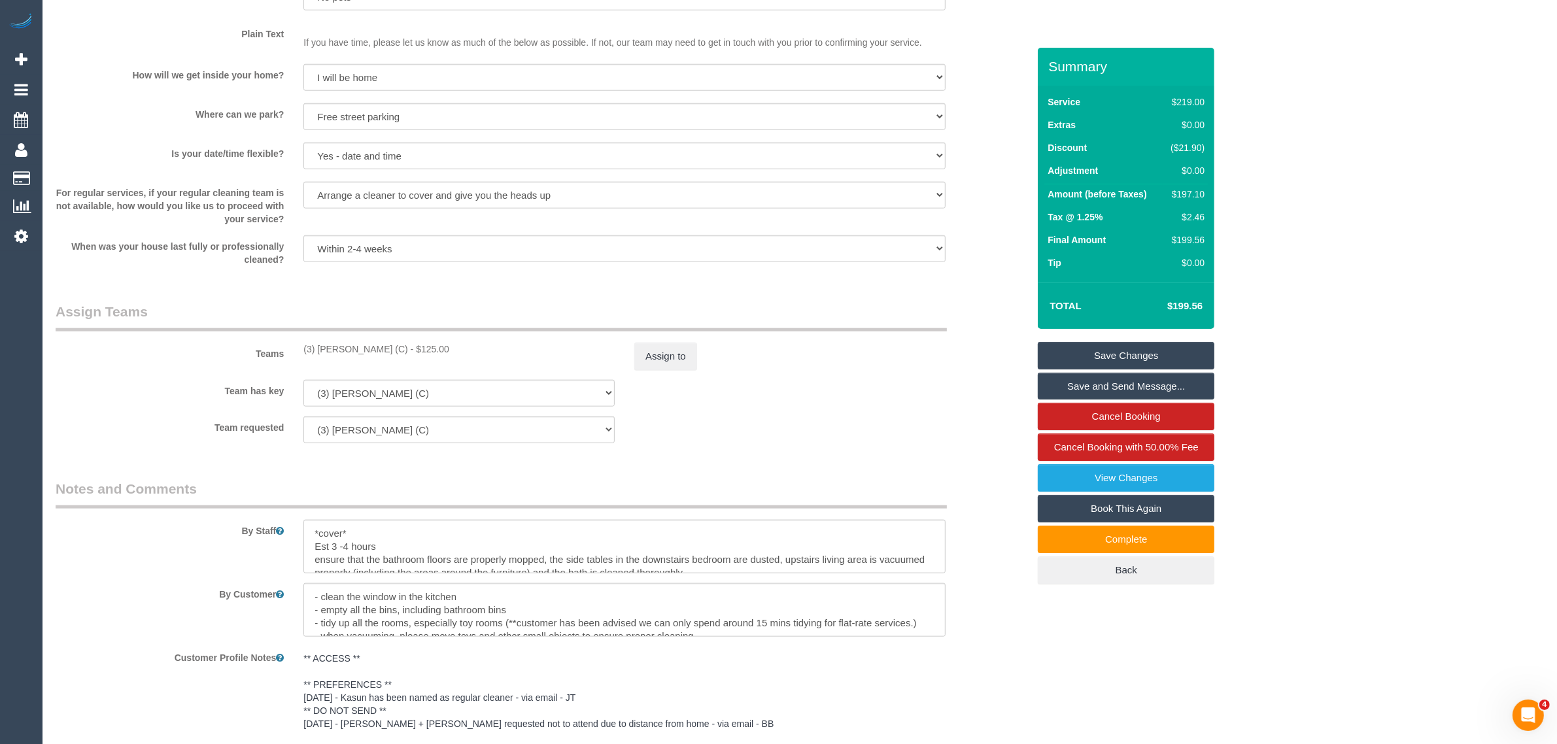
scroll to position [1961, 0]
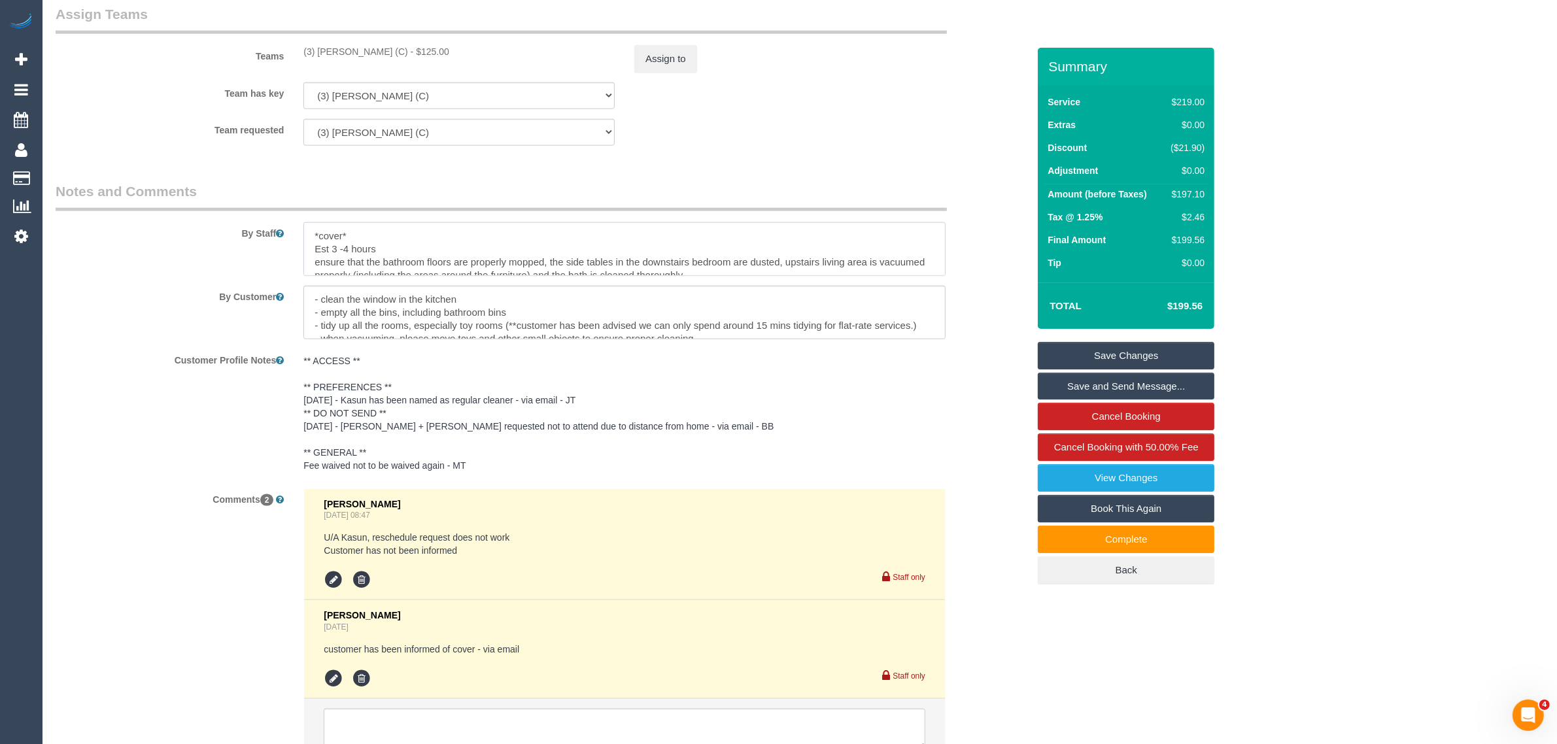
drag, startPoint x: 394, startPoint y: 247, endPoint x: 314, endPoint y: 246, distance: 79.8
click at [314, 246] on textarea at bounding box center [624, 249] width 642 height 54
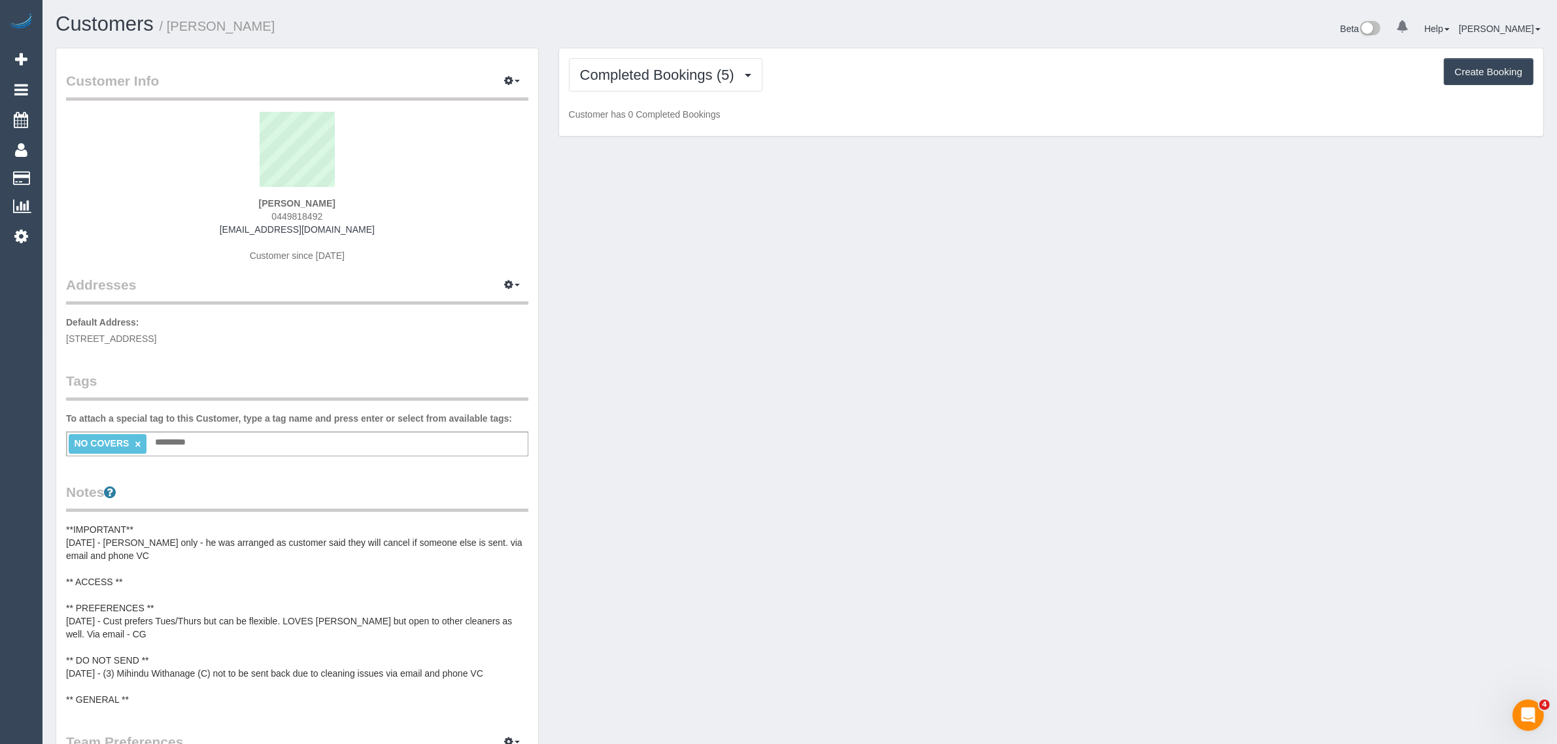
scroll to position [1134, 1557]
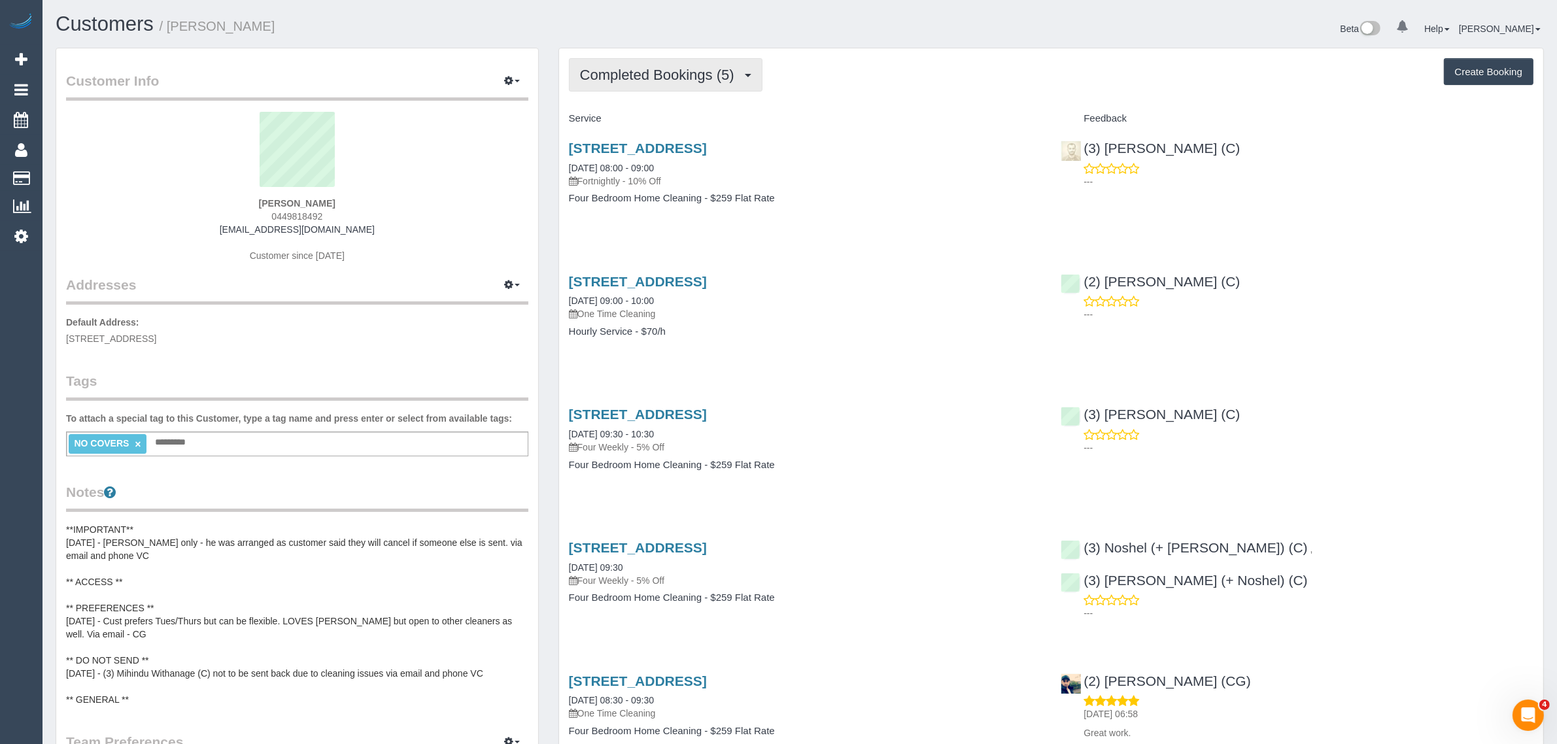
click at [700, 63] on button "Completed Bookings (5)" at bounding box center [666, 74] width 194 height 33
click at [647, 116] on link "Upcoming Bookings (11)" at bounding box center [638, 122] width 138 height 17
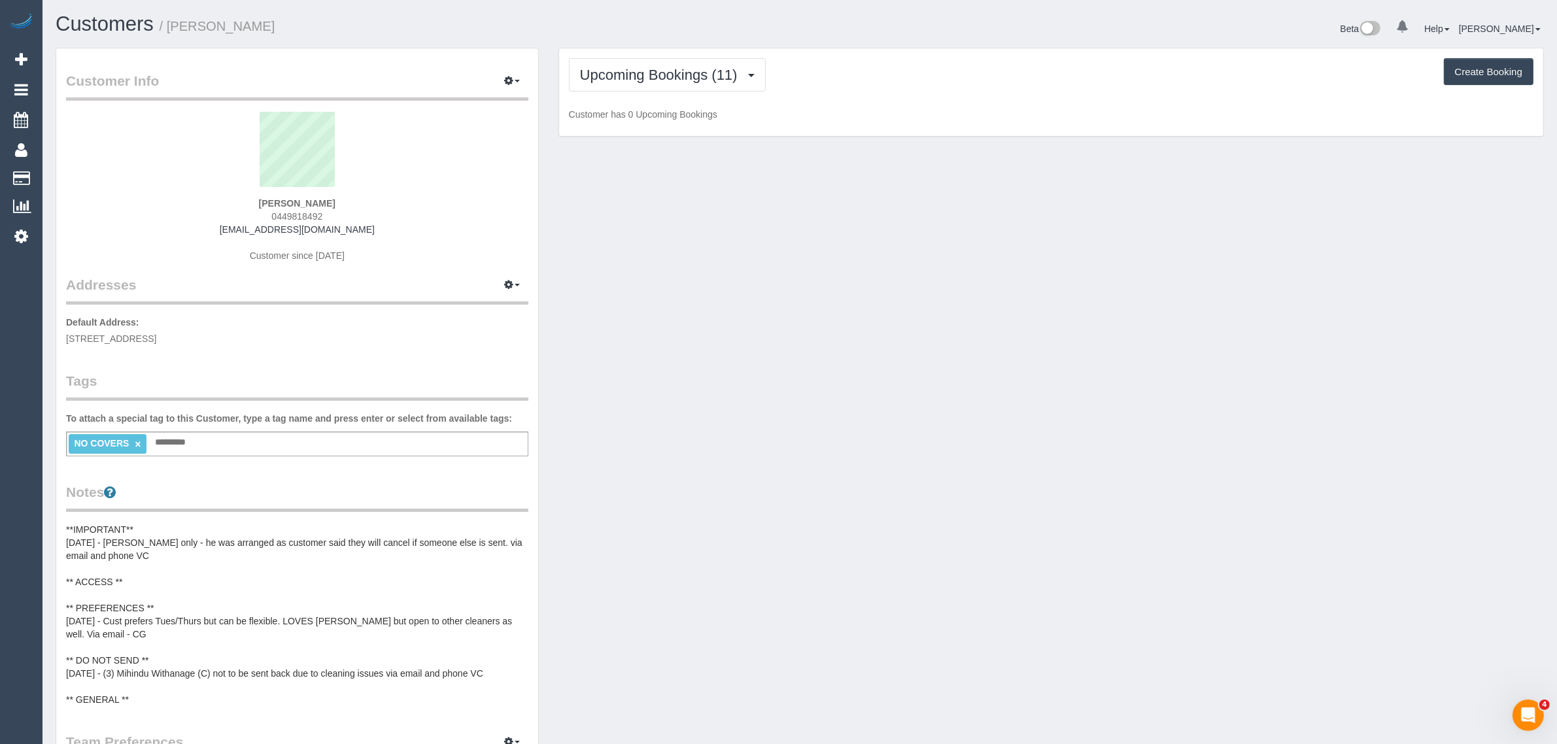
scroll to position [1793, 1557]
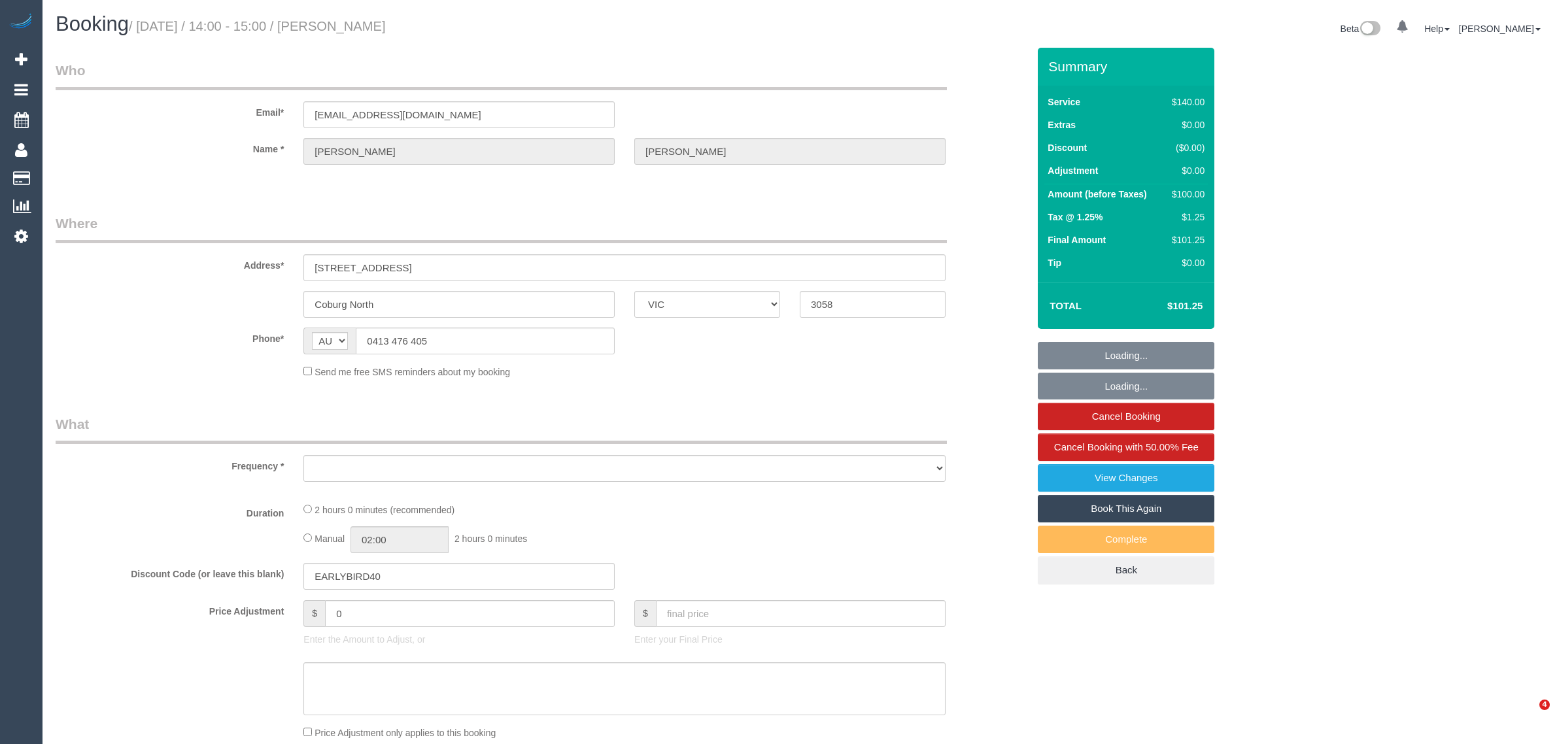
select select "VIC"
select select "object:532"
select select "string:stripe-pm_1RxRus2GScqysDRVxIBSD15G"
select select "number:28"
select select "number:14"
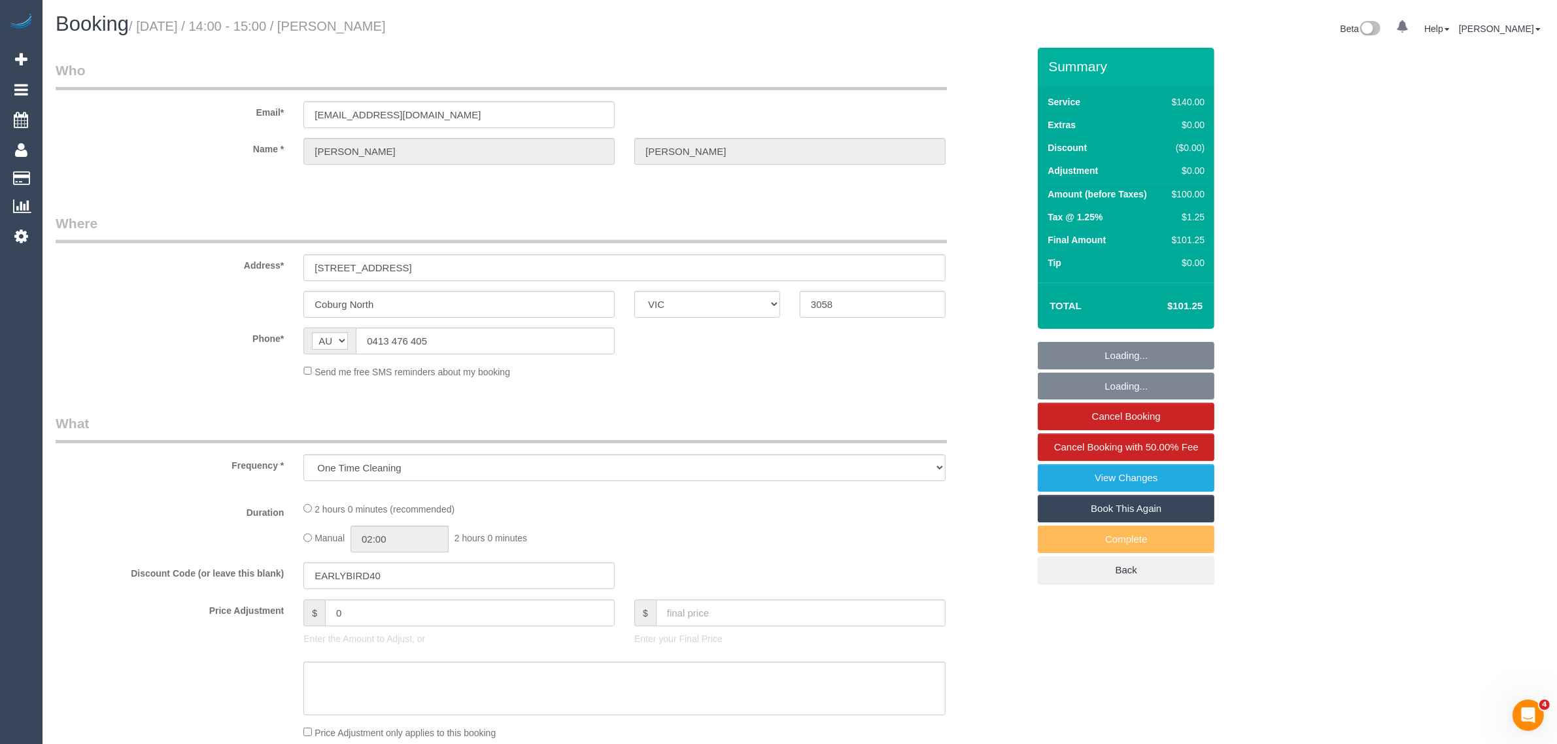
select select "number:19"
select select "number:22"
select select "number:33"
select select "number:13"
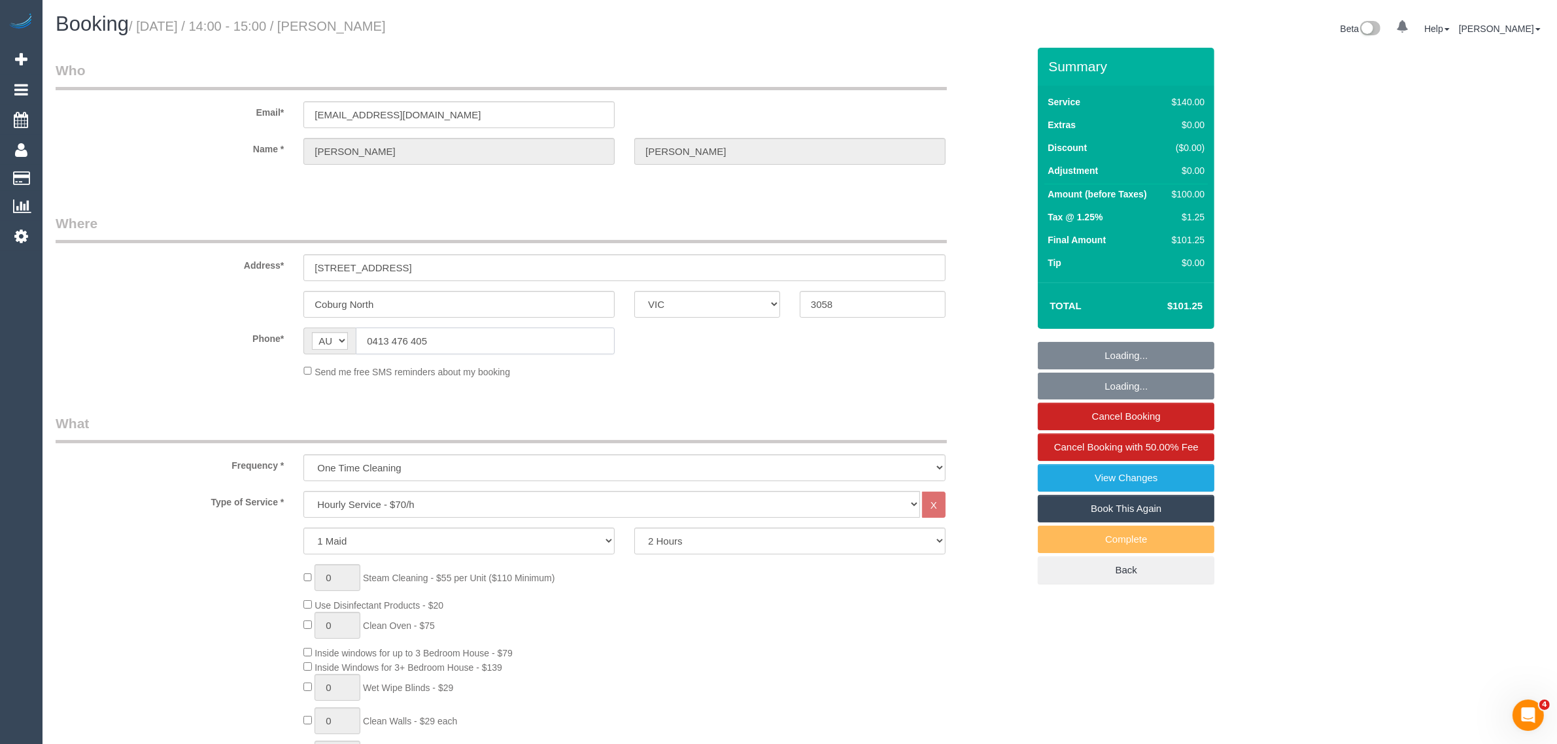
click at [443, 347] on sui-booking-location "Phone* AF AL DZ AD AO AI AQ AG AR AM AW AU AT AZ BS BH BD BB BY BE BZ BJ BM BT …" at bounding box center [542, 353] width 972 height 51
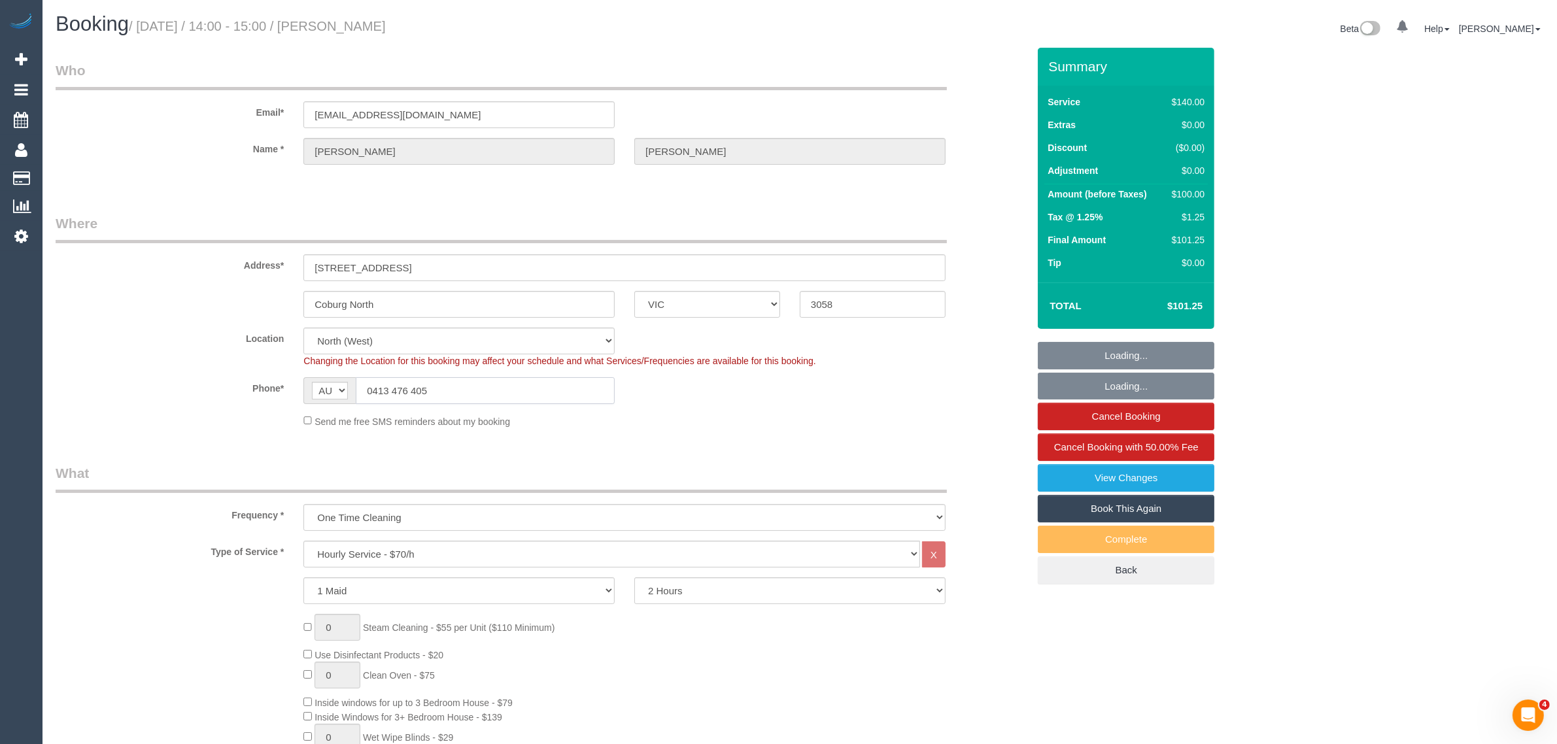
select select "object:1604"
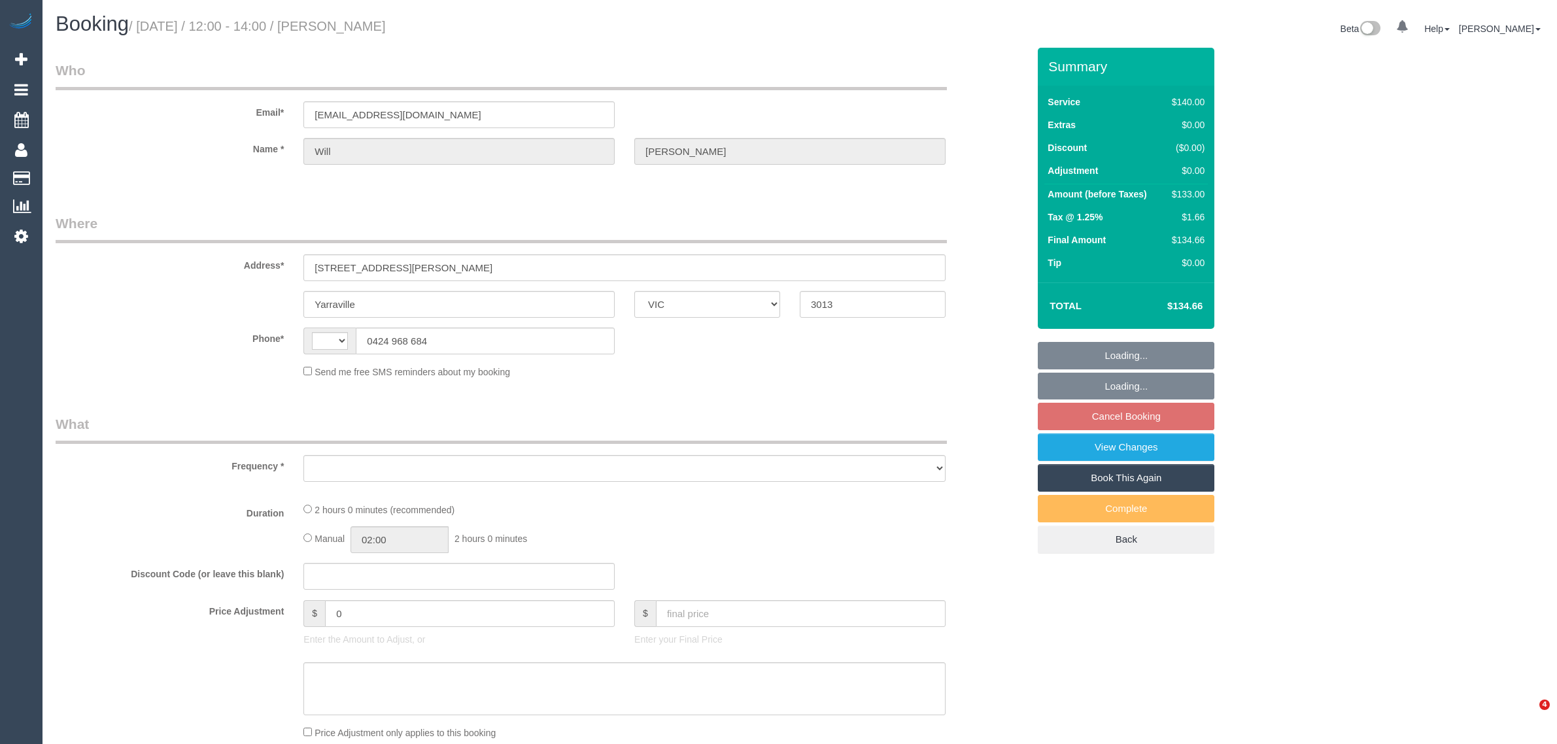
select select "VIC"
select select "string:AU"
select select "number:29"
select select "number:15"
select select "number:19"
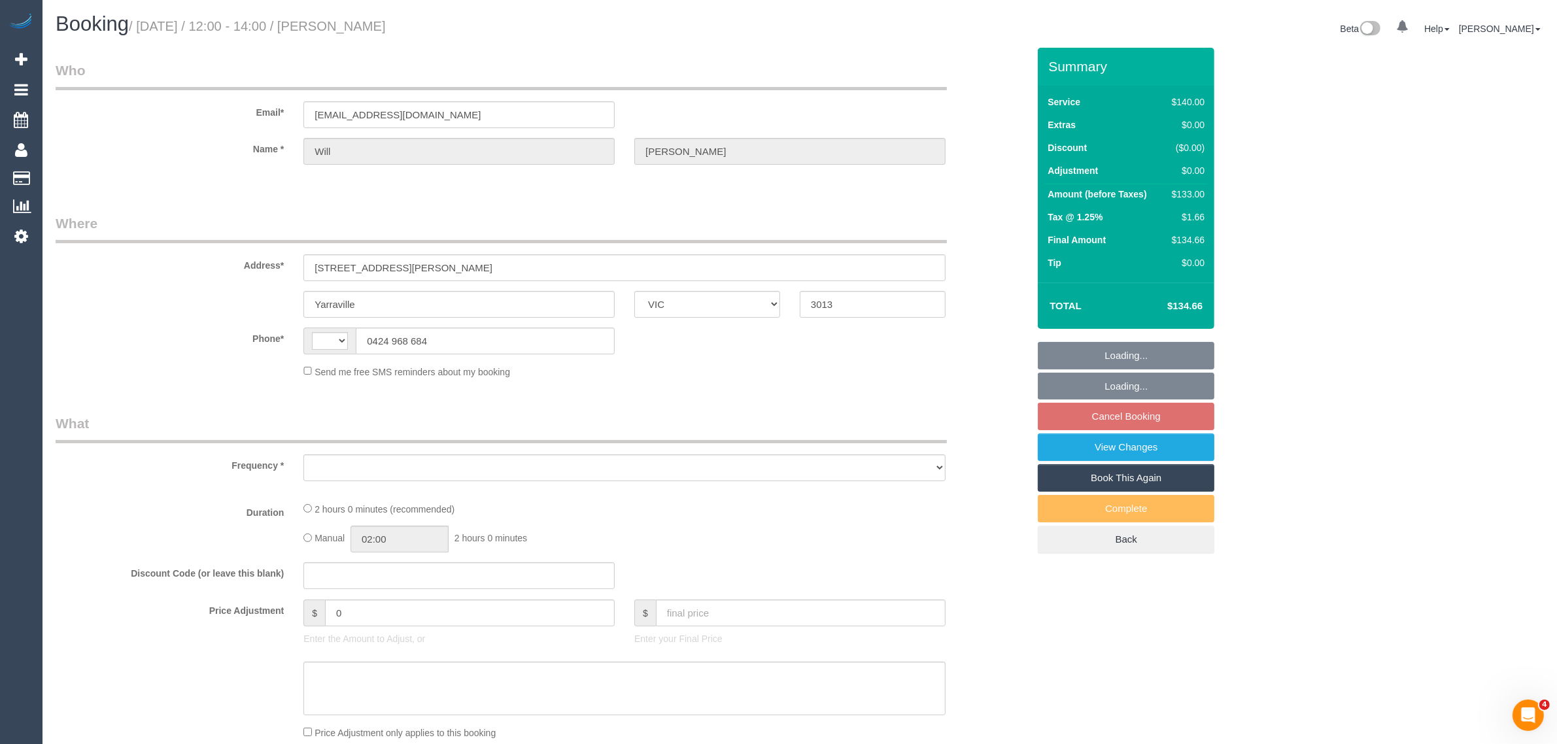
select select "number:22"
select select "number:33"
select select "number:13"
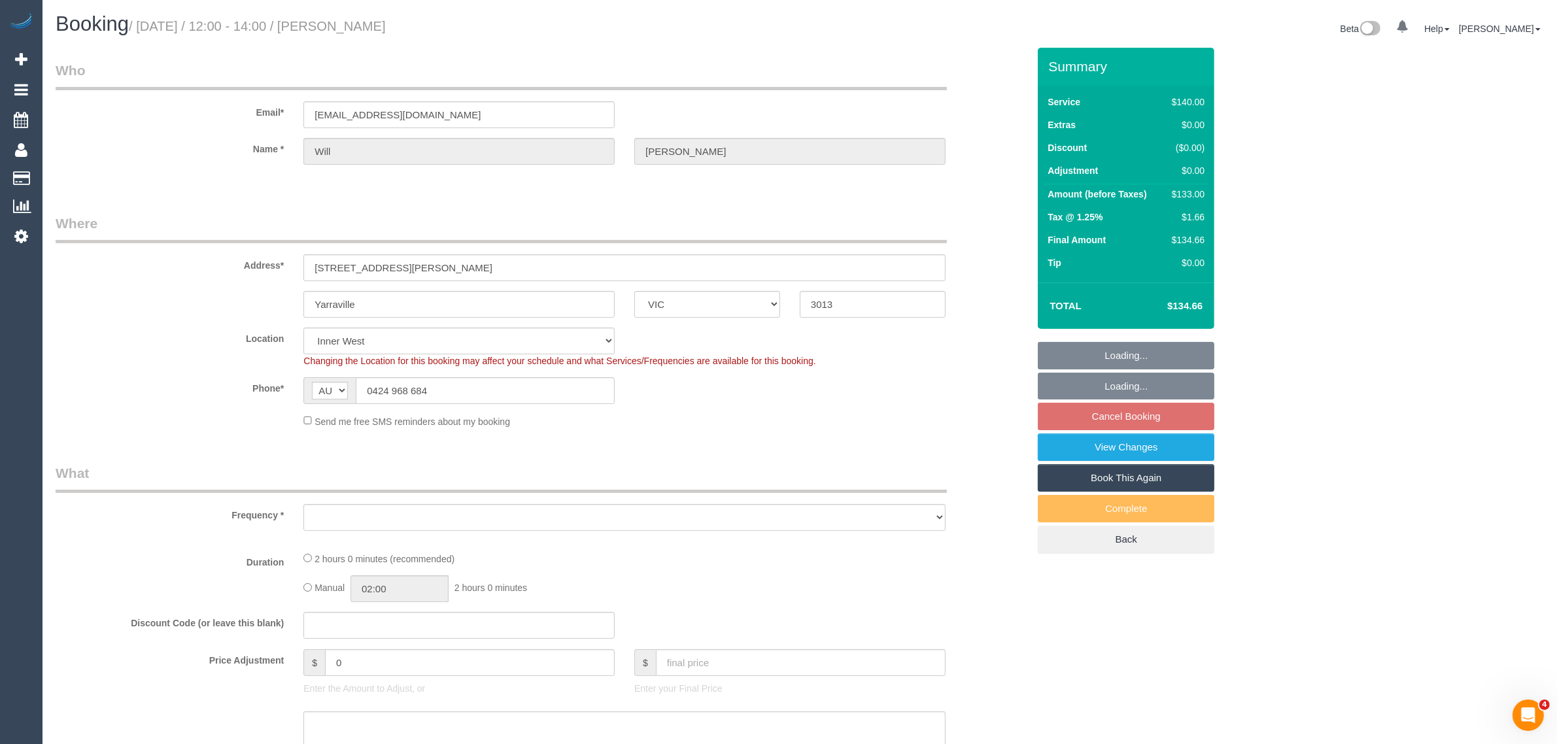
select select "object:697"
select select "string:stripe-pm_1NTX6T2GScqysDRV3uOnJ3sV"
select select "spot1"
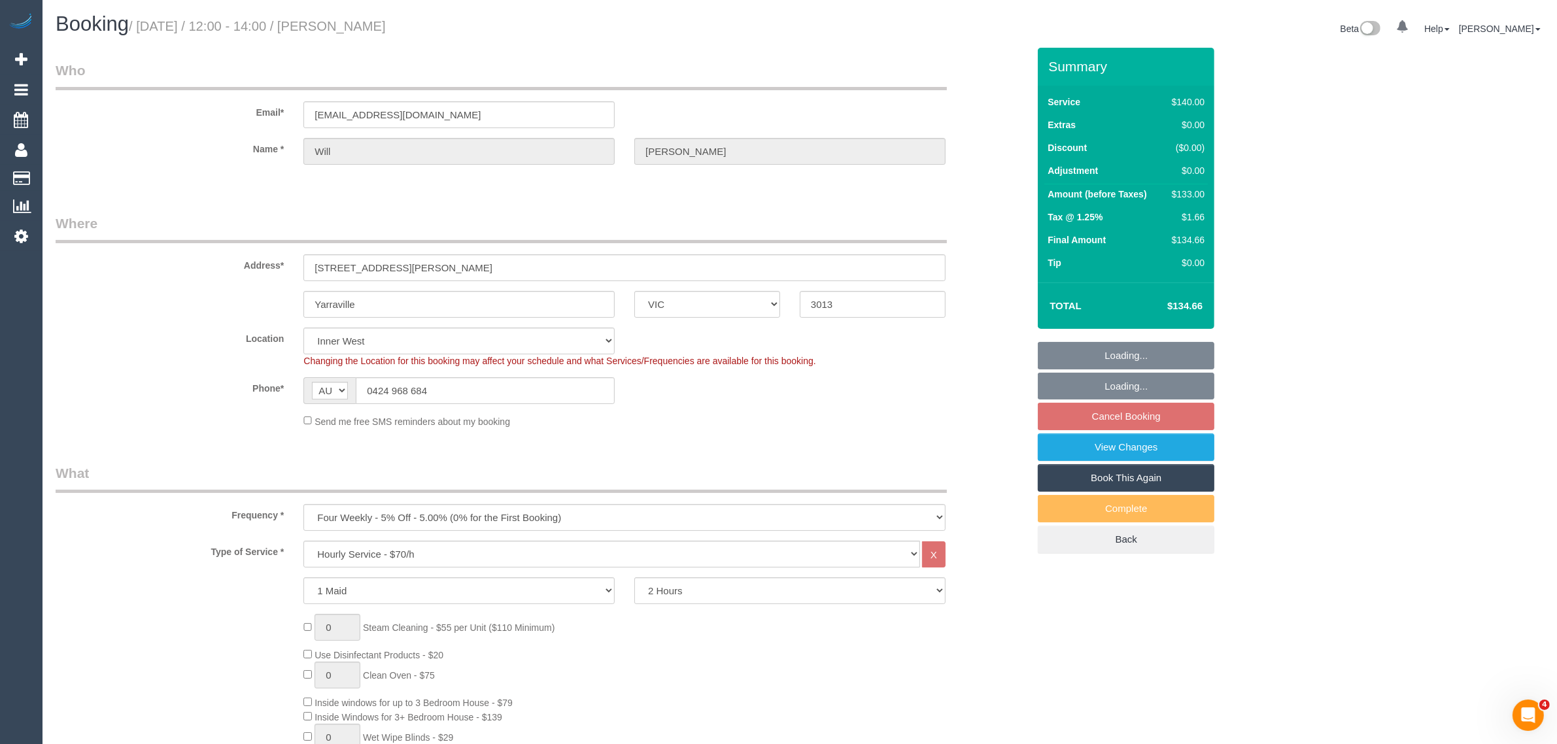
select select "object:874"
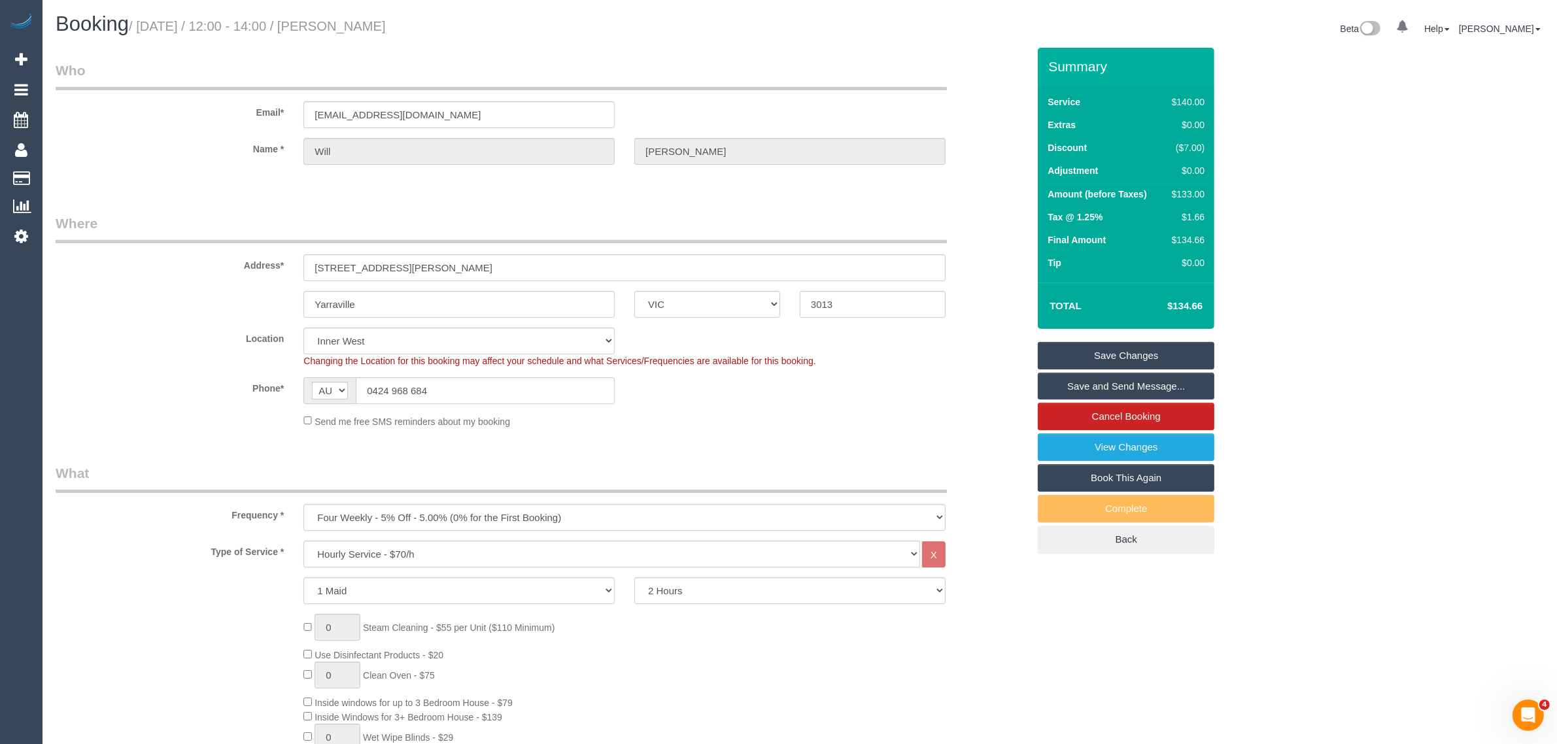
click at [1007, 267] on div "Address* 13 Stephen st, Apt 5" at bounding box center [542, 247] width 992 height 67
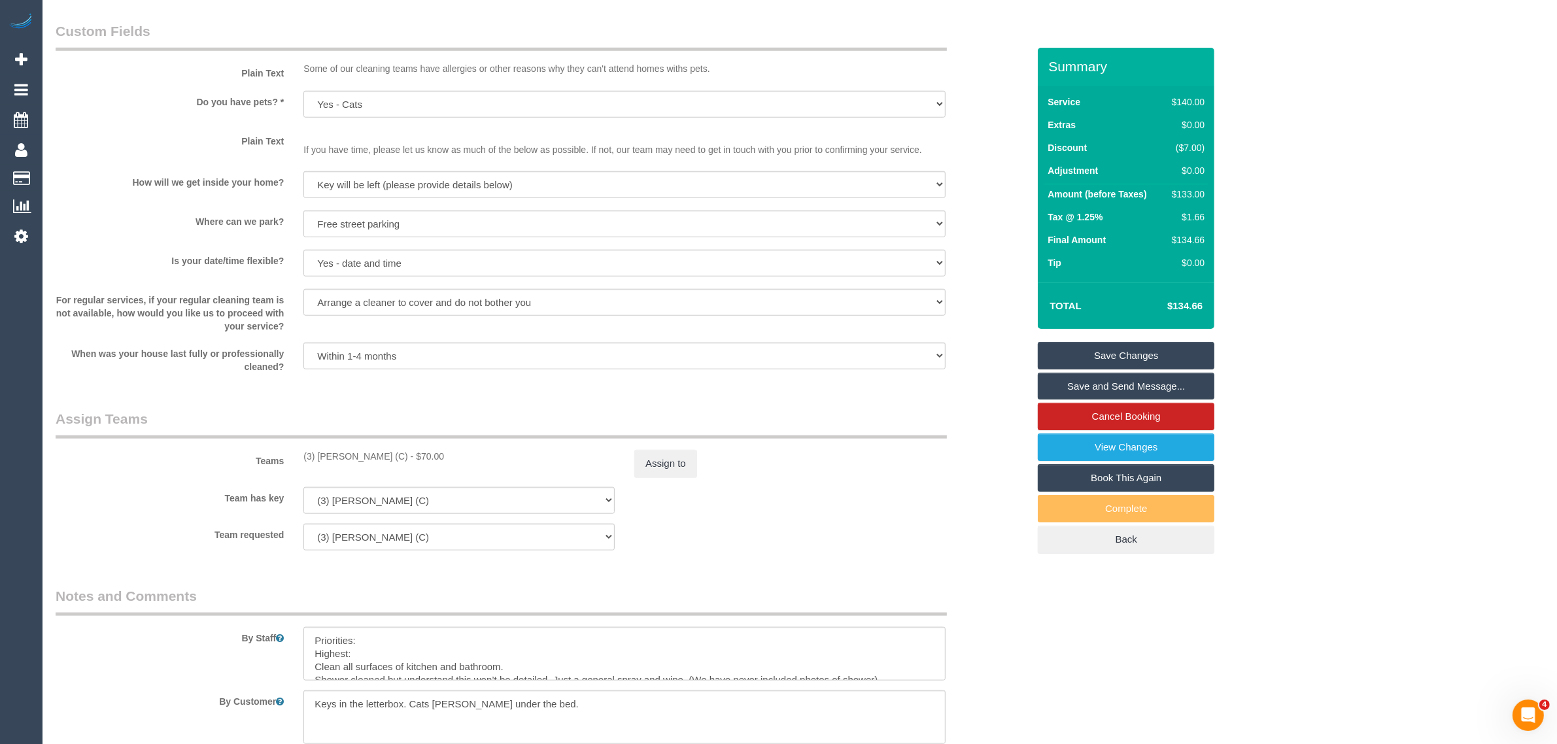
scroll to position [1991, 0]
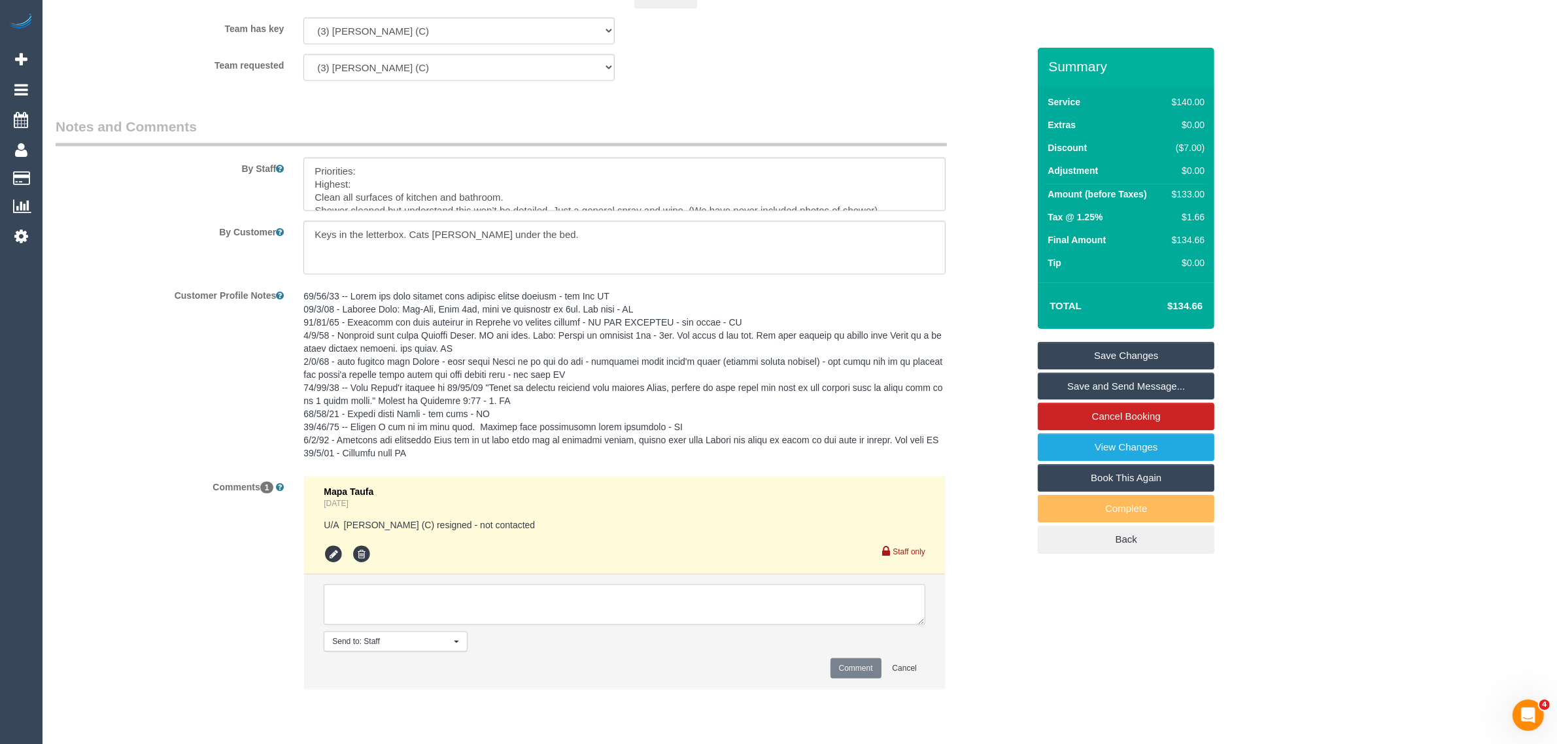
click at [688, 622] on textarea at bounding box center [624, 604] width 601 height 41
paste textarea "Cleaner(s) Unassigned: Reason Unassigned: Contact via: Which message sent: Addi…"
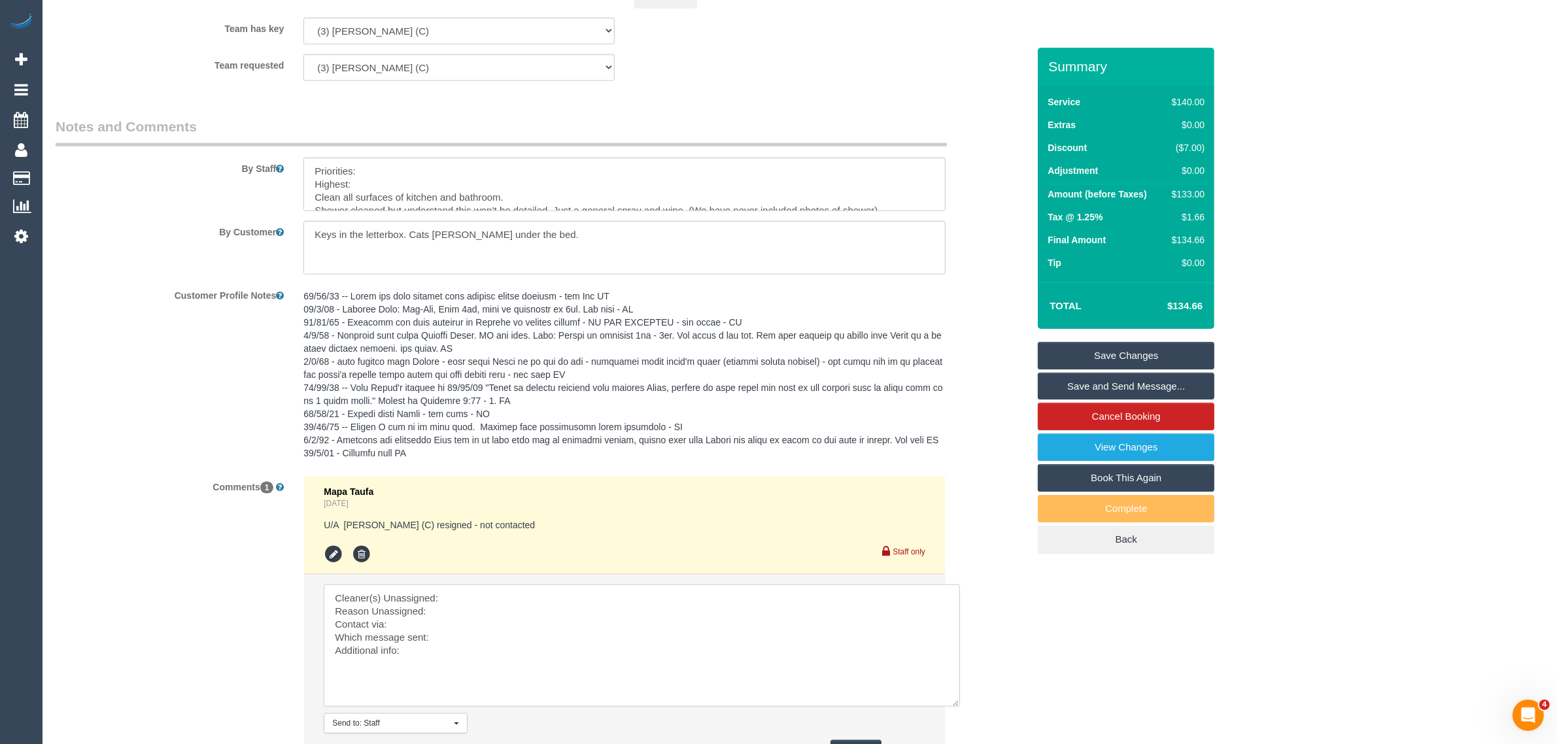
drag, startPoint x: 920, startPoint y: 633, endPoint x: 926, endPoint y: 706, distance: 73.5
click at [959, 707] on textarea at bounding box center [642, 645] width 636 height 122
click at [747, 605] on textarea at bounding box center [643, 647] width 639 height 126
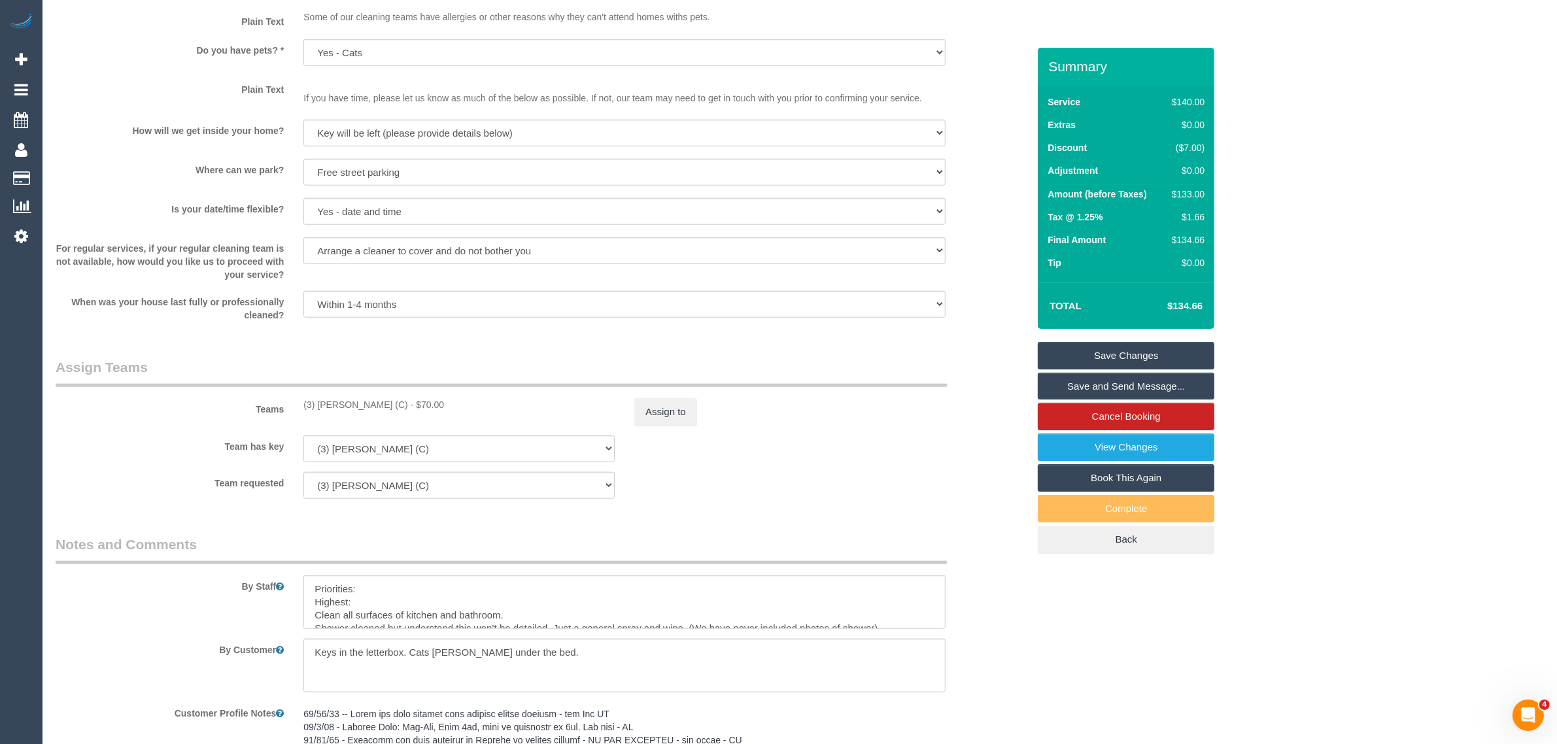
scroll to position [1337, 0]
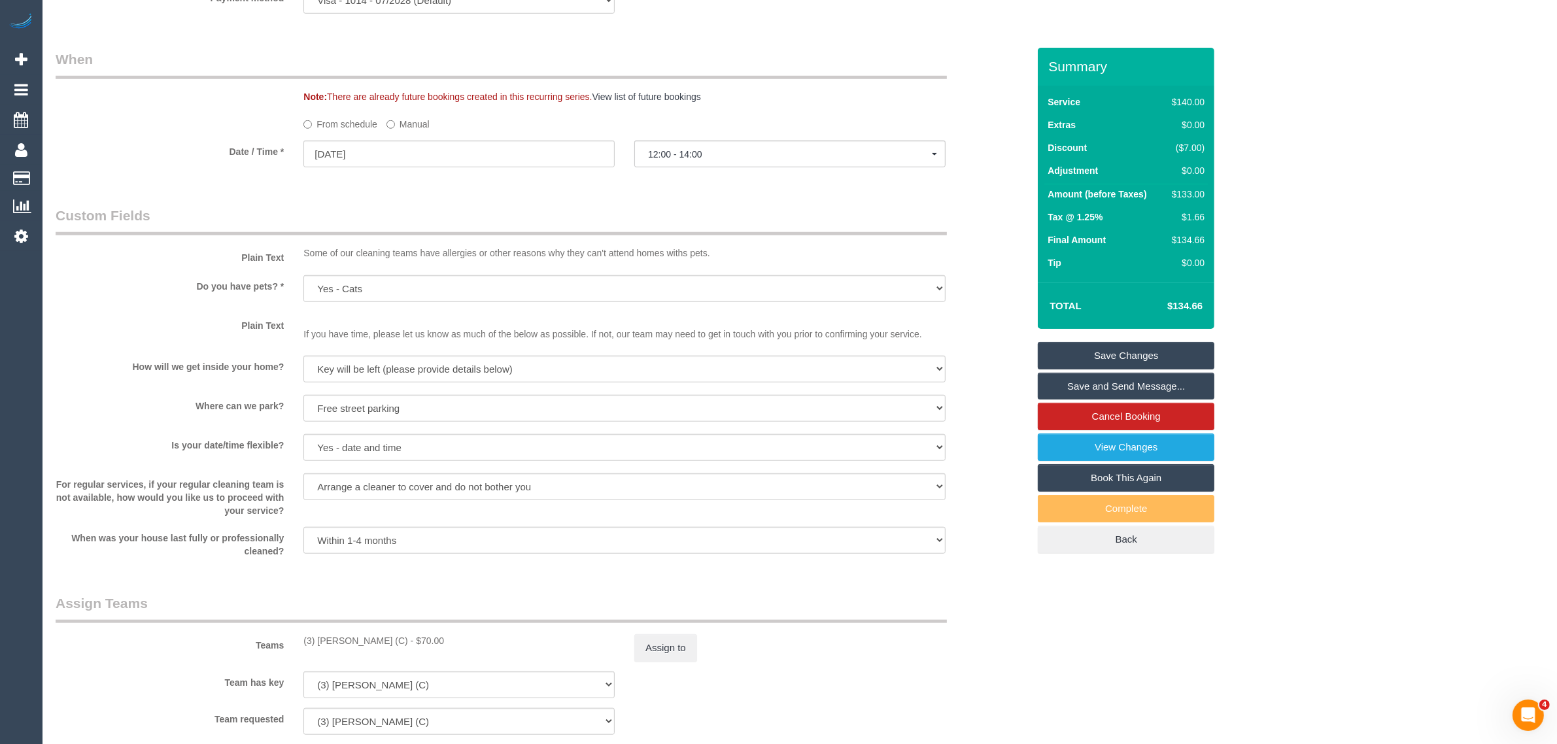
drag, startPoint x: 292, startPoint y: 644, endPoint x: 409, endPoint y: 633, distance: 117.6
click at [409, 633] on div "Teams (3) Stephany Cerda (C) - $70.00 Assign to" at bounding box center [542, 628] width 992 height 68
copy div "(3) Stephany Cerda (C) -"
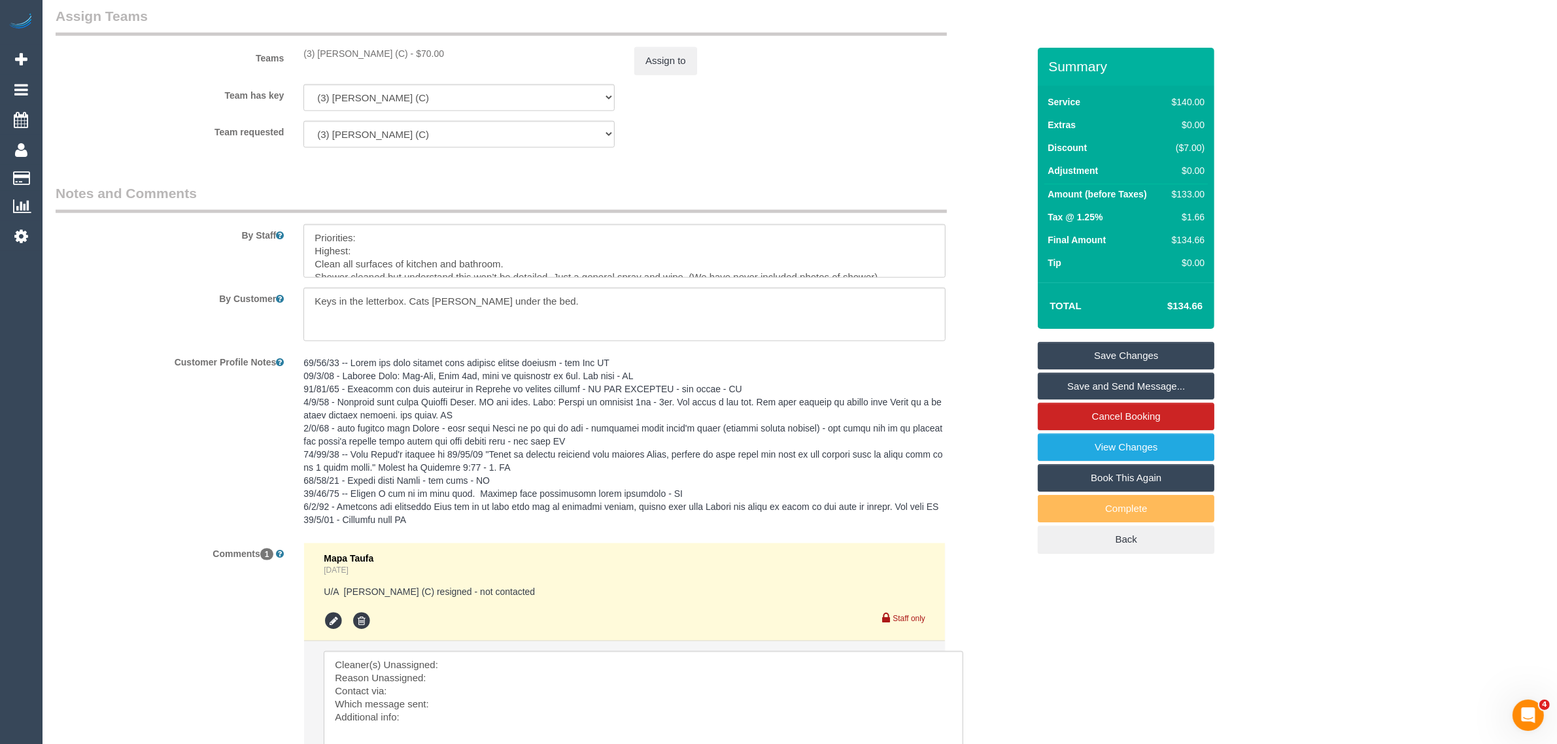
scroll to position [2129, 0]
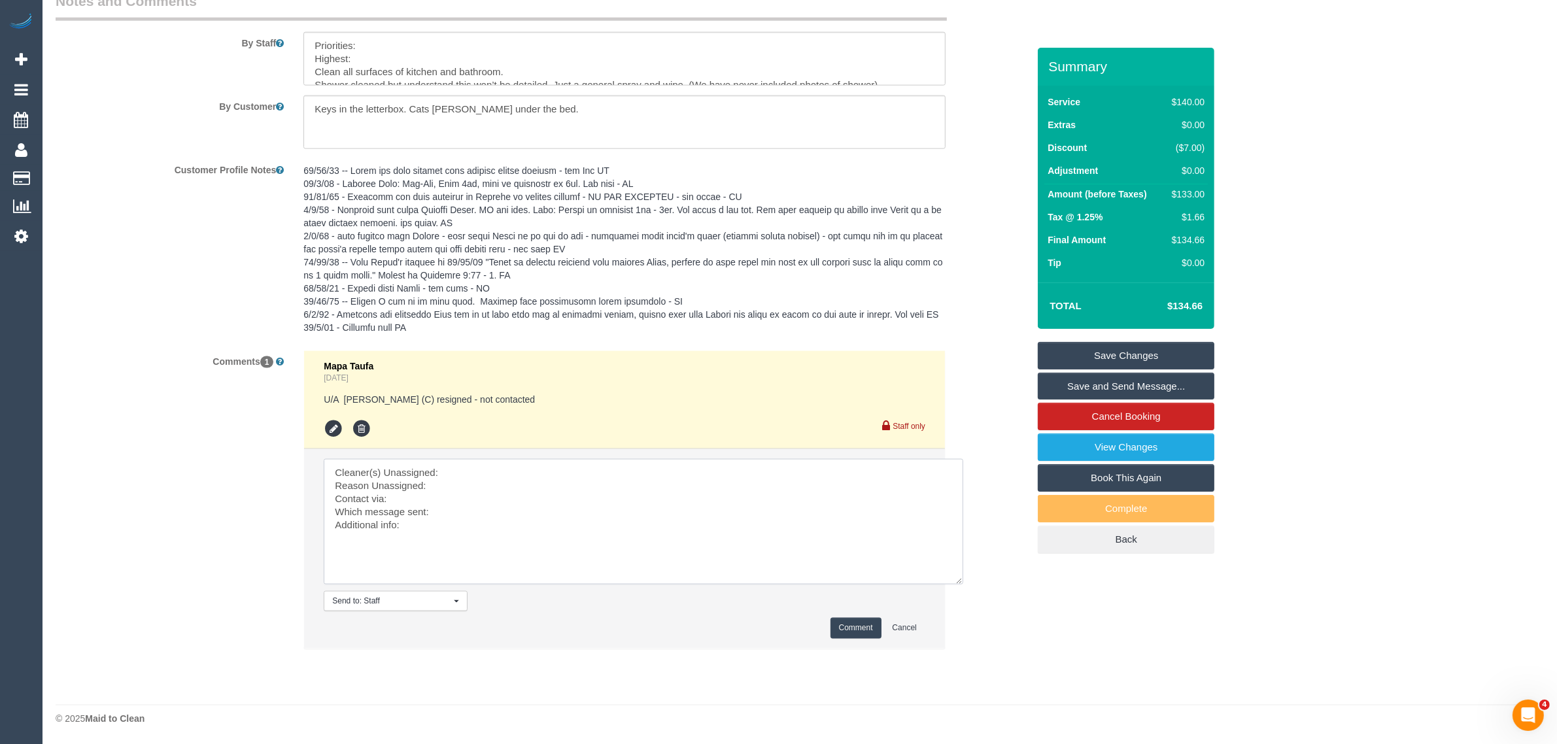
click at [521, 468] on textarea at bounding box center [643, 522] width 639 height 126
paste textarea "(3) Stephany Cerda (C) -"
click at [340, 492] on textarea at bounding box center [643, 522] width 639 height 126
click at [452, 487] on textarea at bounding box center [643, 522] width 639 height 126
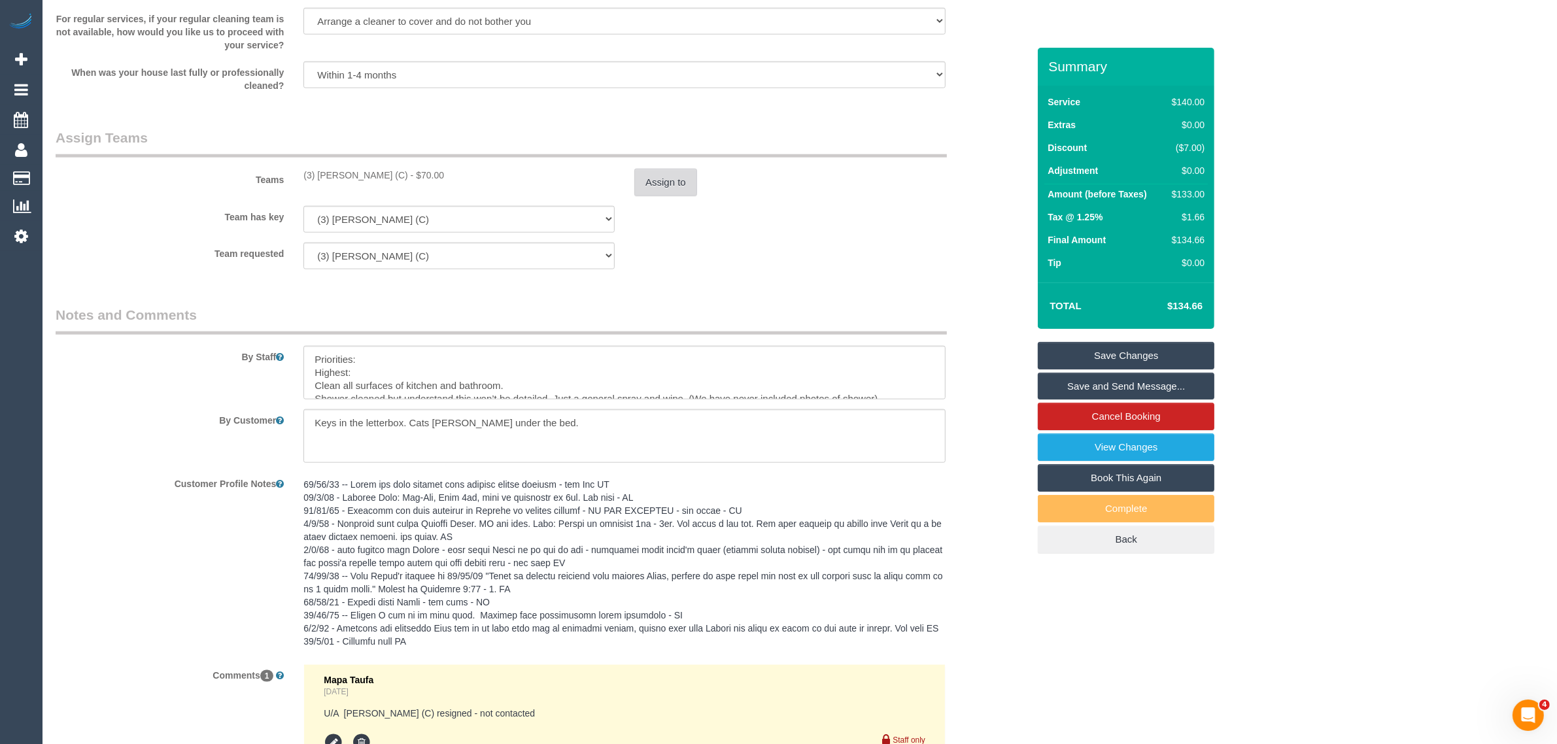
click at [648, 188] on button "Assign to" at bounding box center [665, 182] width 63 height 27
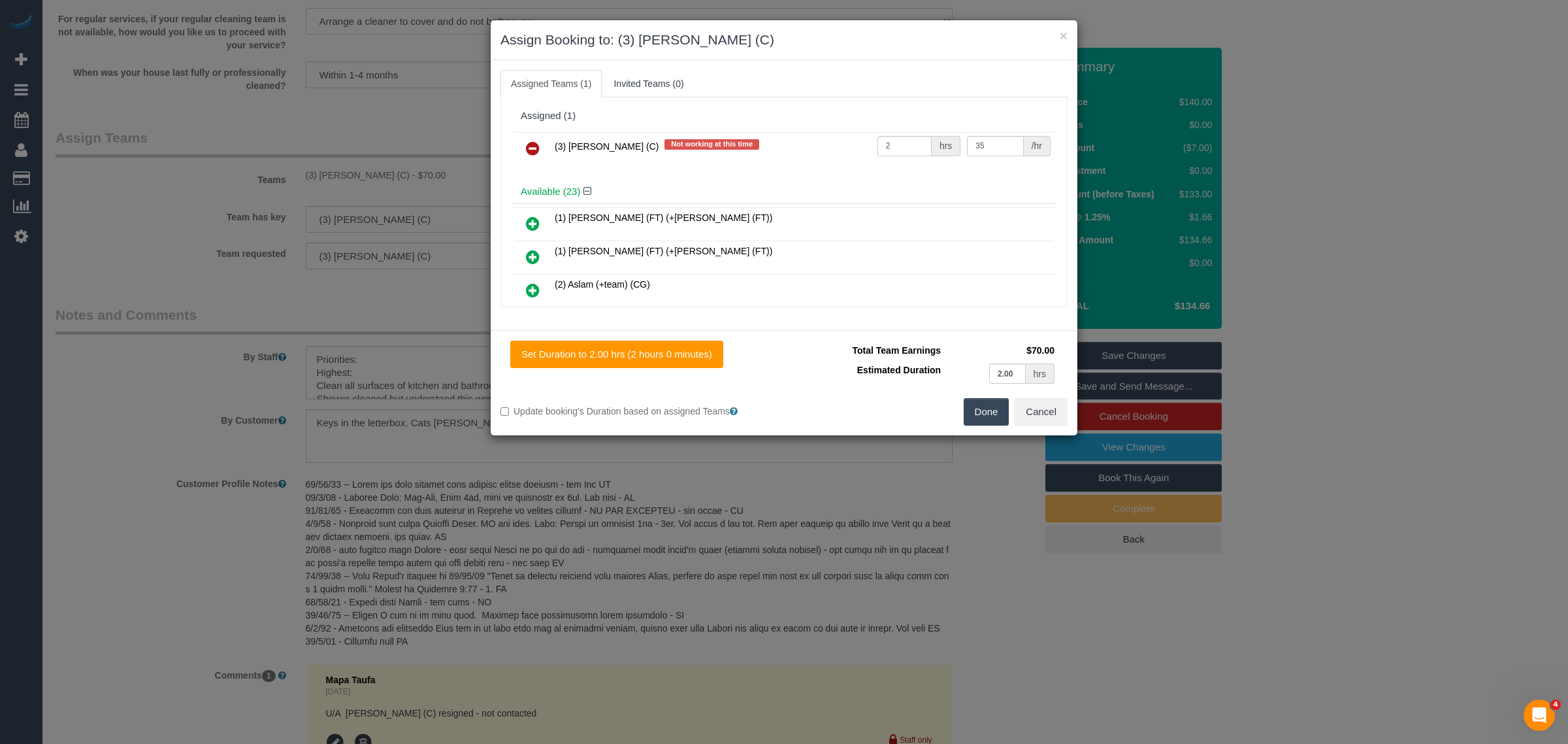
drag, startPoint x: 515, startPoint y: 141, endPoint x: 524, endPoint y: 142, distance: 9.1
click at [515, 141] on td at bounding box center [533, 148] width 37 height 33
click at [533, 143] on icon at bounding box center [533, 149] width 14 height 16
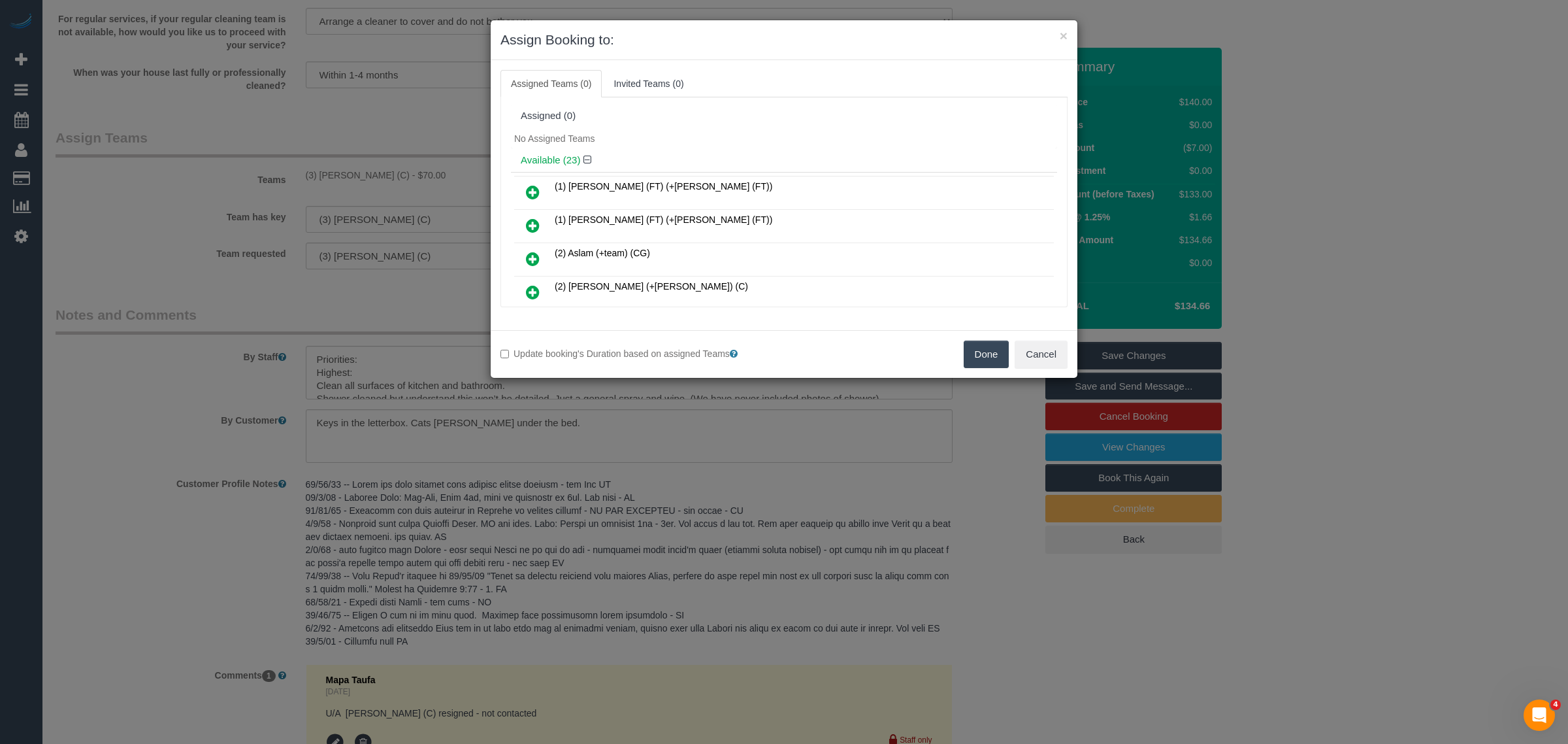
click at [970, 350] on button "Done" at bounding box center [986, 354] width 46 height 27
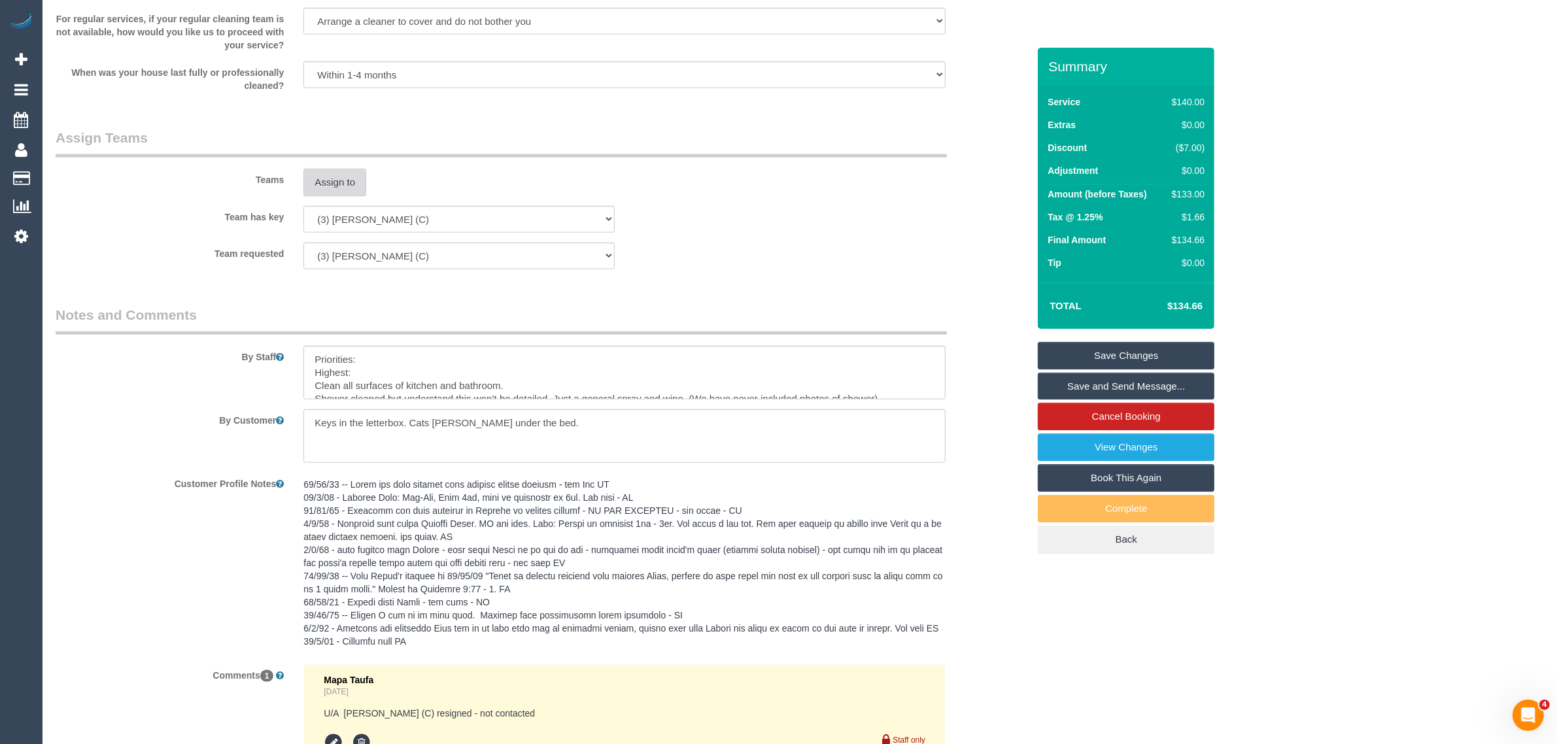
scroll to position [2129, 0]
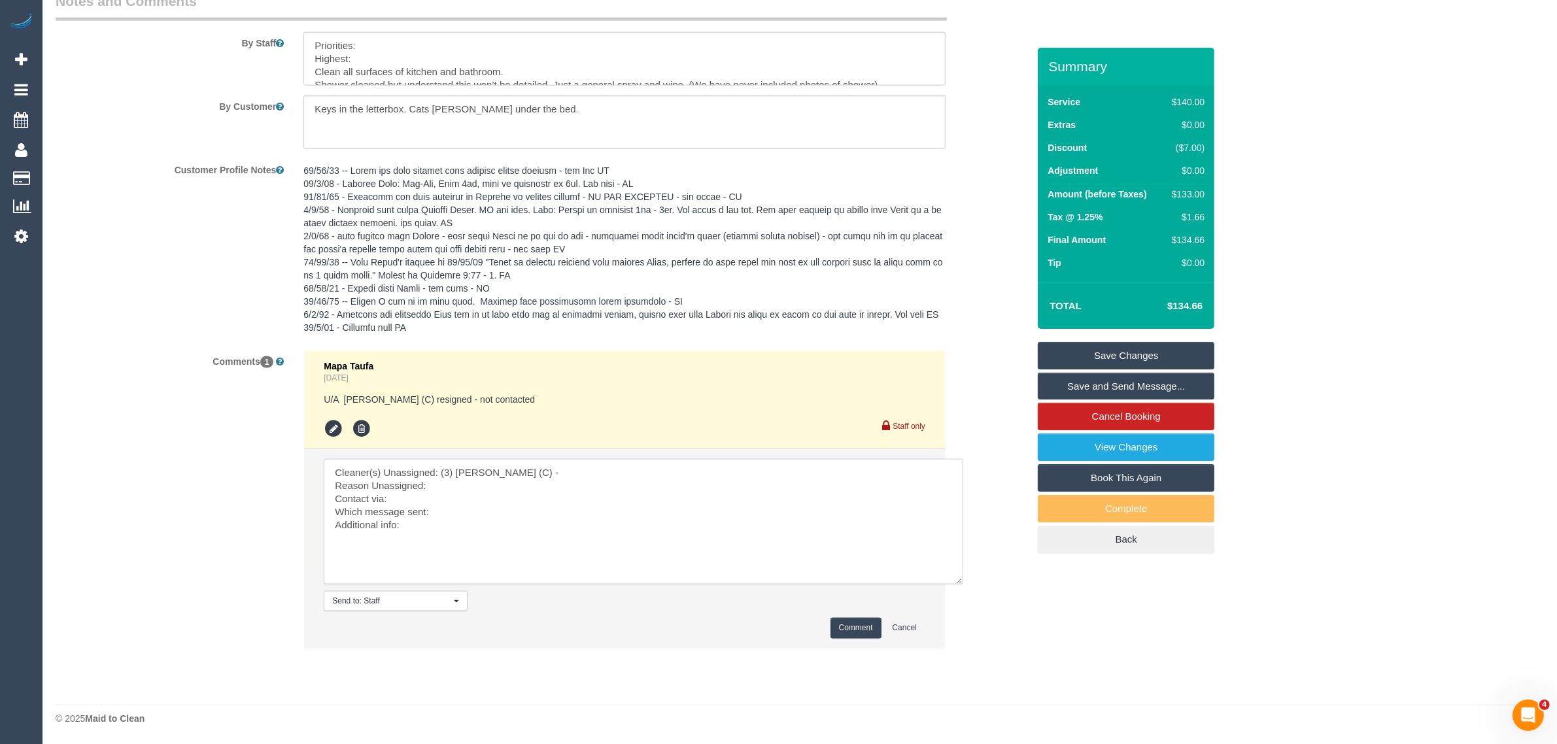
click at [476, 491] on textarea at bounding box center [643, 522] width 639 height 126
click at [546, 494] on textarea at bounding box center [643, 522] width 639 height 126
click at [544, 507] on textarea at bounding box center [643, 522] width 639 height 126
type textarea "Cleaner(s) Unassigned: (3) Stephany Cerda (C) - Reason Unassigned: personal Con…"
click at [842, 628] on button "Comment" at bounding box center [855, 628] width 51 height 20
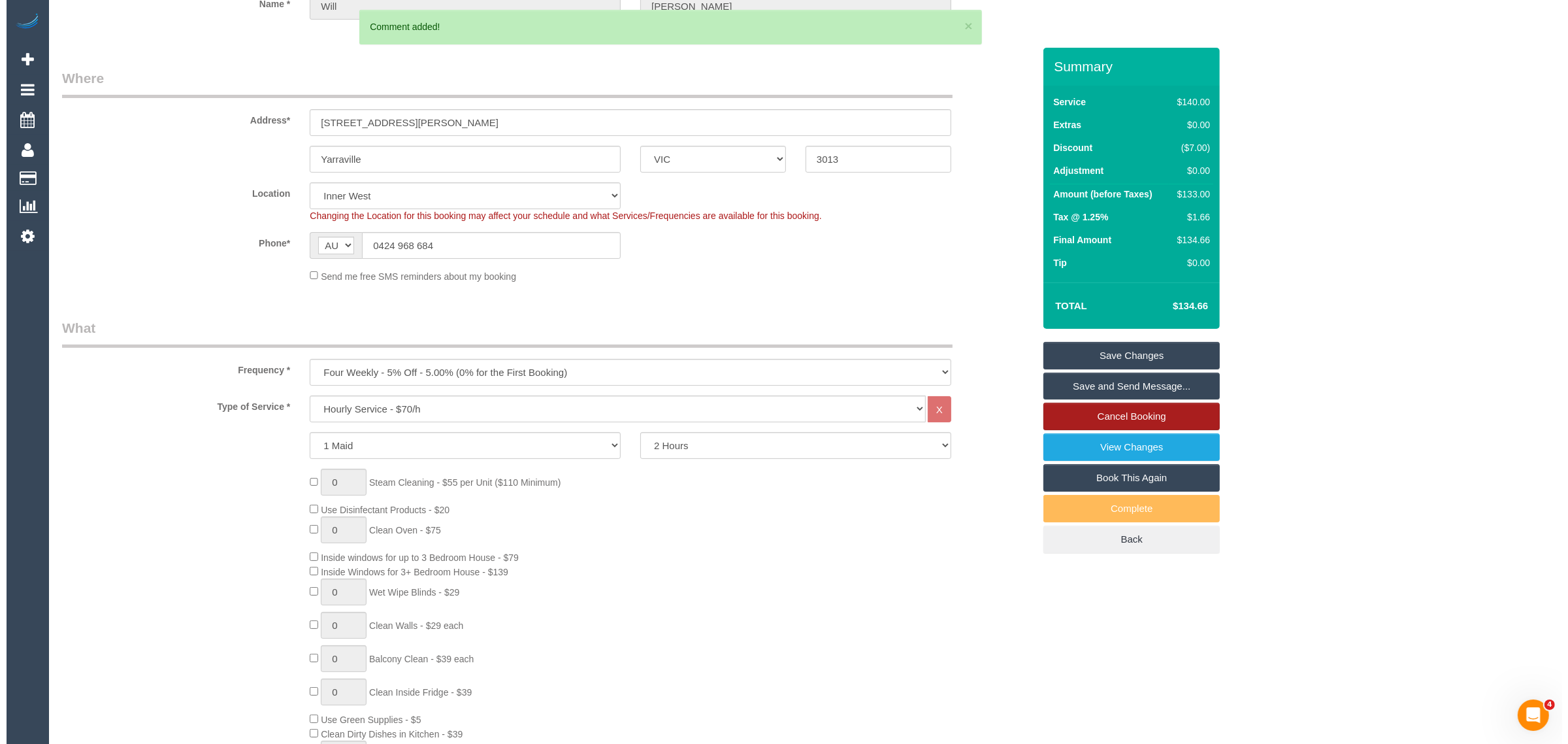
scroll to position [0, 0]
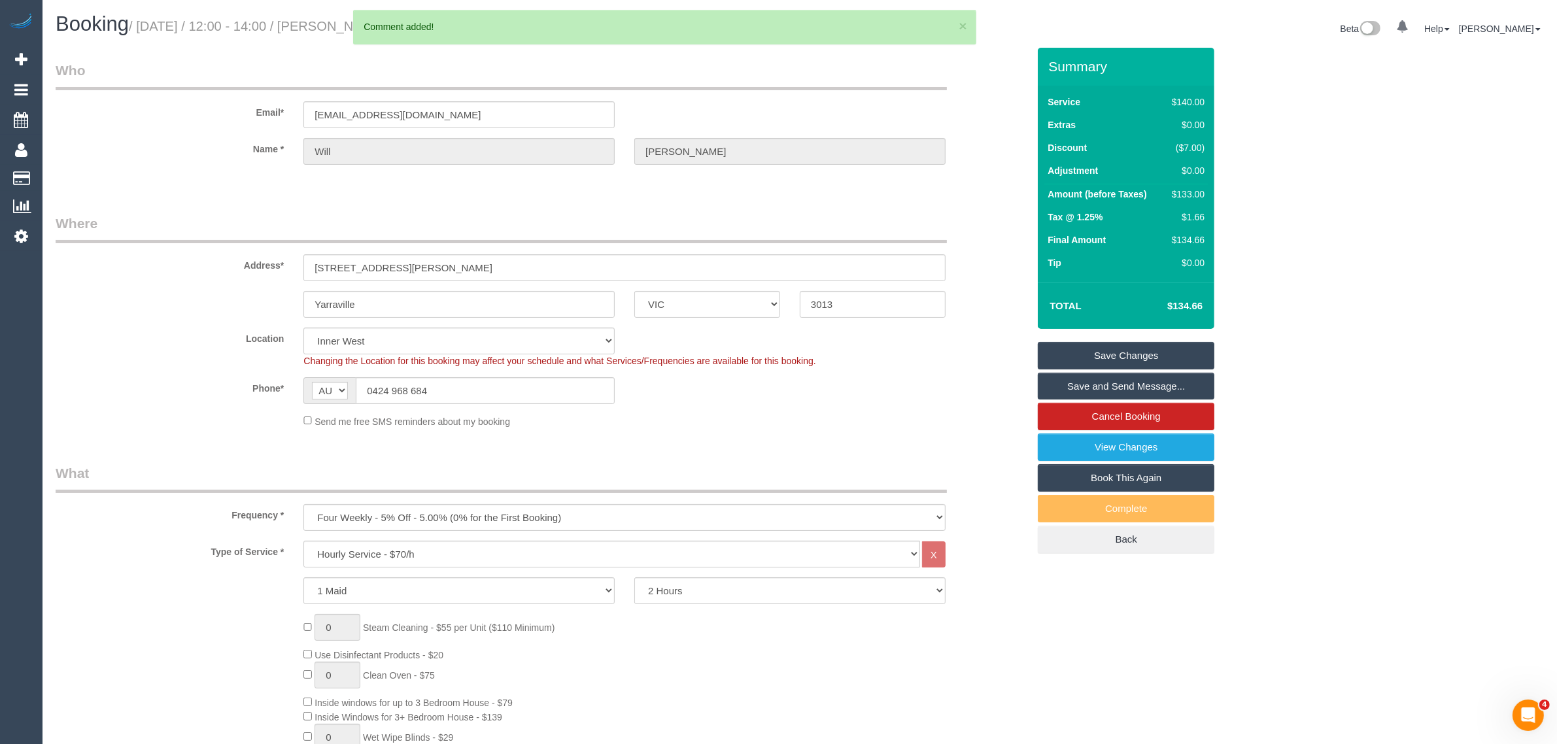
click at [1174, 352] on link "Save Changes" at bounding box center [1126, 355] width 177 height 27
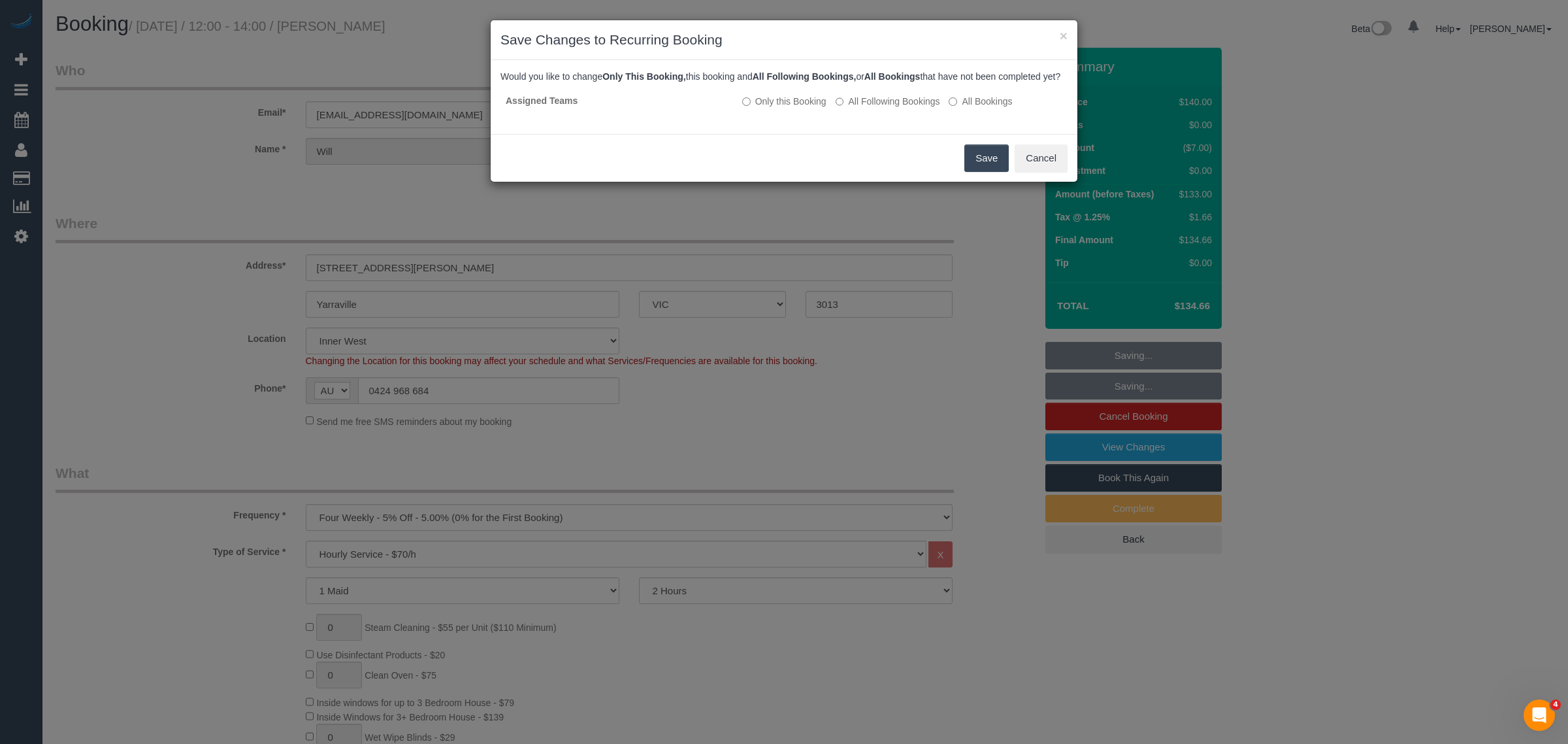
click at [988, 171] on button "Save" at bounding box center [986, 157] width 44 height 27
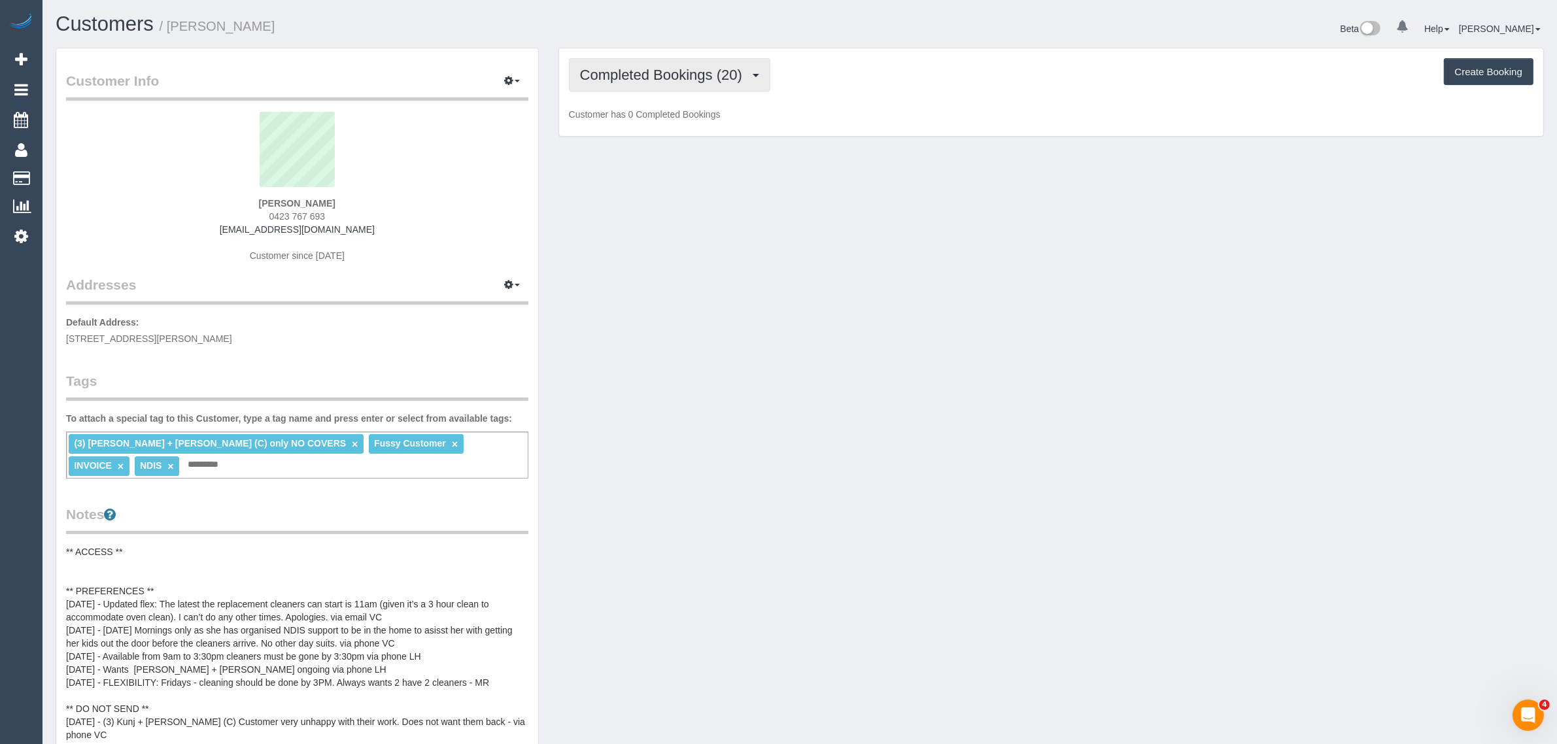
drag, startPoint x: 686, startPoint y: 72, endPoint x: 680, endPoint y: 107, distance: 35.3
click at [687, 70] on span "Completed Bookings (20)" at bounding box center [664, 75] width 169 height 16
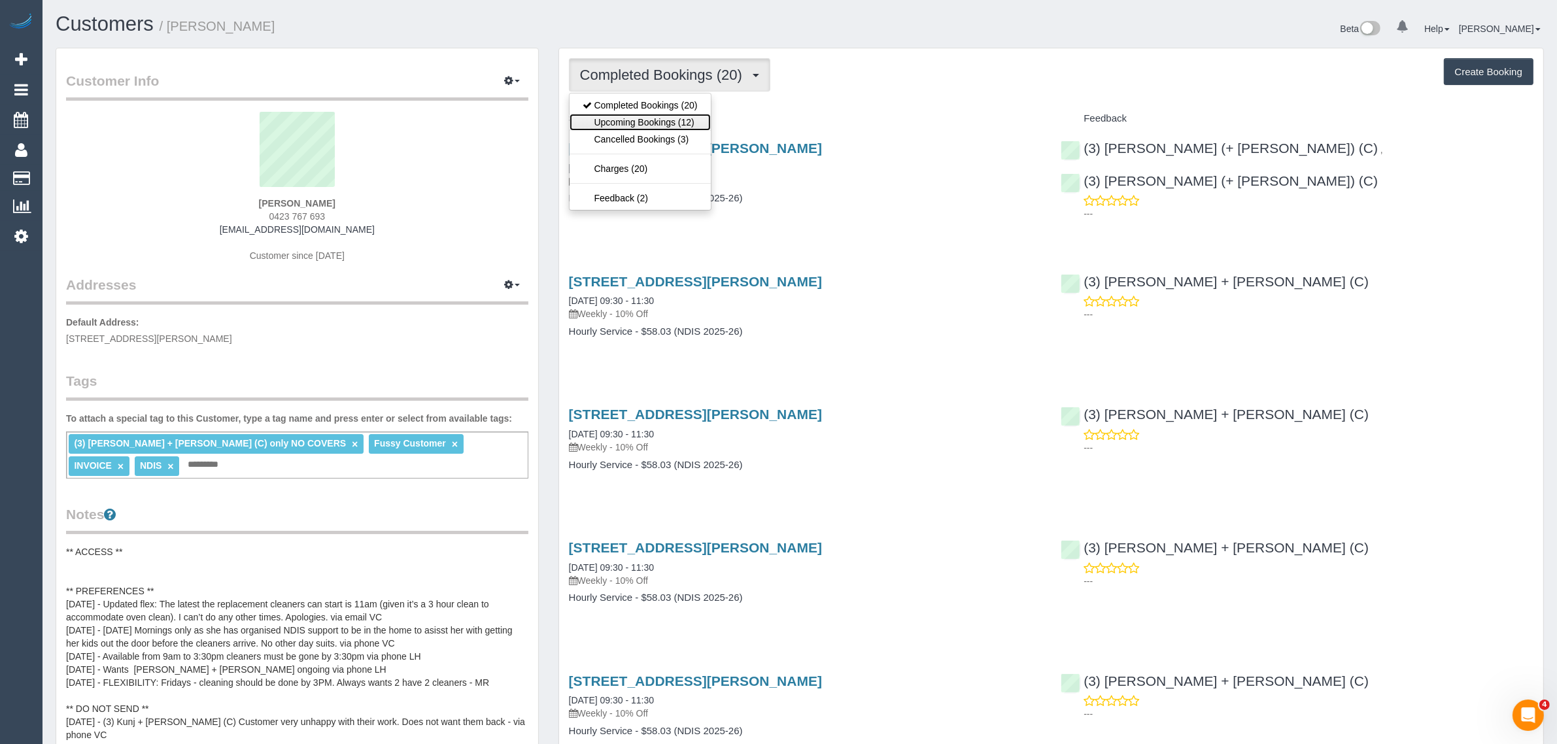
click at [673, 122] on link "Upcoming Bookings (12)" at bounding box center [639, 122] width 141 height 17
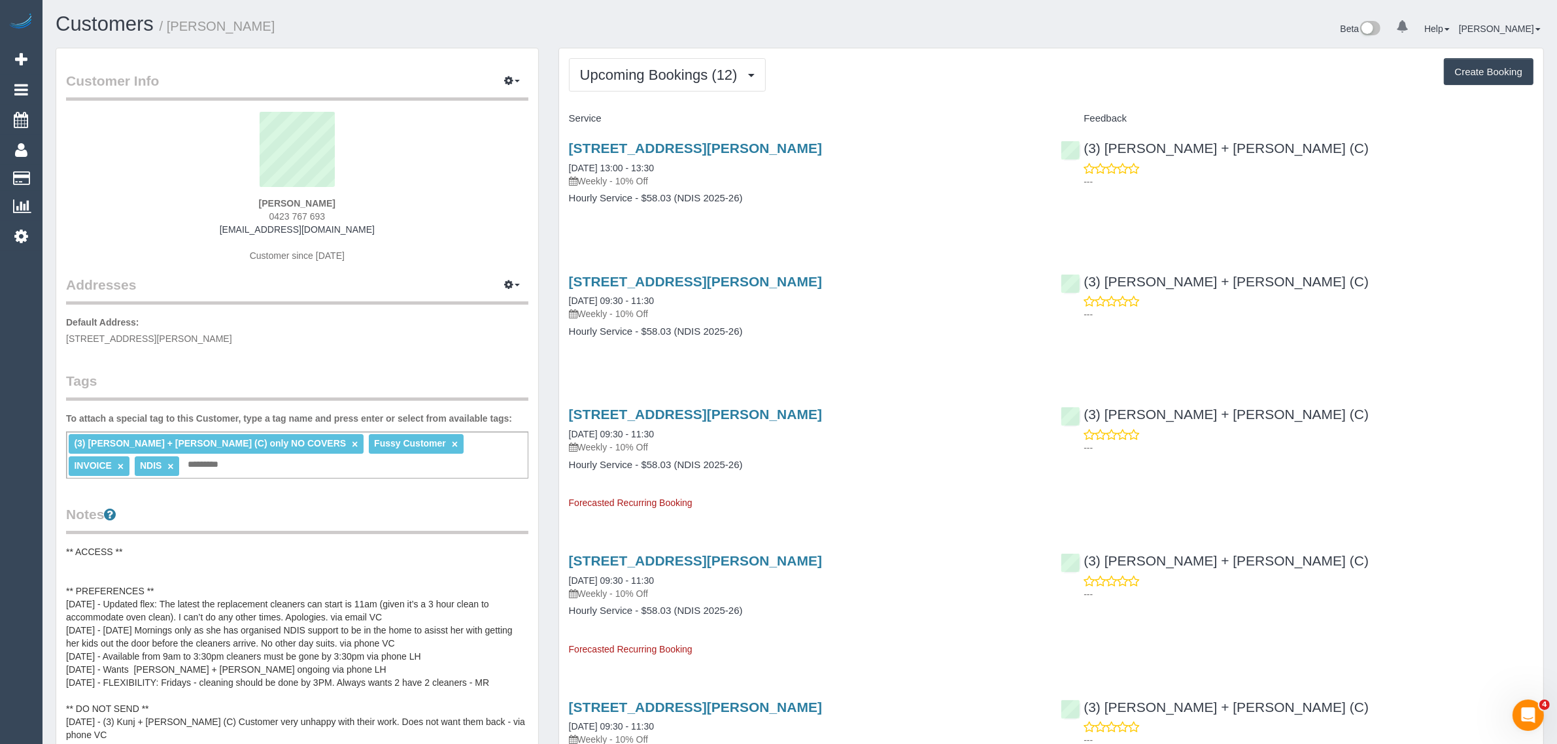
drag, startPoint x: 692, startPoint y: 162, endPoint x: 563, endPoint y: 165, distance: 128.8
click at [563, 165] on div "[STREET_ADDRESS][PERSON_NAME] [DATE] 13:00 - 13:30 Weekly - 10% Off Hourly Serv…" at bounding box center [805, 179] width 492 height 101
copy link "[DATE] 13:00 - 13:30"
